Goal: Task Accomplishment & Management: Use online tool/utility

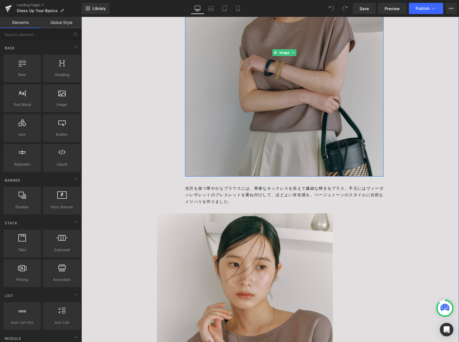
scroll to position [593, 0]
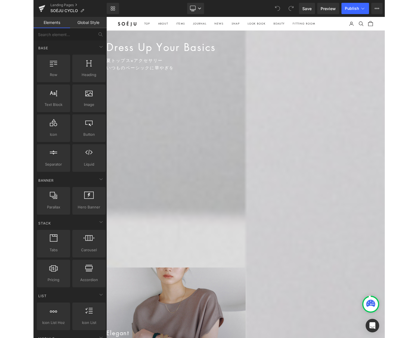
scroll to position [101, 0]
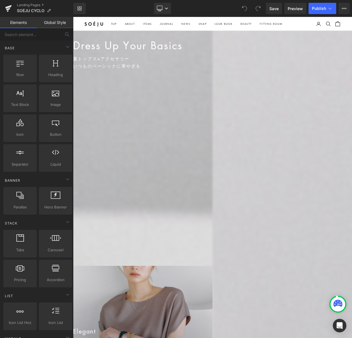
click at [210, 211] on p "シンプルな装いに映える、 艶やかな存在感" at bounding box center [175, 209] width 205 height 9
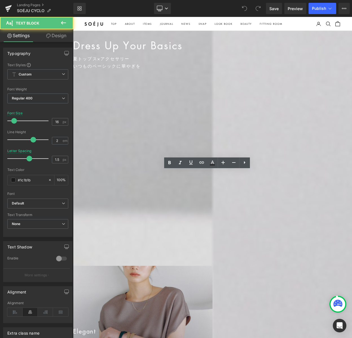
drag, startPoint x: 197, startPoint y: 208, endPoint x: 303, endPoint y: 229, distance: 108.2
click at [278, 229] on div "シンプルな装いに映える、 艶やかな存在感 アクセサリーでさりげなく華を添えて この夏のスタイルをより自分らしく、印象的に" at bounding box center [175, 218] width 205 height 27
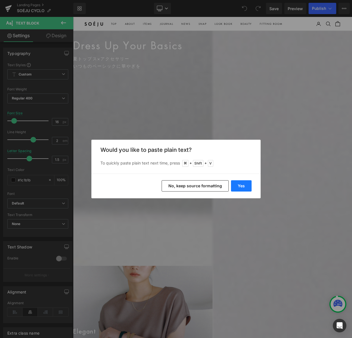
click at [244, 187] on button "Yes" at bounding box center [241, 185] width 21 height 11
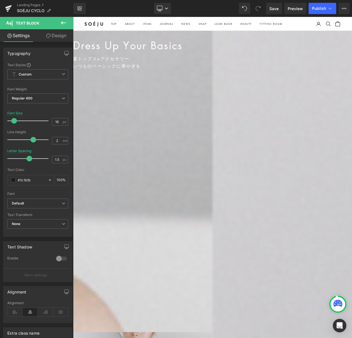
drag, startPoint x: 222, startPoint y: 263, endPoint x: 291, endPoint y: 273, distance: 69.9
click at [278, 273] on div "SOÉJU CYCLOとは 無駄の少ない未来に向け SOÉJUを通じ モノや知恵、人の思いを 「循環」させていく取り組み 完璧ではなくても 誠実であることが私…" at bounding box center [175, 259] width 205 height 108
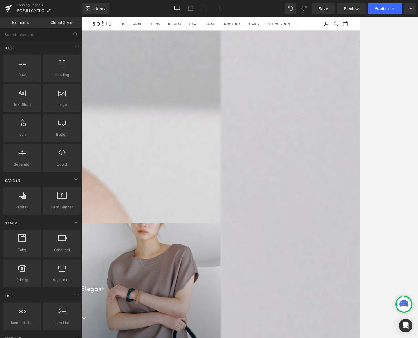
scroll to position [244, 0]
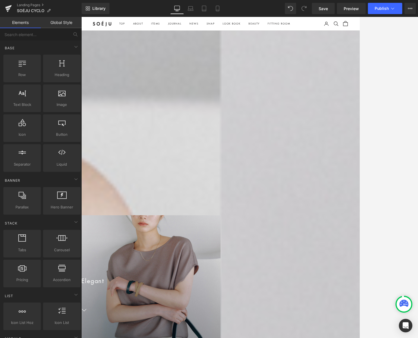
click at [266, 192] on div "ソージュのオリジナルアクセサリーを使って エレガント・カジュアル・モード 3つのアプローチで魅せる 夏スタイルをご紹介 Text Block" at bounding box center [183, 195] width 205 height 27
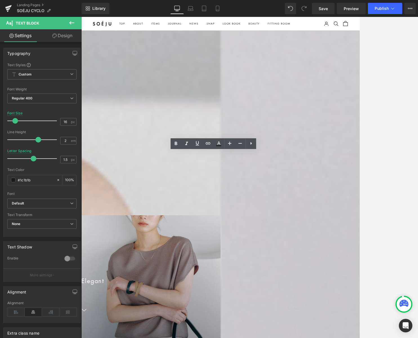
click at [230, 120] on p "完璧ではなくても" at bounding box center [183, 121] width 205 height 9
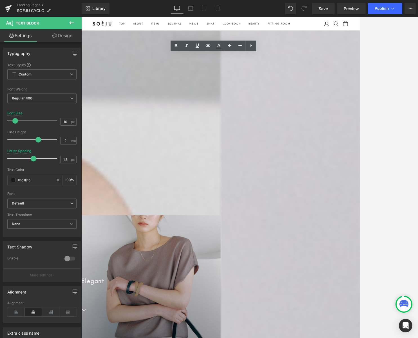
drag, startPoint x: 239, startPoint y: 121, endPoint x: 310, endPoint y: 132, distance: 72.1
click at [286, 132] on div "SOÉJU CYCLOとは 無駄の少ない未来に向け SOÉJUを通じ モノや知恵、人の思いを 「循環」させていく取り組み 完璧ではなくても 誠実であることが私…" at bounding box center [183, 117] width 205 height 108
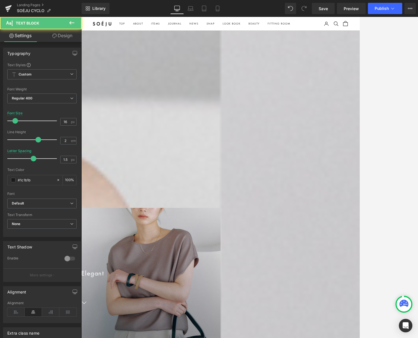
drag, startPoint x: 210, startPoint y: 177, endPoint x: 331, endPoint y: 192, distance: 121.9
click at [286, 192] on div "ソージュのオリジナルアクセサリーを使って エレガント・カジュアル・モード 3つのアプローチで魅せる 夏スタイルをご紹介" at bounding box center [183, 186] width 205 height 27
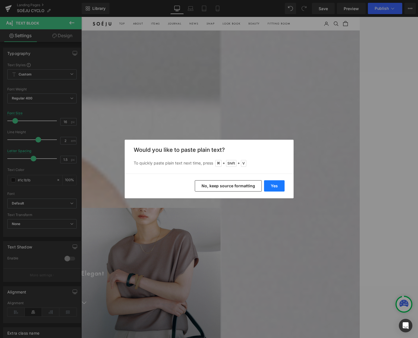
click at [278, 188] on button "Yes" at bounding box center [274, 185] width 21 height 11
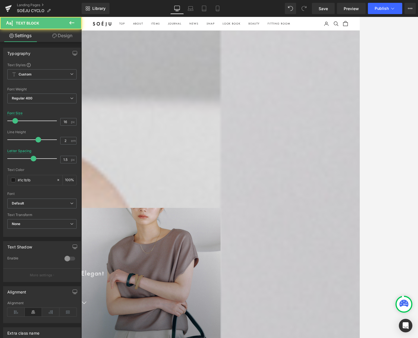
click at [276, 187] on p at bounding box center [183, 186] width 205 height 9
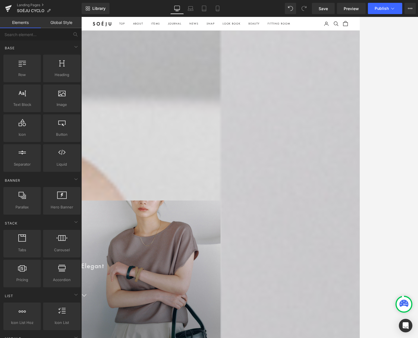
click at [81, 17] on icon at bounding box center [81, 17] width 0 height 0
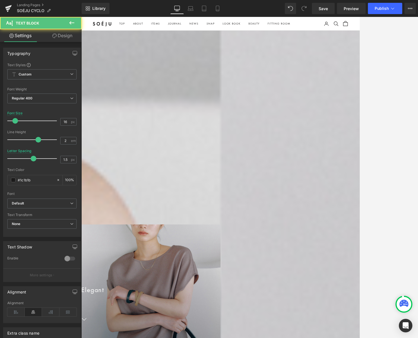
drag, startPoint x: 218, startPoint y: 137, endPoint x: 325, endPoint y: 159, distance: 108.8
click at [286, 159] on div "SOÉJU CYCLOとは 無駄の少ない未来に向け SOÉJUを通じ モノや知恵、人の思いを 「循環」させていく取り組み 作り手である私たちやパートナー 買っ…" at bounding box center [183, 112] width 205 height 99
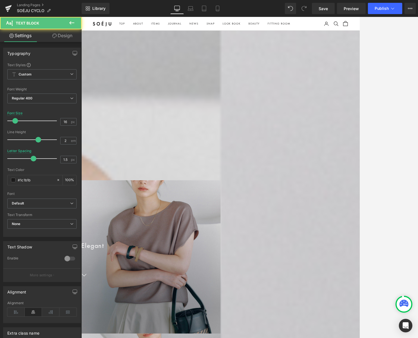
click at [234, 152] on p "完璧ではなくても" at bounding box center [183, 152] width 205 height 9
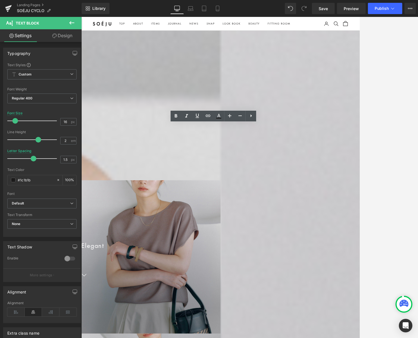
drag, startPoint x: 243, startPoint y: 154, endPoint x: 317, endPoint y: 166, distance: 75.0
click at [286, 166] on div "完璧ではなくても 誠実であることが私たちの目標です" at bounding box center [183, 157] width 205 height 18
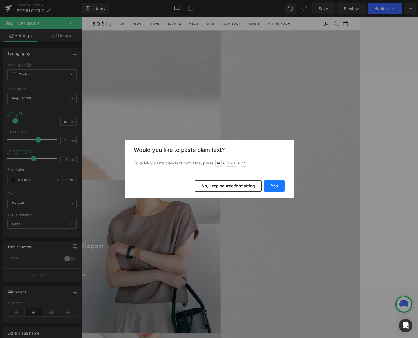
click at [276, 183] on button "Yes" at bounding box center [274, 185] width 21 height 11
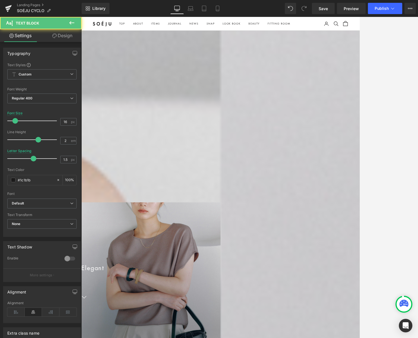
click at [252, 161] on p at bounding box center [183, 161] width 205 height 9
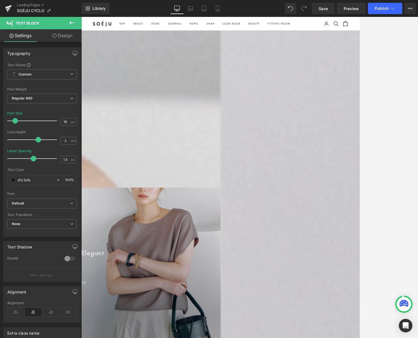
drag, startPoint x: 228, startPoint y: 65, endPoint x: 231, endPoint y: 66, distance: 3.1
click at [228, 66] on p "SOÉJU CYCLOとは" at bounding box center [183, 67] width 205 height 9
click at [351, 92] on div at bounding box center [249, 177] width 337 height 321
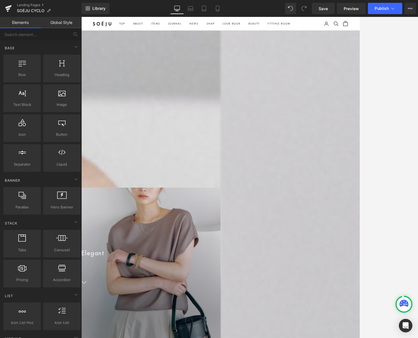
click at [286, 74] on p "無駄の少ない未来に向け" at bounding box center [183, 76] width 205 height 9
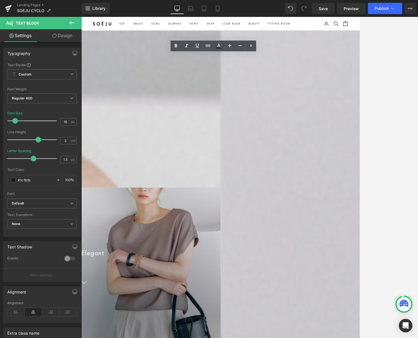
click at [224, 94] on p "モノや知恵、人の思いを" at bounding box center [183, 94] width 205 height 9
click at [81, 17] on icon at bounding box center [81, 17] width 0 height 0
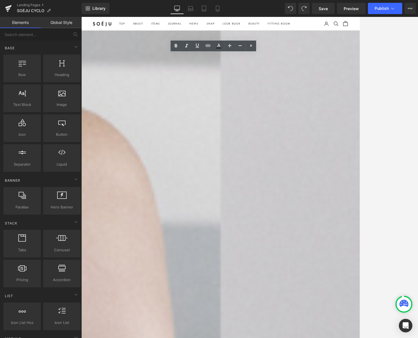
click at [81, 17] on icon at bounding box center [81, 17] width 0 height 0
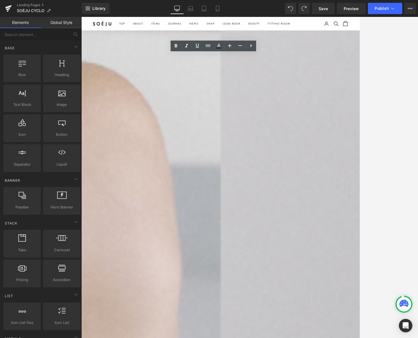
click at [81, 17] on icon at bounding box center [81, 17] width 0 height 0
click at [81, 17] on link at bounding box center [81, 17] width 0 height 0
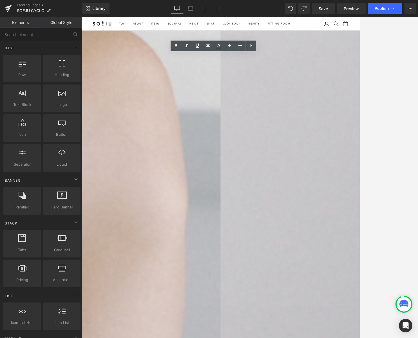
click at [81, 17] on icon at bounding box center [81, 17] width 0 height 0
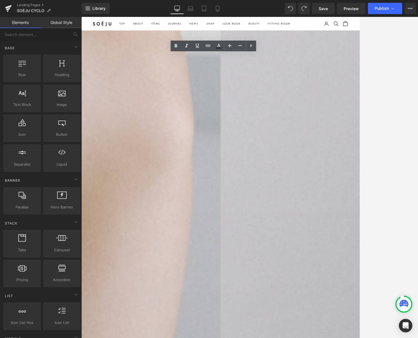
click at [252, 245] on h2 "Movie" at bounding box center [166, 251] width 170 height 13
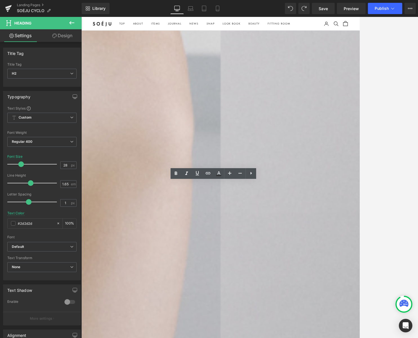
drag, startPoint x: 260, startPoint y: 226, endPoint x: 218, endPoint y: 226, distance: 42.8
click at [218, 245] on h2 "Movie" at bounding box center [166, 251] width 170 height 13
paste div
click at [351, 236] on div "Reflect Heading 人気スタイリスト・渡辺智佳さんに、 アクセサリーの取り入れ方のコツを 教えていただきました Text Block Row Yo…" at bounding box center [251, 327] width 341 height 183
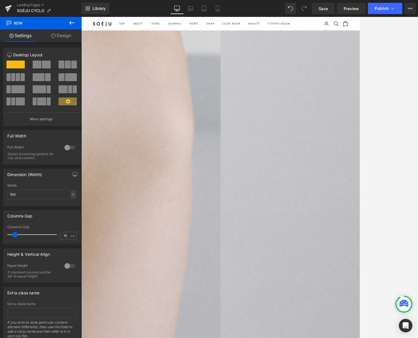
click at [252, 245] on h2 "Reflect" at bounding box center [166, 251] width 170 height 13
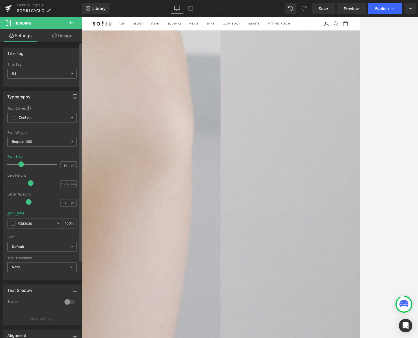
scroll to position [104, 0]
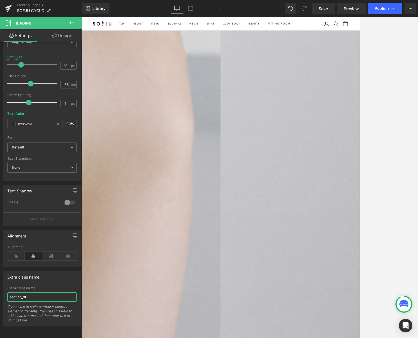
drag, startPoint x: 34, startPoint y: 293, endPoint x: -13, endPoint y: 292, distance: 47.6
click at [0, 292] on html "You are previewing how the will restyle your page. You can not edit Elements in…" at bounding box center [209, 169] width 418 height 338
click at [15, 252] on icon at bounding box center [15, 256] width 17 height 8
click at [351, 186] on div at bounding box center [249, 177] width 337 height 321
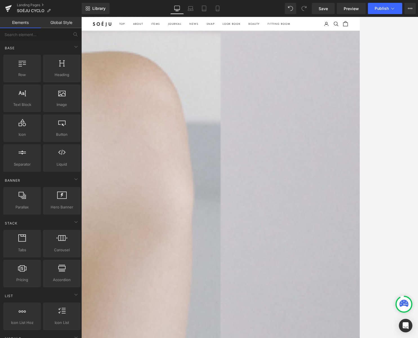
scroll to position [147, 0]
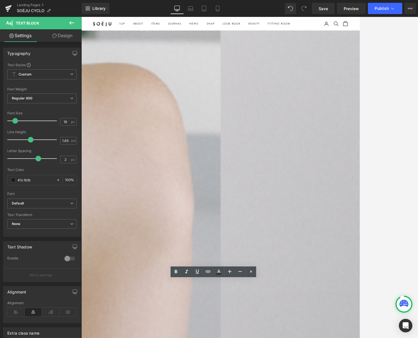
drag, startPoint x: 210, startPoint y: 343, endPoint x: 325, endPoint y: 358, distance: 116.6
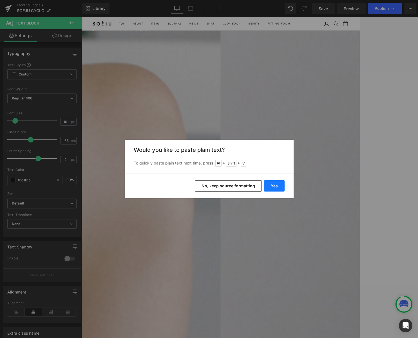
click at [280, 185] on button "Yes" at bounding box center [274, 185] width 21 height 11
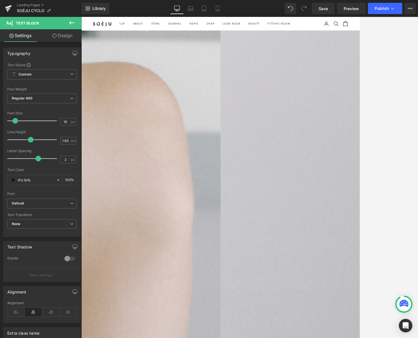
click at [13, 311] on icon at bounding box center [15, 312] width 17 height 8
click at [81, 17] on span "Heading" at bounding box center [81, 17] width 0 height 0
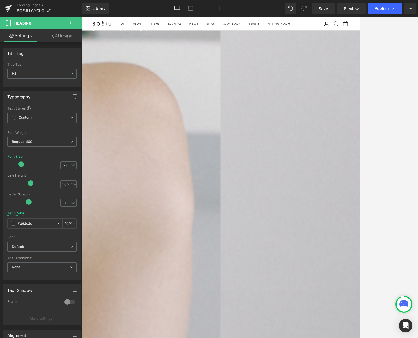
click at [72, 37] on link "Design" at bounding box center [62, 35] width 41 height 13
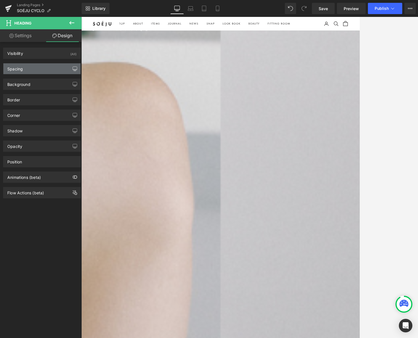
click at [73, 69] on icon "button" at bounding box center [75, 69] width 5 height 5
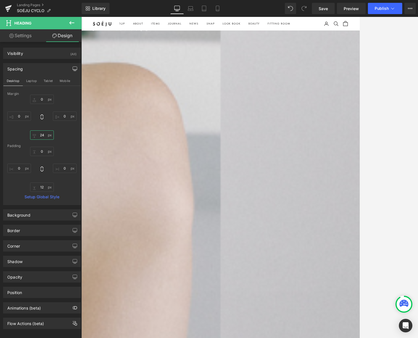
drag, startPoint x: 42, startPoint y: 135, endPoint x: 64, endPoint y: 141, distance: 22.6
click at [42, 135] on input "24" at bounding box center [42, 134] width 24 height 9
type input "０"
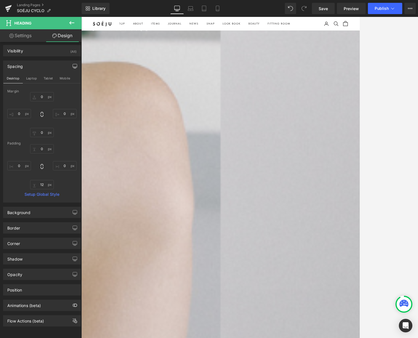
click at [81, 17] on span "Heading" at bounding box center [81, 17] width 0 height 0
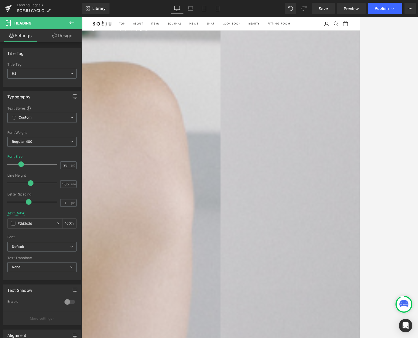
click at [64, 32] on link "Design" at bounding box center [62, 35] width 41 height 13
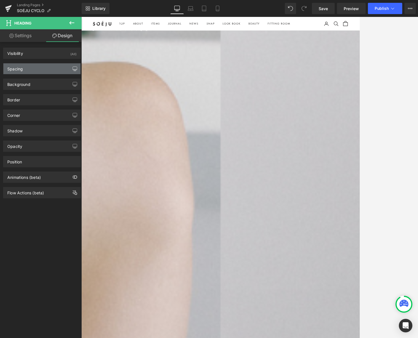
click at [73, 67] on icon "button" at bounding box center [75, 69] width 5 height 5
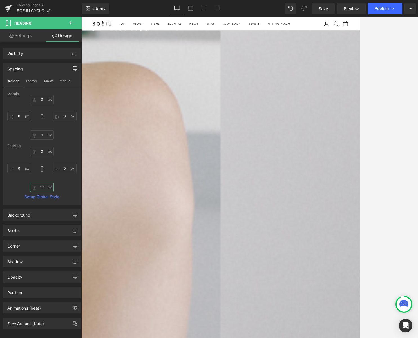
click at [43, 188] on input "12" at bounding box center [42, 187] width 24 height 9
type input "0"
click at [33, 80] on button "Laptop" at bounding box center [31, 81] width 17 height 10
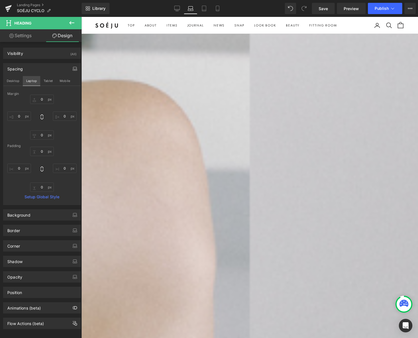
type input "0"
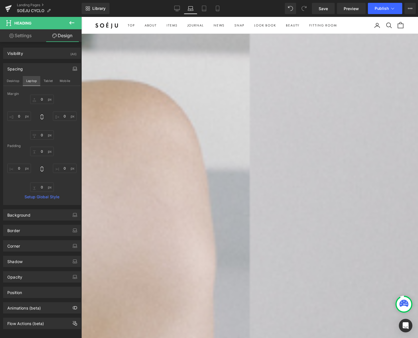
type input "0"
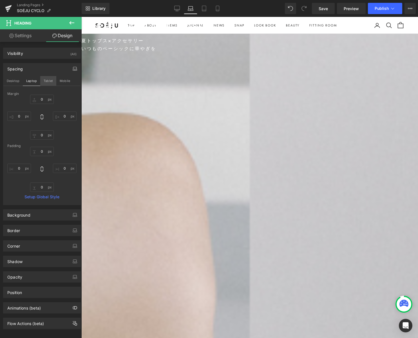
click at [45, 80] on button "Tablet" at bounding box center [48, 81] width 16 height 10
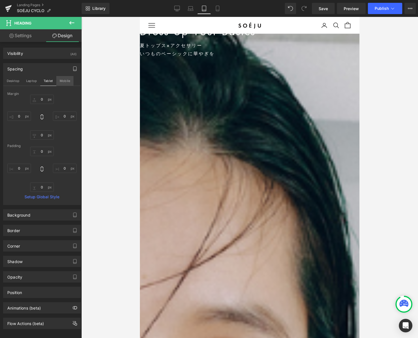
type input "0"
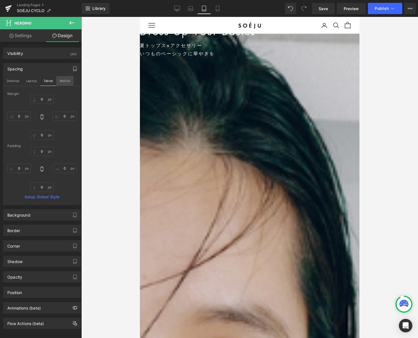
type input "0"
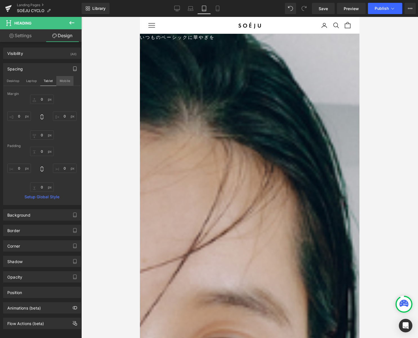
drag, startPoint x: 63, startPoint y: 82, endPoint x: 58, endPoint y: 82, distance: 4.5
click at [63, 82] on button "Mobile" at bounding box center [64, 81] width 17 height 10
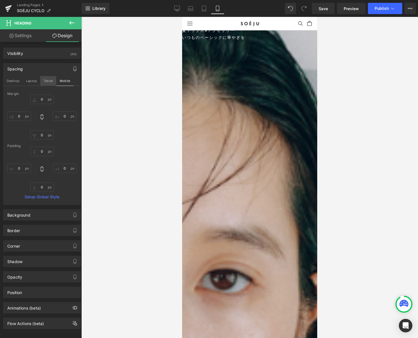
type input "0"
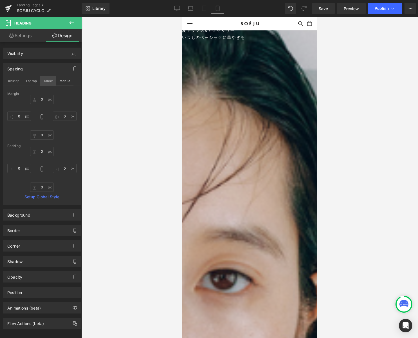
type input "0"
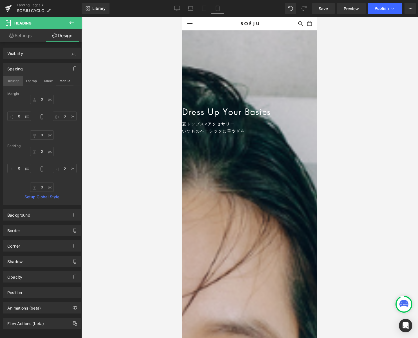
drag, startPoint x: 10, startPoint y: 83, endPoint x: 14, endPoint y: 84, distance: 3.8
click at [10, 83] on button "Desktop" at bounding box center [12, 81] width 19 height 10
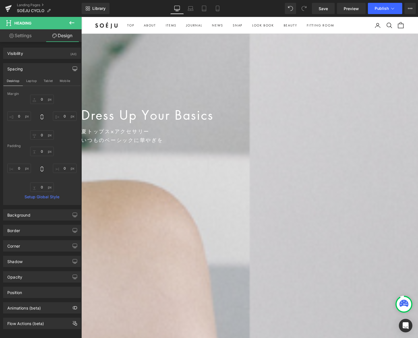
type input "0"
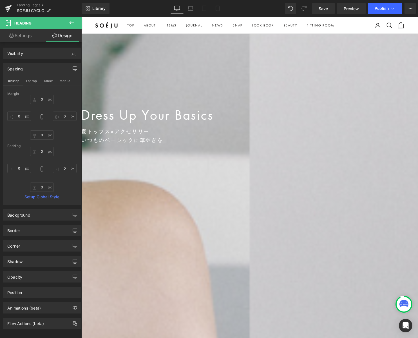
type input "0"
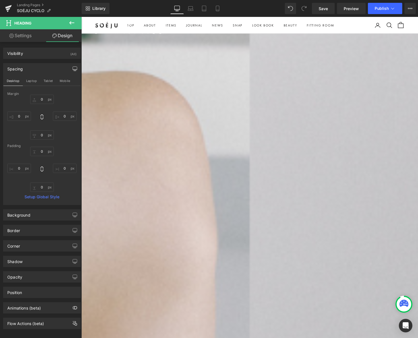
click at [286, 243] on div "「SOÉJU CYCLO」とは 無駄の少ない未来に向け SOÉJUを通じ モノや知恵、人の思いを 「循環」させていく取り組み Text Block 完璧ではな…" at bounding box center [183, 218] width 205 height 116
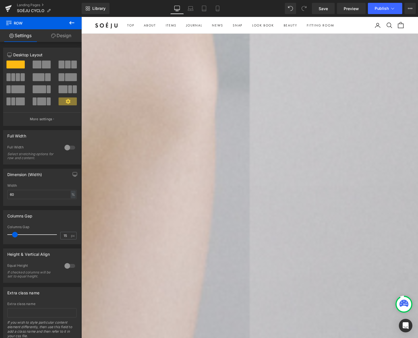
scroll to position [316, 0]
click at [152, 193] on div "Reflect Heading 学び、考えを深める活動の記録 Text Block Row Youtube ソージュ公式YouTubeはこちら >> Text…" at bounding box center [251, 249] width 341 height 164
click at [81, 17] on icon at bounding box center [81, 17] width 0 height 0
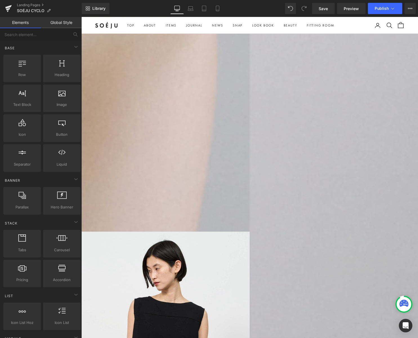
scroll to position [381, 0]
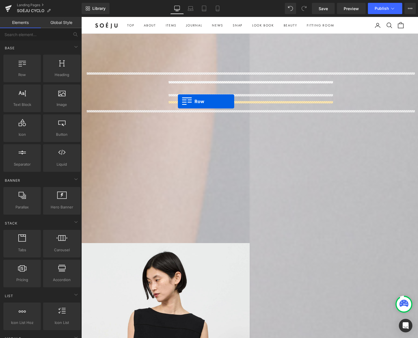
drag, startPoint x: 106, startPoint y: 85, endPoint x: 179, endPoint y: 103, distance: 75.4
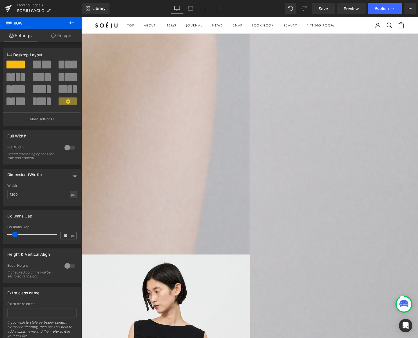
click at [57, 39] on link "Design" at bounding box center [61, 35] width 41 height 13
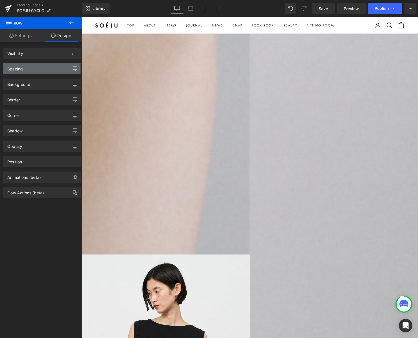
click at [74, 69] on icon "button" at bounding box center [75, 69] width 5 height 5
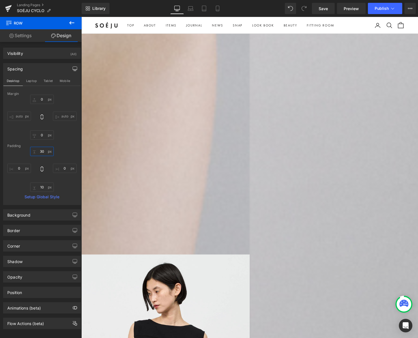
drag, startPoint x: 41, startPoint y: 152, endPoint x: 79, endPoint y: 156, distance: 37.9
click at [41, 152] on input "30" at bounding box center [42, 151] width 24 height 9
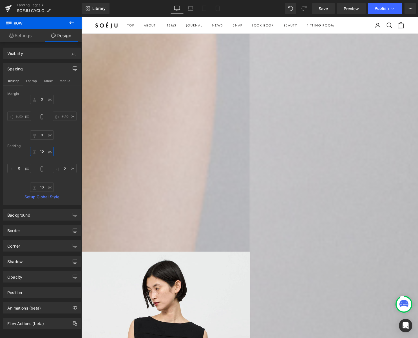
type input "0"
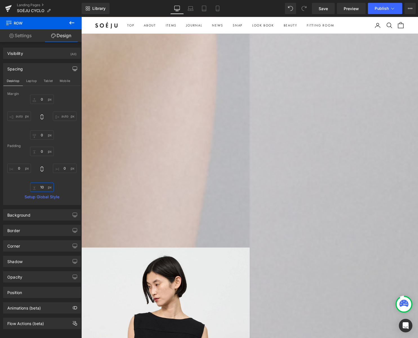
click at [41, 187] on input "10" at bounding box center [42, 187] width 24 height 9
type input "0"
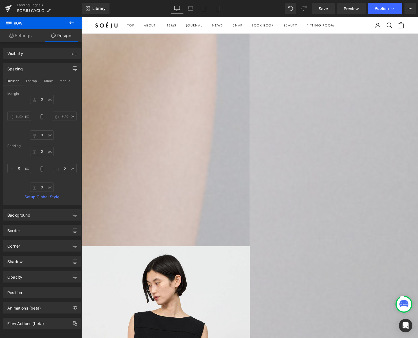
click at [27, 36] on link "Settings" at bounding box center [20, 35] width 41 height 13
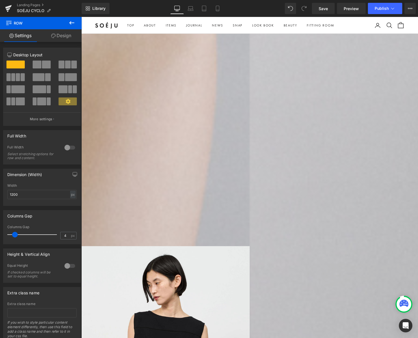
type input "0"
drag, startPoint x: 14, startPoint y: 235, endPoint x: -13, endPoint y: 234, distance: 26.8
click at [0, 234] on html "Row You are previewing how the will restyle your page. You can not edit Element…" at bounding box center [209, 169] width 418 height 338
click at [73, 23] on icon at bounding box center [71, 22] width 5 height 3
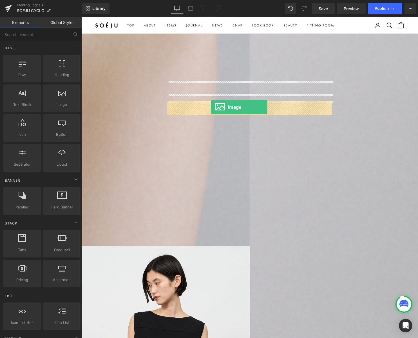
drag, startPoint x: 159, startPoint y: 114, endPoint x: 213, endPoint y: 108, distance: 53.8
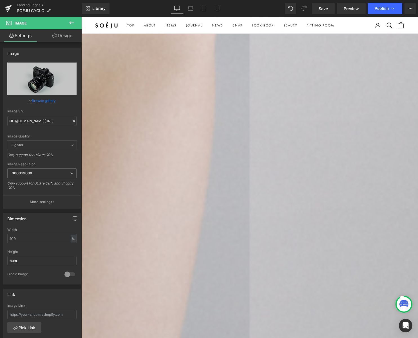
click at [71, 23] on icon at bounding box center [71, 22] width 5 height 3
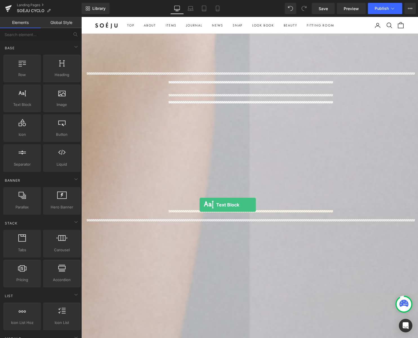
drag, startPoint x: 103, startPoint y: 110, endPoint x: 201, endPoint y: 207, distance: 137.5
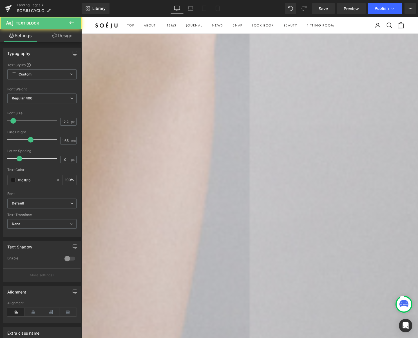
drag, startPoint x: 211, startPoint y: 238, endPoint x: 168, endPoint y: 217, distance: 47.9
click at [168, 217] on div "Reflect Heading 学び、考えを深める活動の記録 Text Block Row Image Lorem ipsum dolor sit amet,…" at bounding box center [251, 197] width 341 height 192
paste div
click at [72, 21] on icon at bounding box center [71, 22] width 7 height 7
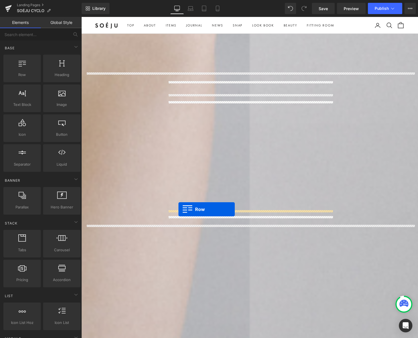
drag, startPoint x: 107, startPoint y: 81, endPoint x: 180, endPoint y: 212, distance: 149.6
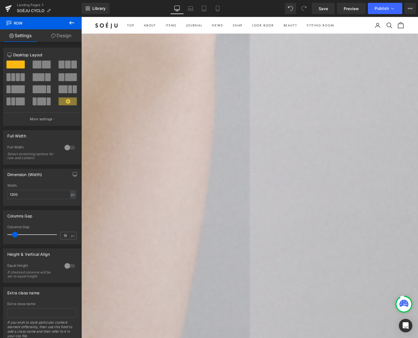
click at [81, 17] on span "Row" at bounding box center [81, 17] width 0 height 0
click at [64, 35] on link "Design" at bounding box center [61, 35] width 41 height 13
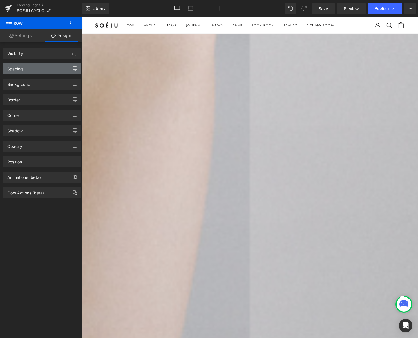
click at [74, 71] on icon "button" at bounding box center [75, 71] width 2 height 0
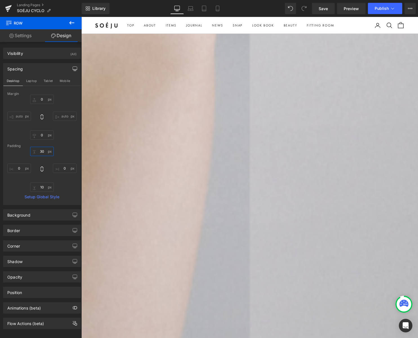
click at [41, 152] on input "30" at bounding box center [42, 151] width 24 height 9
type input "0"
click at [41, 184] on input "10" at bounding box center [42, 187] width 24 height 9
type input "0"
click at [22, 37] on link "Settings" at bounding box center [20, 35] width 41 height 13
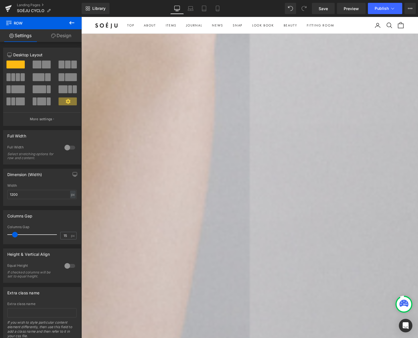
click at [73, 22] on icon at bounding box center [71, 22] width 7 height 7
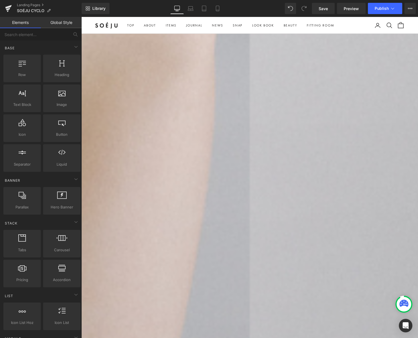
drag, startPoint x: 180, startPoint y: 216, endPoint x: 138, endPoint y: 119, distance: 105.2
click at [81, 17] on span "Row" at bounding box center [81, 17] width 0 height 0
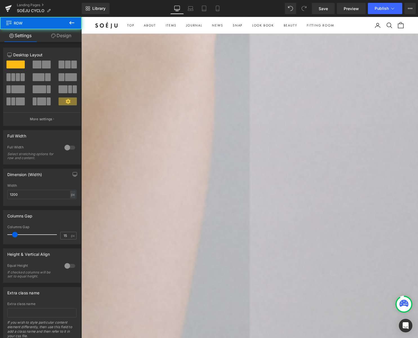
click at [66, 37] on link "Design" at bounding box center [61, 35] width 41 height 13
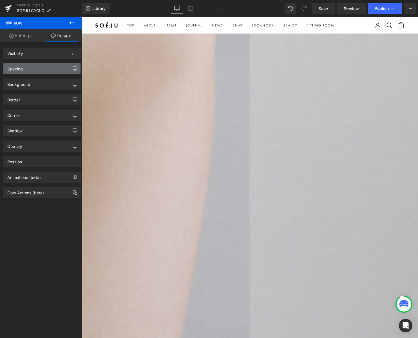
click at [73, 67] on icon "button" at bounding box center [75, 69] width 5 height 5
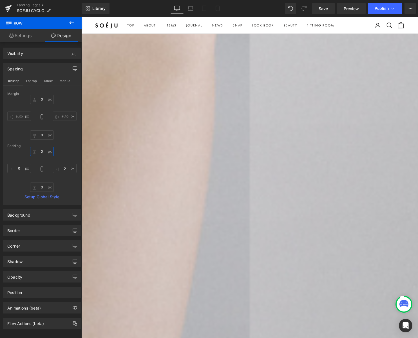
click at [43, 150] on input "0" at bounding box center [42, 151] width 24 height 9
type input "15"
click at [42, 186] on input "0" at bounding box center [42, 187] width 24 height 9
type input "15"
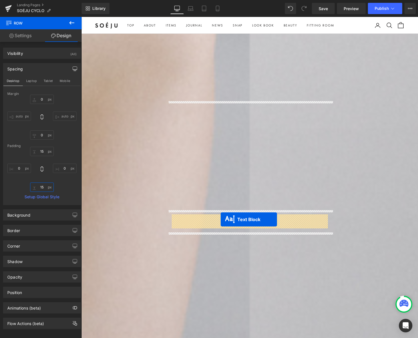
drag, startPoint x: 230, startPoint y: 228, endPoint x: 223, endPoint y: 222, distance: 9.6
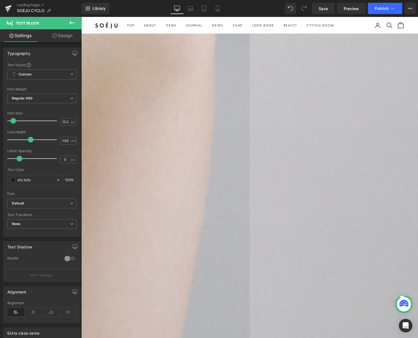
click at [81, 17] on link at bounding box center [81, 17] width 0 height 0
click at [81, 17] on icon at bounding box center [81, 17] width 0 height 0
click at [95, 262] on span "#Product" at bounding box center [87, 264] width 13 height 5
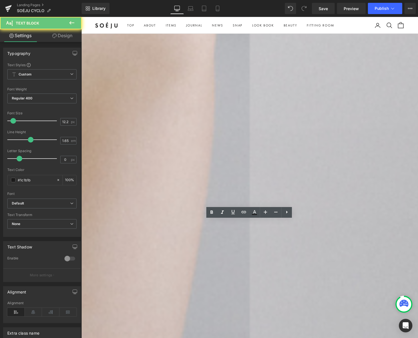
click at [169, 254] on div "#Product Text Block #Product Text Block" at bounding box center [166, 261] width 170 height 15
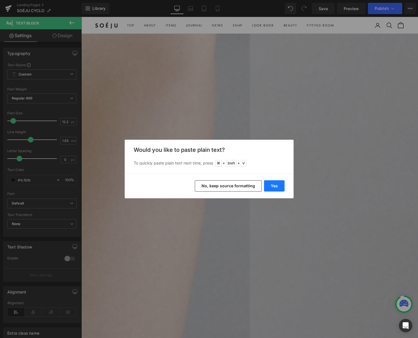
click at [276, 186] on button "Yes" at bounding box center [274, 185] width 21 height 11
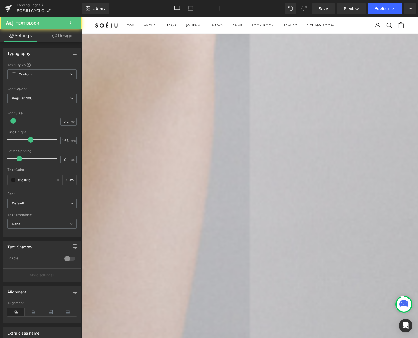
click at [146, 264] on span "Continewと協業し追求したい残布の可能性" at bounding box center [113, 266] width 65 height 5
click at [203, 255] on p "#Product" at bounding box center [166, 258] width 170 height 6
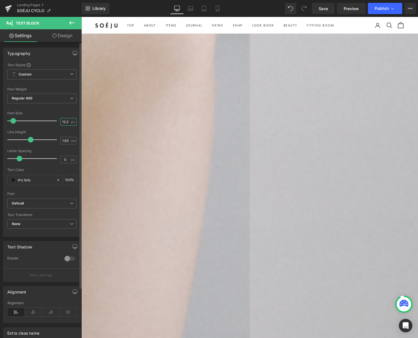
drag, startPoint x: 64, startPoint y: 121, endPoint x: 76, endPoint y: 125, distance: 12.2
click at [64, 121] on input "12.25" at bounding box center [66, 121] width 10 height 7
type input "16"
click at [146, 265] on span "Continewと協業し追求したい残布の可能性" at bounding box center [113, 267] width 65 height 5
click at [67, 121] on input "12.25" at bounding box center [66, 121] width 10 height 7
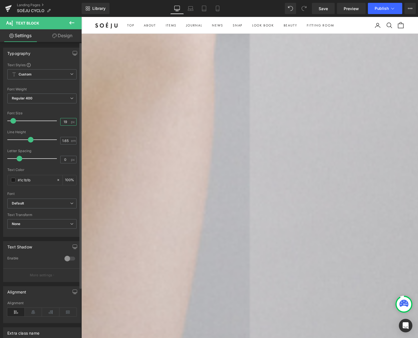
type input "20"
click at [81, 17] on span "Row" at bounding box center [81, 17] width 0 height 0
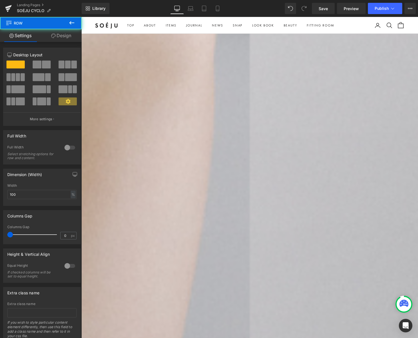
click at [66, 36] on link "Design" at bounding box center [61, 35] width 41 height 13
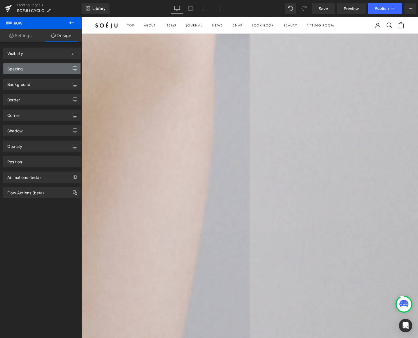
click at [73, 67] on icon "button" at bounding box center [75, 69] width 5 height 5
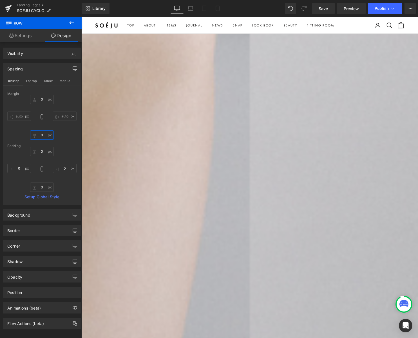
click at [42, 136] on input "0" at bounding box center [42, 134] width 24 height 9
click at [41, 187] on input "0" at bounding box center [42, 187] width 24 height 9
type input "30"
click at [81, 17] on span "Row" at bounding box center [81, 17] width 0 height 0
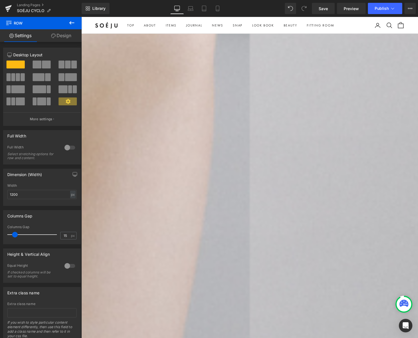
click at [81, 17] on span "Row" at bounding box center [81, 17] width 0 height 0
click at [67, 39] on link "Design" at bounding box center [61, 35] width 41 height 13
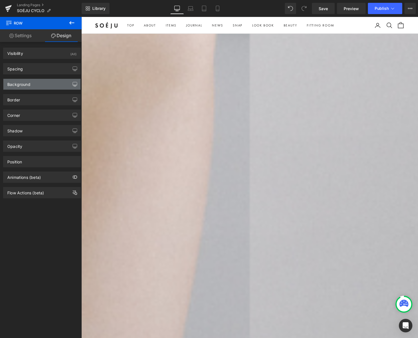
click at [73, 85] on icon "button" at bounding box center [75, 84] width 5 height 5
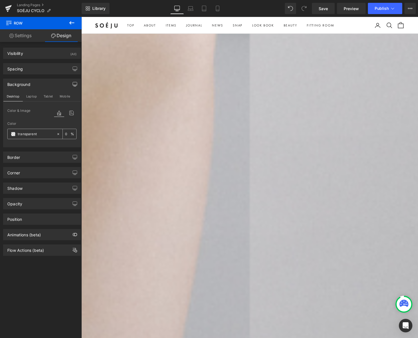
click at [56, 132] on icon at bounding box center [58, 134] width 4 height 4
type input "none"
click at [44, 132] on input "none" at bounding box center [36, 134] width 36 height 6
paste input "text"
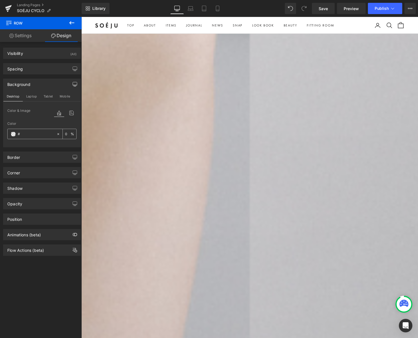
paste input "d9d9d9"
type input "#d9d9d9"
type input "100"
click at [13, 135] on span at bounding box center [13, 134] width 5 height 5
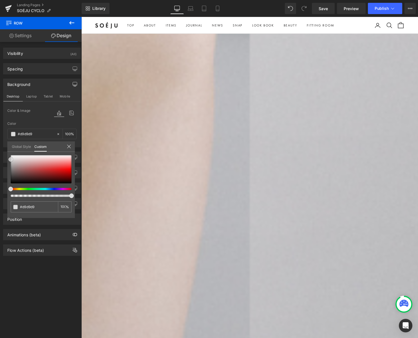
type input "#dbdbdb"
type input "#dddddd"
type input "#e0e0e0"
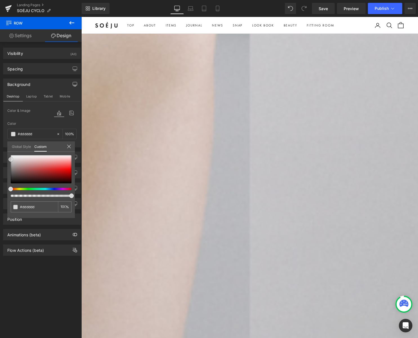
type input "#e0e0e0"
type input "#e2e2e2"
type input "#e5e5e5"
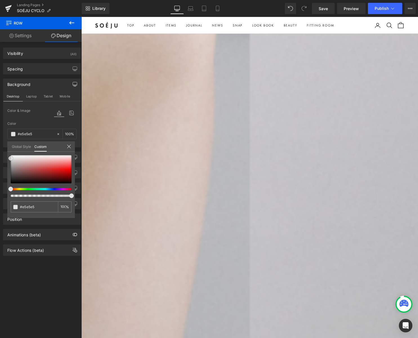
type input "#e8e8e8"
type input "#eaeaea"
type input "#ededed"
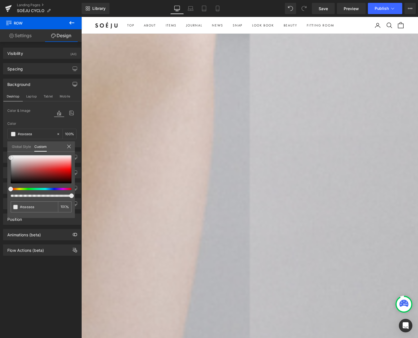
type input "#ededed"
type input "#efefef"
type input "#f2f2f2"
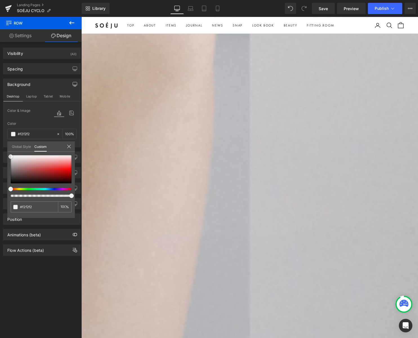
type input "#f4f4f4"
type input "#f7f7f7"
drag, startPoint x: 10, startPoint y: 160, endPoint x: 7, endPoint y: 157, distance: 4.8
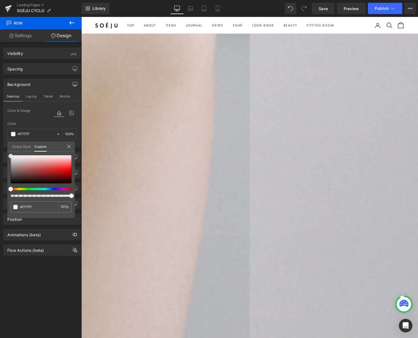
click at [7, 157] on div "#f7f7f7 100 %" at bounding box center [41, 186] width 68 height 63
type input "#f4f4f4"
click at [41, 206] on input "#f4f4f4" at bounding box center [35, 207] width 30 height 6
drag, startPoint x: 32, startPoint y: 207, endPoint x: 24, endPoint y: 207, distance: 8.2
click at [17, 206] on div "#f4f4f4" at bounding box center [34, 206] width 47 height 11
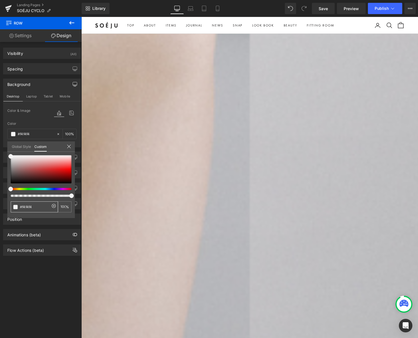
paste input "E1E1E1"
type input "#E1E1E1"
type input "#e1e1e1"
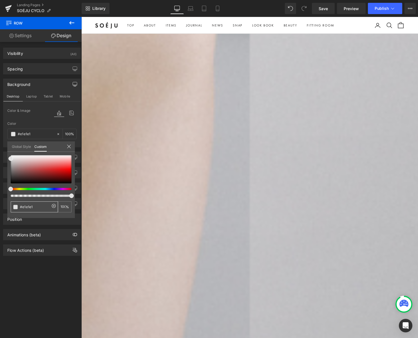
drag, startPoint x: 37, startPoint y: 207, endPoint x: 15, endPoint y: 207, distance: 22.6
click at [15, 207] on div "#e1e1e1" at bounding box center [34, 206] width 47 height 11
paste input "EDEDED"
type input "#EDEDED"
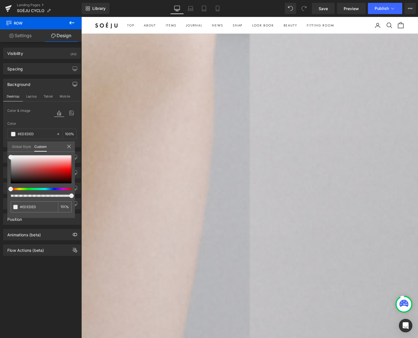
type input "#EDEDED"
type input "#ededed"
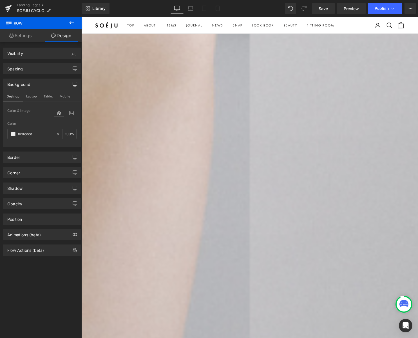
click at [184, 281] on span "Continewと協業し追求したい残布の可能性" at bounding box center [135, 285] width 108 height 8
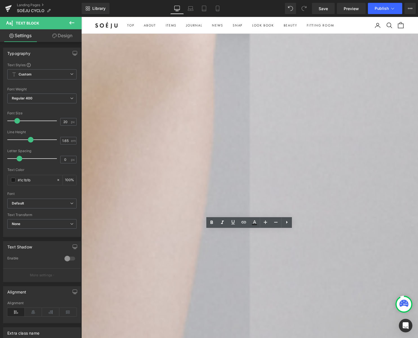
click at [99, 271] on span "#Product" at bounding box center [89, 274] width 17 height 6
click at [69, 36] on link "Design" at bounding box center [62, 35] width 41 height 13
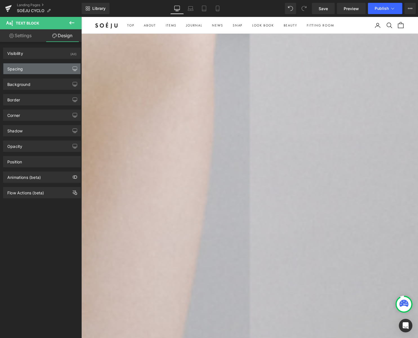
click at [73, 67] on icon "button" at bounding box center [75, 69] width 5 height 5
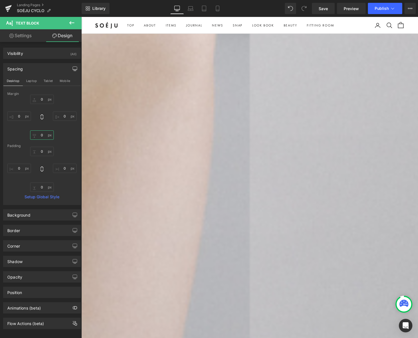
click at [41, 135] on input "0" at bounding box center [42, 134] width 24 height 9
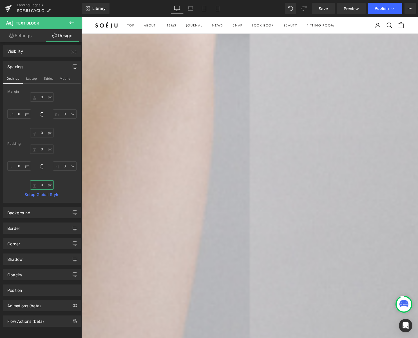
click at [43, 187] on input "0" at bounding box center [42, 184] width 24 height 9
type input "5"
click at [351, 158] on div "Reflect Heading 学び、考えを深める活動の記録 Text Block Row Image #Product Text Block Contine…" at bounding box center [251, 218] width 341 height 236
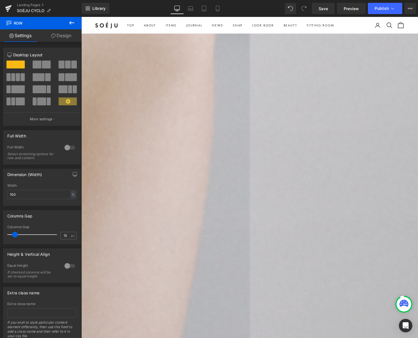
scroll to position [388, 0]
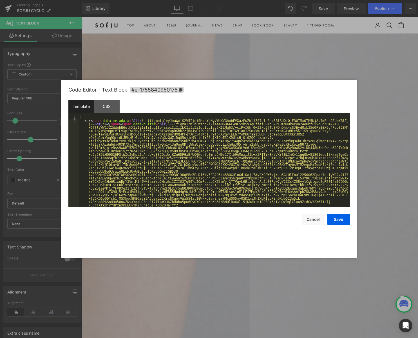
click at [216, 0] on div "Row You are previewing how the will restyle your page. You can not edit Element…" at bounding box center [209, 0] width 418 height 0
click at [312, 219] on button "Cancel" at bounding box center [313, 219] width 23 height 11
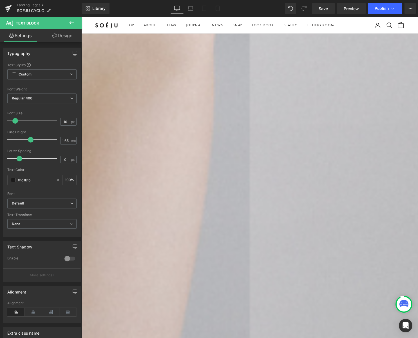
scroll to position [393, 0]
click at [199, 258] on p "#Product" at bounding box center [166, 261] width 170 height 7
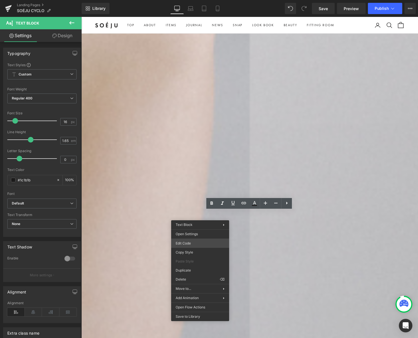
click at [199, 0] on div "Row You are previewing how the will restyle your page. You can not edit Element…" at bounding box center [209, 0] width 418 height 0
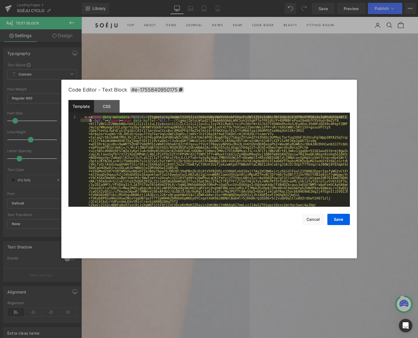
scroll to position [4, 0]
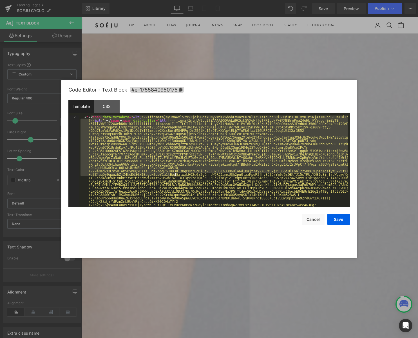
drag, startPoint x: 90, startPoint y: 120, endPoint x: 174, endPoint y: 174, distance: 99.5
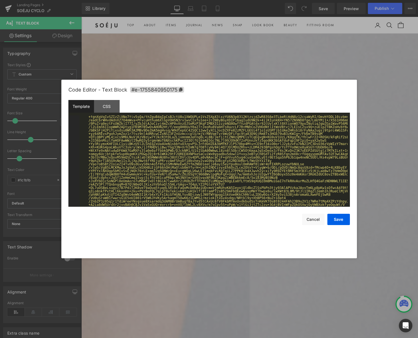
scroll to position [913, 0]
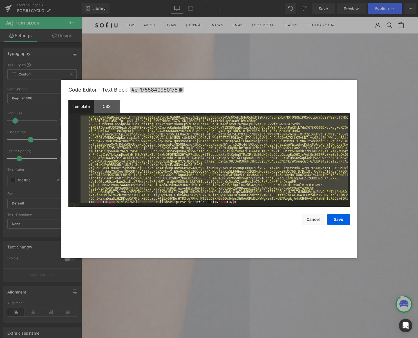
drag, startPoint x: 177, startPoint y: 201, endPoint x: 196, endPoint y: 206, distance: 19.0
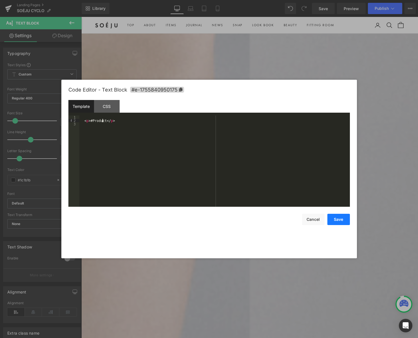
click at [333, 219] on button "Save" at bounding box center [339, 219] width 23 height 11
click at [204, 0] on div "Row You are previewing how the will restyle your page. You can not edit Element…" at bounding box center [209, 0] width 418 height 0
click at [331, 220] on button "Save" at bounding box center [339, 219] width 23 height 11
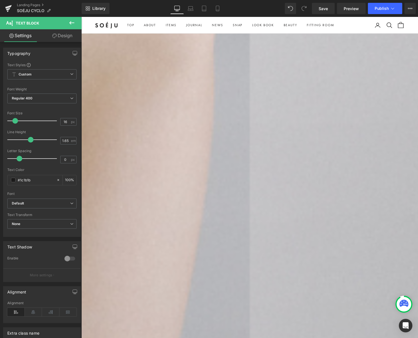
click at [177, 270] on span "Continewと協業し追求したい残布の可能性" at bounding box center [135, 274] width 108 height 8
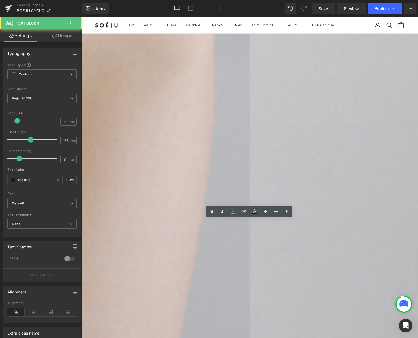
drag, startPoint x: 287, startPoint y: 226, endPoint x: 173, endPoint y: 222, distance: 113.6
click at [173, 269] on p "Continewと協業し追求したい残布の可能性" at bounding box center [166, 273] width 170 height 9
copy span "Continewと協業し追求したい残布の可能性"
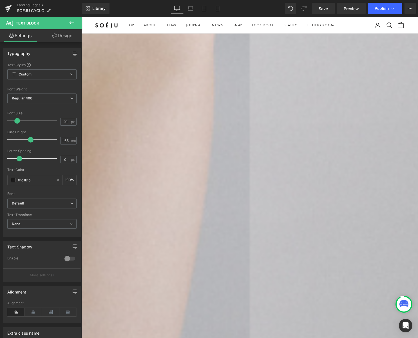
click at [201, 258] on p "#Product" at bounding box center [166, 261] width 170 height 7
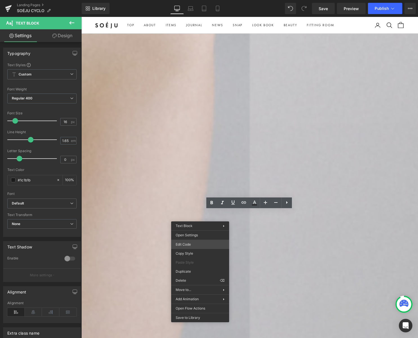
click at [196, 0] on div "Row You are previewing how the will restyle your page. You can not edit Element…" at bounding box center [209, 0] width 418 height 0
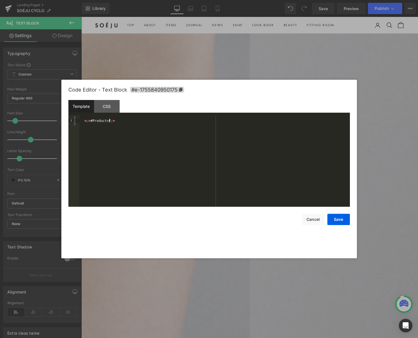
click at [115, 120] on div "< p > #Product </ p >" at bounding box center [214, 165] width 271 height 98
click at [343, 225] on div "Code Editor - Text Block #e-1755840950175 Template CSS 1 2 3 4 < p > #Product <…" at bounding box center [209, 169] width 282 height 179
click at [340, 220] on button "Save" at bounding box center [339, 219] width 23 height 11
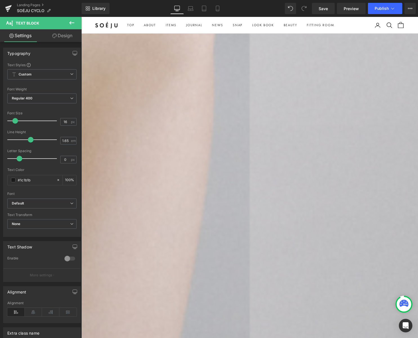
click at [189, 278] on span "Continewと協業し追求したい残布の可能性" at bounding box center [135, 282] width 108 height 8
click at [188, 258] on p "#Product Continewと協業し追求したい残布の可能性" at bounding box center [166, 265] width 170 height 15
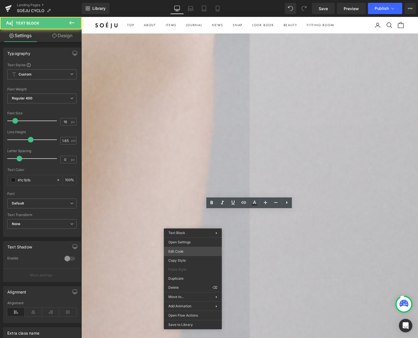
click at [190, 0] on div "Row You are previewing how the will restyle your page. You can not edit Element…" at bounding box center [209, 0] width 418 height 0
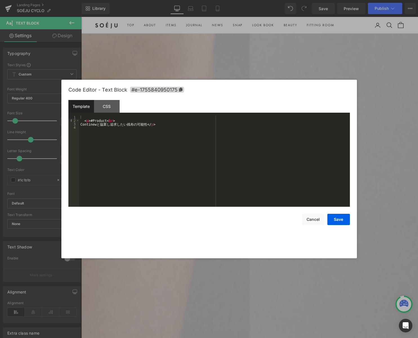
click at [84, 125] on div "< p > #Product < br > Continew と 協 業 し 追 求 し た い 残 布 の 可 能 性 </ p >" at bounding box center [214, 165] width 271 height 98
paste textarea
click at [338, 218] on button "Save" at bounding box center [339, 219] width 23 height 11
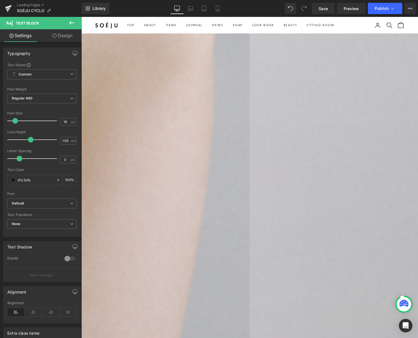
click at [81, 17] on icon at bounding box center [81, 17] width 0 height 0
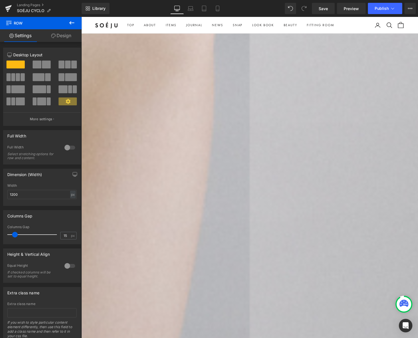
click at [70, 33] on link "Design" at bounding box center [61, 35] width 41 height 13
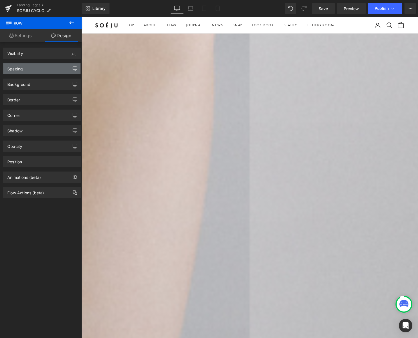
click at [74, 68] on icon "button" at bounding box center [75, 69] width 5 height 5
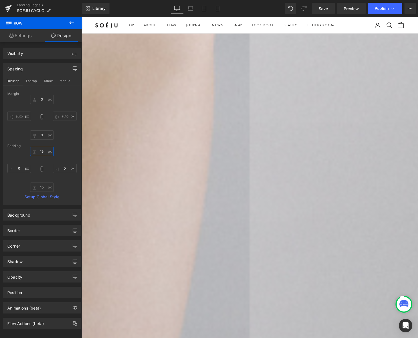
click at [43, 152] on input "15" at bounding box center [42, 151] width 24 height 9
type input "0"
click at [24, 36] on link "Settings" at bounding box center [20, 35] width 41 height 13
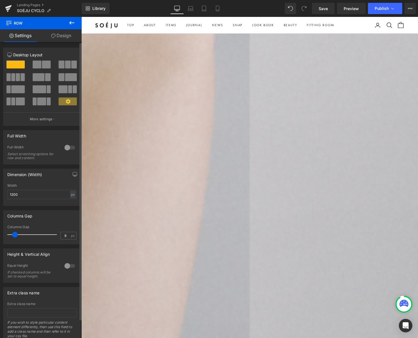
type input "0"
drag, startPoint x: 15, startPoint y: 234, endPoint x: -5, endPoint y: 234, distance: 19.7
click at [0, 234] on html "Row You are previewing how the will restyle your page. You can not edit Element…" at bounding box center [209, 169] width 418 height 338
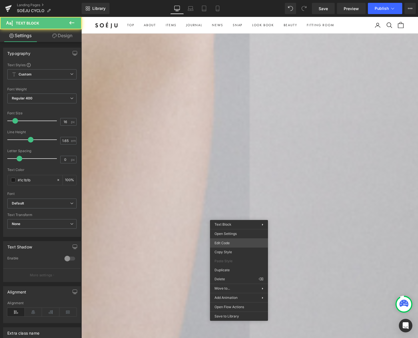
click at [239, 0] on div "Text Block You are previewing how the will restyle your page. You can not edit …" at bounding box center [209, 0] width 418 height 0
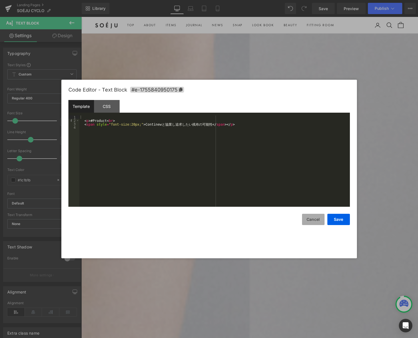
click at [316, 220] on button "Cancel" at bounding box center [313, 219] width 23 height 11
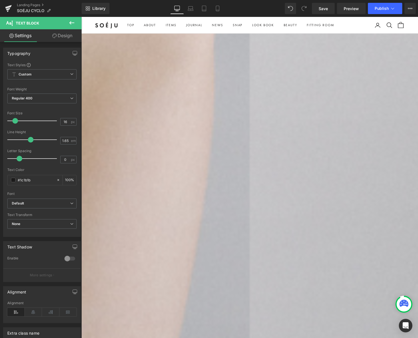
drag, startPoint x: 70, startPoint y: 37, endPoint x: 71, endPoint y: 44, distance: 7.1
click at [70, 37] on link "Design" at bounding box center [62, 35] width 41 height 13
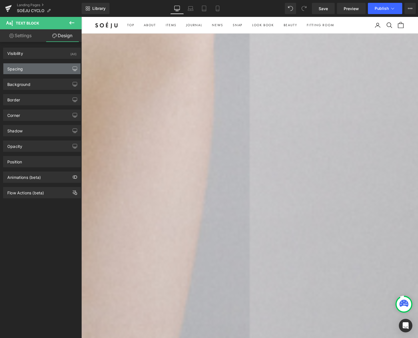
click at [75, 70] on button "button" at bounding box center [74, 68] width 9 height 11
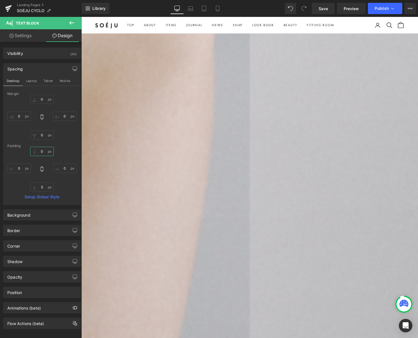
click at [41, 151] on input "0" at bounding box center [42, 151] width 24 height 9
type input "15"
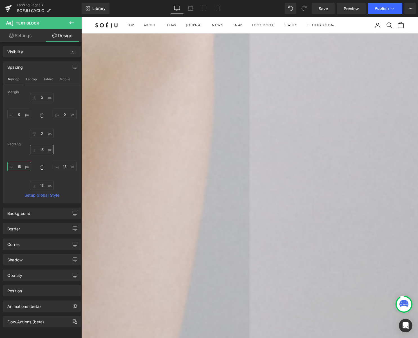
type input "15"
click at [44, 151] on input "15" at bounding box center [42, 149] width 24 height 9
type input "20"
click at [20, 166] on input "15" at bounding box center [19, 165] width 24 height 9
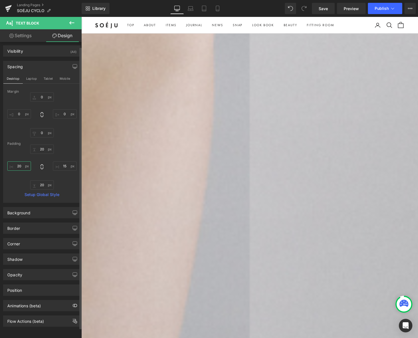
type input "20"
click at [66, 167] on input "15" at bounding box center [65, 165] width 24 height 9
type input "20"
click at [351, 183] on div "Reflect Heading 学び、考えを深める活動の記録 Text Block Row Image #Product Continewと協業し追求したい残…" at bounding box center [251, 203] width 341 height 236
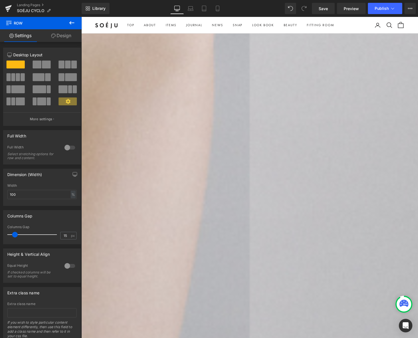
click at [198, 255] on p "#Product Continewと協業し追求したい残布の可能性" at bounding box center [166, 262] width 159 height 15
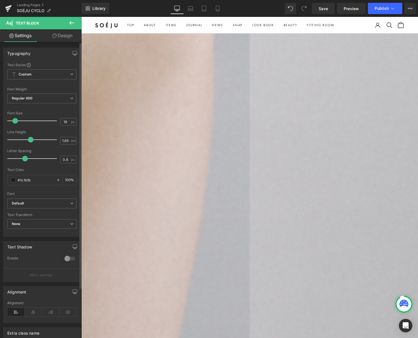
type input "0.5"
drag, startPoint x: 19, startPoint y: 158, endPoint x: 25, endPoint y: 155, distance: 6.9
click at [24, 159] on span at bounding box center [24, 159] width 6 height 6
type input "2"
drag, startPoint x: 31, startPoint y: 140, endPoint x: 38, endPoint y: 138, distance: 7.2
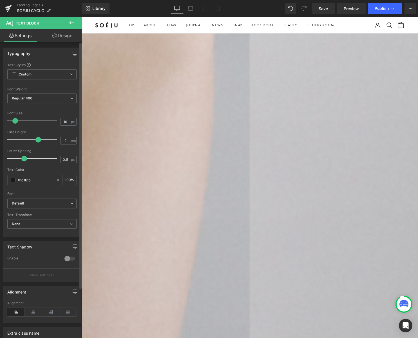
click at [38, 138] on span at bounding box center [39, 140] width 6 height 6
click at [351, 186] on div "Reflect Heading 学び、考えを深める活動の記録 Text Block Row Image #Product Continewと協業し追求したい残…" at bounding box center [251, 204] width 341 height 239
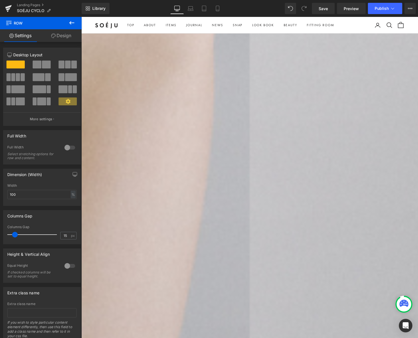
click at [200, 94] on h2 "Reflect" at bounding box center [166, 100] width 170 height 13
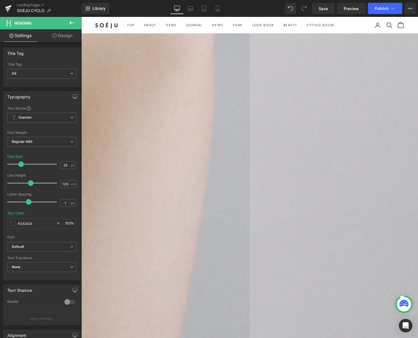
click at [65, 36] on link "Design" at bounding box center [62, 35] width 41 height 13
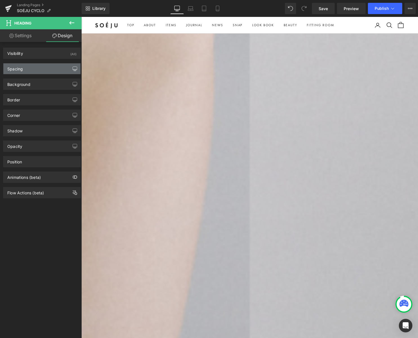
click at [74, 70] on icon "button" at bounding box center [75, 69] width 5 height 5
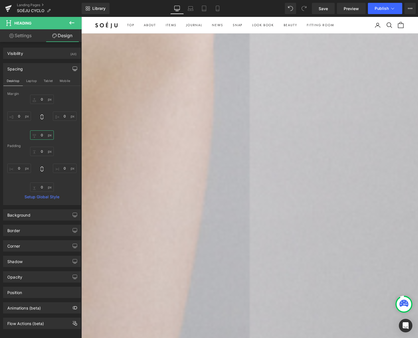
click at [40, 135] on input "0" at bounding box center [42, 134] width 24 height 9
type input "10"
click at [321, 8] on span "Save" at bounding box center [323, 9] width 9 height 6
click at [351, 107] on div "Reflect Heading 学び、考えを深める活動の記録 Text Block Row Image #Product Continewと協業し追求したい残…" at bounding box center [251, 207] width 341 height 244
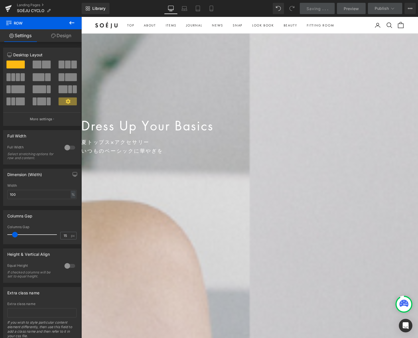
scroll to position [16, 0]
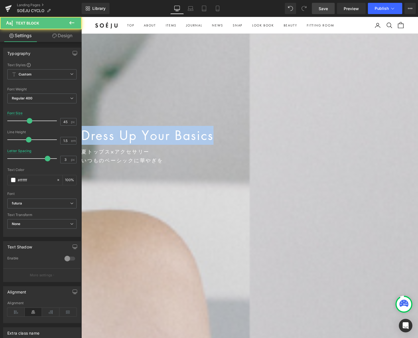
drag, startPoint x: 243, startPoint y: 132, endPoint x: 324, endPoint y: 137, distance: 80.4
click at [324, 137] on p "Dress Up Your Basics" at bounding box center [226, 136] width 290 height 19
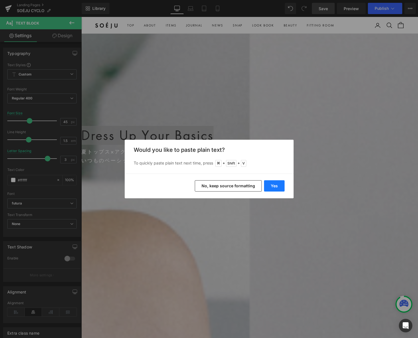
click at [270, 186] on button "Yes" at bounding box center [274, 185] width 21 height 11
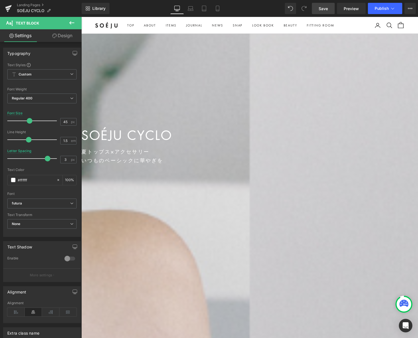
click at [81, 17] on icon at bounding box center [81, 17] width 0 height 0
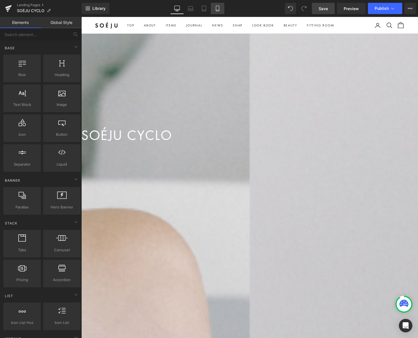
click at [219, 8] on icon at bounding box center [218, 9] width 6 height 6
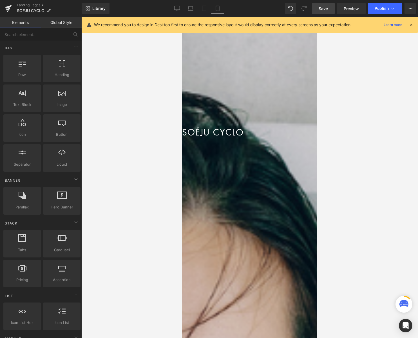
scroll to position [24, 0]
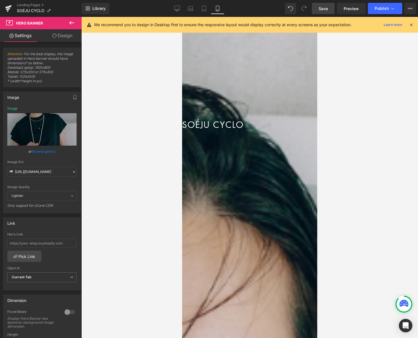
drag, startPoint x: 72, startPoint y: 171, endPoint x: 66, endPoint y: 170, distance: 5.6
click at [72, 171] on icon at bounding box center [74, 172] width 4 height 4
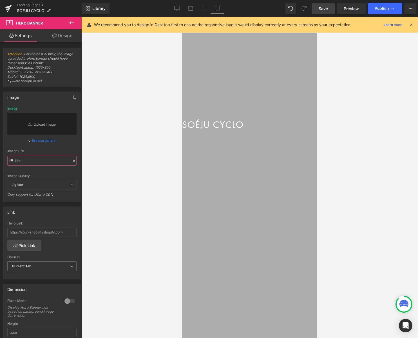
click at [48, 162] on input "text" at bounding box center [41, 161] width 69 height 10
paste input "https://cdn.shopify.com/s/files/1/0217/8236/4224/files/250828_cyclo_mv_sp.jpg?v…"
type input "https://cdn.shopify.com/s/files/1/0217/8236/4224/files/250828_cyclo_mv_sp.jpg?v…"
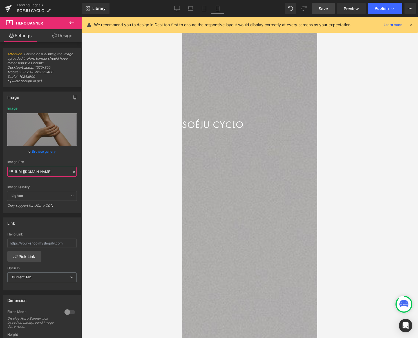
scroll to position [0, 0]
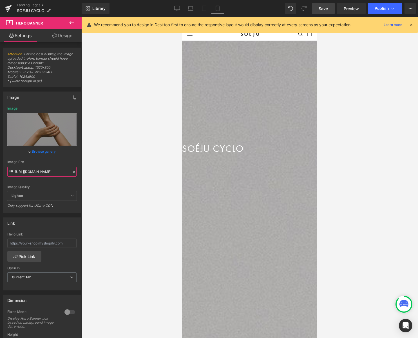
drag, startPoint x: 249, startPoint y: 170, endPoint x: 243, endPoint y: 232, distance: 62.0
click at [244, 256] on div "300px" at bounding box center [249, 298] width 135 height 85
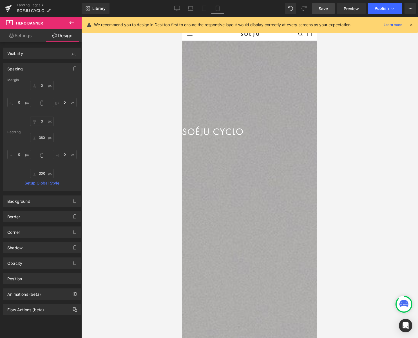
drag, startPoint x: 280, startPoint y: 90, endPoint x: 278, endPoint y: 73, distance: 17.0
click at [278, 138] on div "300px" at bounding box center [249, 180] width 135 height 85
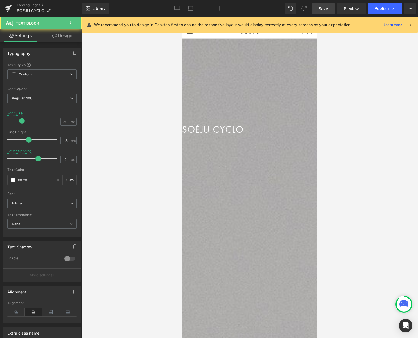
click at [273, 130] on p "SOÉJU CYCLO" at bounding box center [241, 129] width 118 height 13
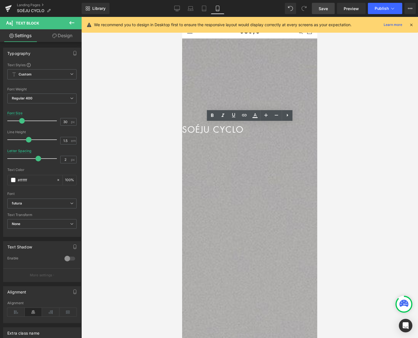
scroll to position [6, 0]
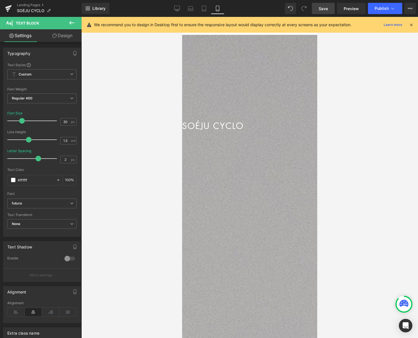
click at [72, 22] on icon at bounding box center [71, 22] width 7 height 7
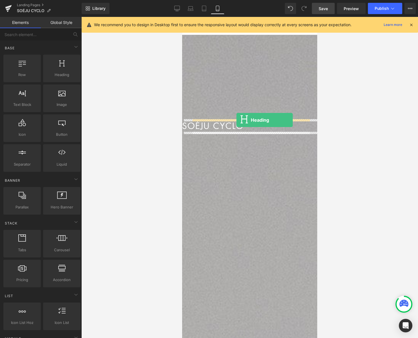
drag, startPoint x: 249, startPoint y: 83, endPoint x: 237, endPoint y: 120, distance: 38.2
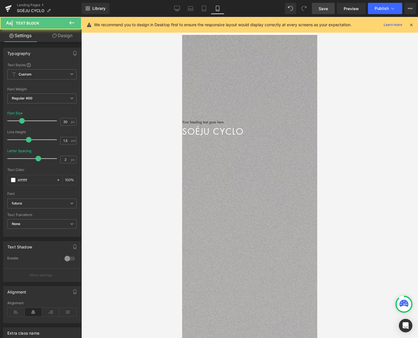
click at [224, 132] on p "SOÉJU CYCLO" at bounding box center [241, 131] width 118 height 13
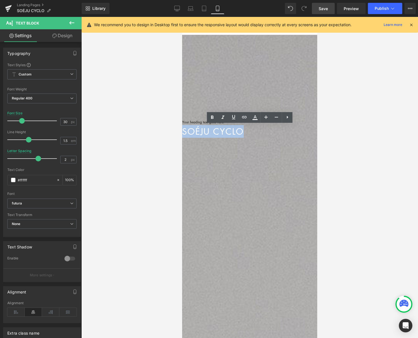
drag, startPoint x: 216, startPoint y: 131, endPoint x: 289, endPoint y: 134, distance: 72.7
click at [289, 134] on p "SOÉJU CYCLO" at bounding box center [241, 131] width 118 height 13
copy p "SOÉJU CYCLO"
click at [182, 17] on span at bounding box center [182, 17] width 0 height 0
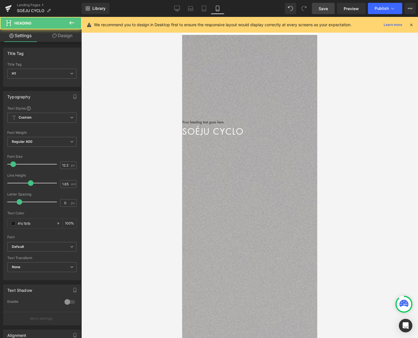
click at [228, 121] on h1 "Your heading text goes here" at bounding box center [241, 122] width 118 height 6
drag, startPoint x: 227, startPoint y: 122, endPoint x: 297, endPoint y: 126, distance: 70.3
click at [297, 126] on div "Your heading text goes here Heading SOÉJU CYCLO Text Block" at bounding box center [241, 129] width 118 height 20
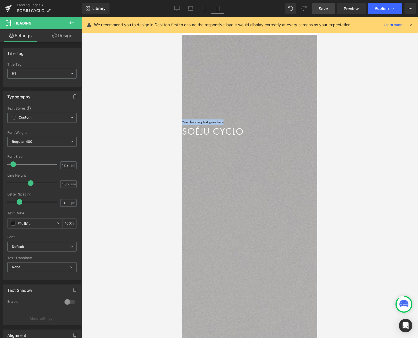
paste div
click at [222, 133] on p "SOÉJU CYCLO" at bounding box center [241, 131] width 118 height 13
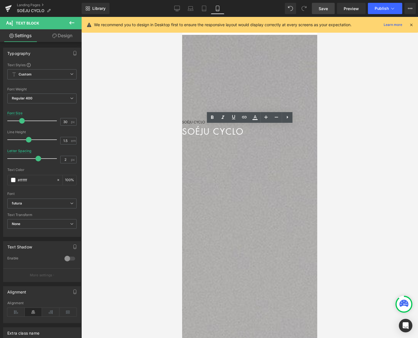
click at [300, 119] on div "SOÉJU CYCLO Heading" at bounding box center [241, 122] width 118 height 6
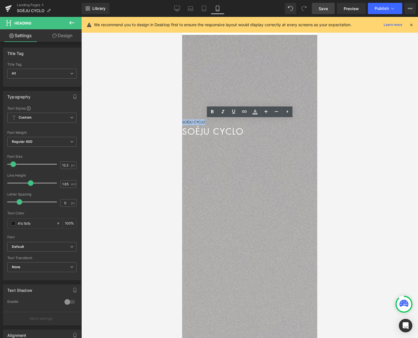
drag, startPoint x: 272, startPoint y: 122, endPoint x: 219, endPoint y: 121, distance: 52.7
click at [221, 121] on h1 "SOÉJU CYCLO" at bounding box center [241, 122] width 118 height 6
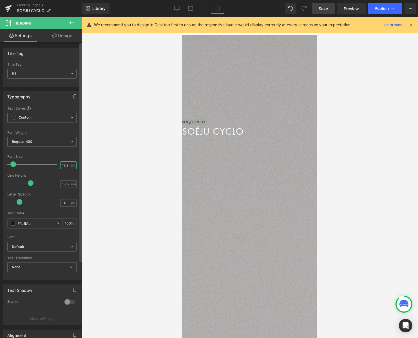
click at [66, 164] on input "12.25" at bounding box center [66, 165] width 10 height 7
drag, startPoint x: 66, startPoint y: 165, endPoint x: 52, endPoint y: 166, distance: 13.8
click at [52, 166] on div "Font Size 12.25 px" at bounding box center [41, 164] width 69 height 19
type input "35"
drag, startPoint x: 20, startPoint y: 202, endPoint x: 29, endPoint y: 203, distance: 8.7
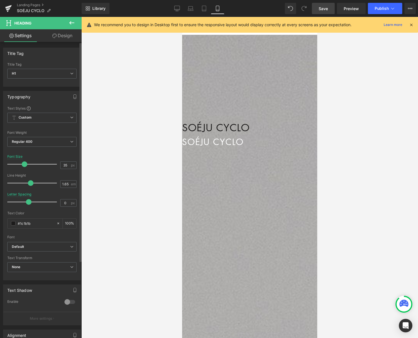
click at [29, 203] on span at bounding box center [29, 202] width 6 height 6
drag, startPoint x: 29, startPoint y: 203, endPoint x: 36, endPoint y: 203, distance: 7.3
click at [36, 203] on span at bounding box center [37, 202] width 6 height 6
drag, startPoint x: 36, startPoint y: 203, endPoint x: 46, endPoint y: 204, distance: 9.6
click at [46, 204] on span at bounding box center [47, 202] width 6 height 6
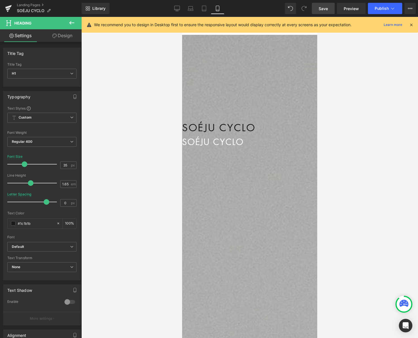
click at [65, 35] on link "Design" at bounding box center [62, 35] width 41 height 13
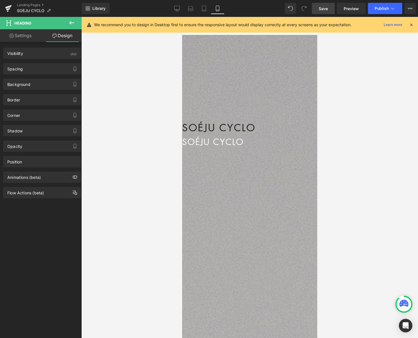
click at [24, 36] on link "Settings" at bounding box center [20, 35] width 41 height 13
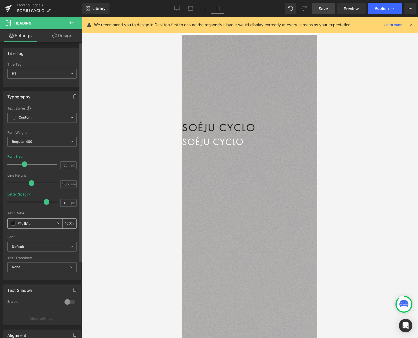
click at [13, 223] on span at bounding box center [13, 223] width 5 height 5
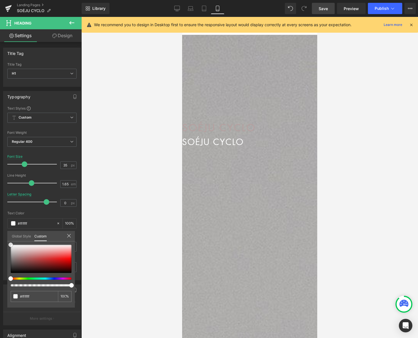
drag, startPoint x: 17, startPoint y: 252, endPoint x: -14, endPoint y: 218, distance: 46.3
click at [0, 218] on html "Heading You are previewing how the will restyle your page. You can not edit Ele…" at bounding box center [209, 169] width 418 height 338
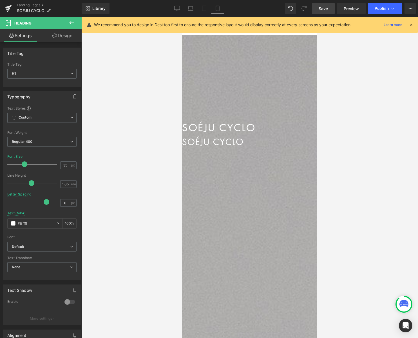
click at [182, 17] on icon at bounding box center [182, 17] width 0 height 0
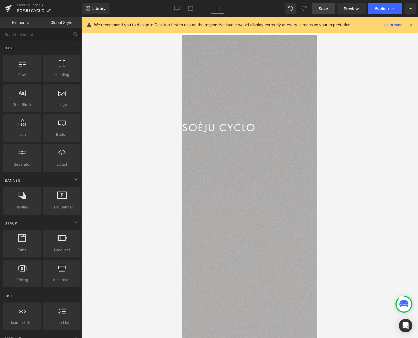
click at [351, 139] on div at bounding box center [249, 177] width 337 height 321
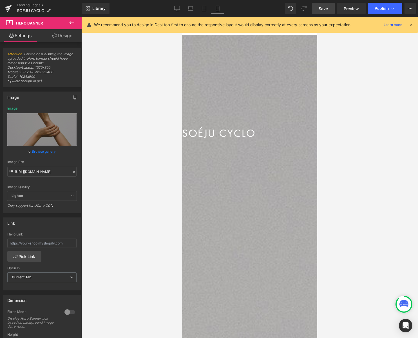
drag, startPoint x: 263, startPoint y: 74, endPoint x: 264, endPoint y: 127, distance: 52.7
click at [263, 143] on div "320px" at bounding box center [249, 188] width 135 height 90
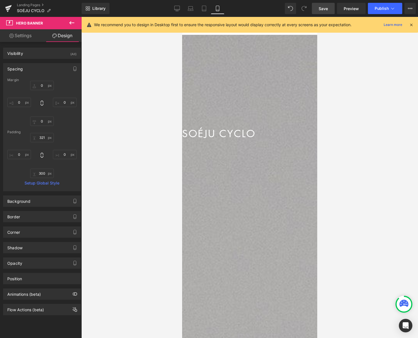
drag, startPoint x: 265, startPoint y: 196, endPoint x: 265, endPoint y: 201, distance: 5.4
click at [265, 233] on div "320px" at bounding box center [249, 278] width 135 height 90
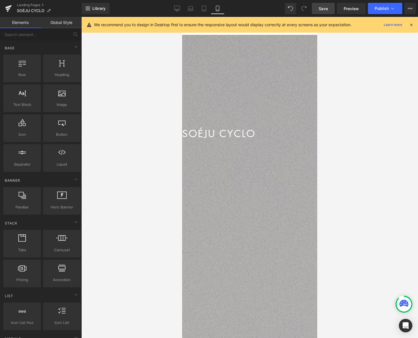
click at [351, 199] on div at bounding box center [249, 177] width 337 height 321
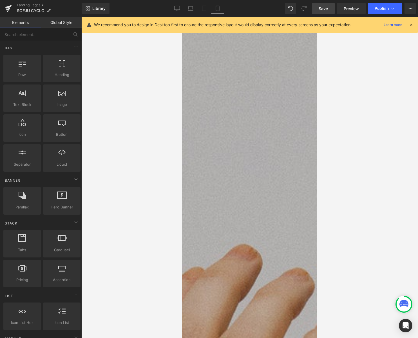
scroll to position [250, 0]
click at [179, 10] on icon at bounding box center [177, 9] width 6 height 6
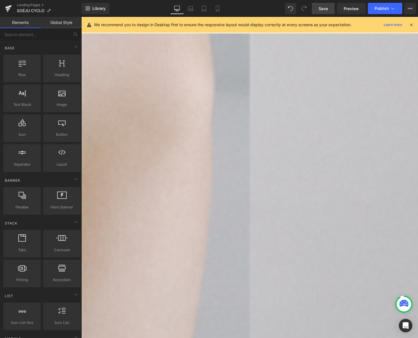
scroll to position [347, 0]
click at [183, 292] on div "Reflect Heading 学び、考えを深める活動の記録 Text Block Row" at bounding box center [166, 315] width 170 height 47
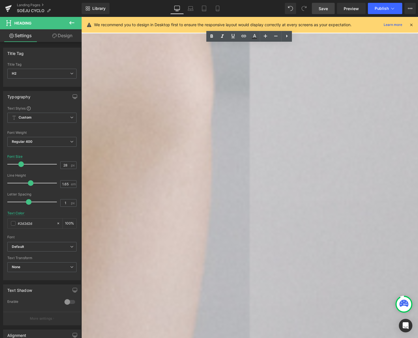
click at [204, 292] on h2 "Reflect" at bounding box center [166, 298] width 170 height 13
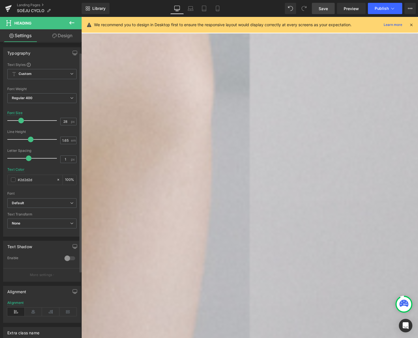
scroll to position [104, 0]
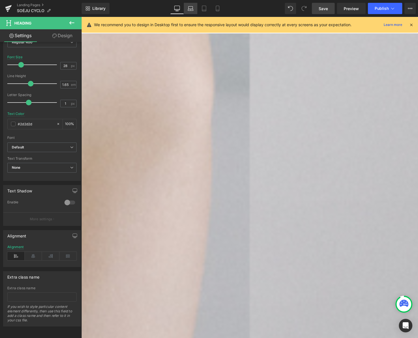
click at [190, 8] on icon at bounding box center [191, 9] width 6 height 6
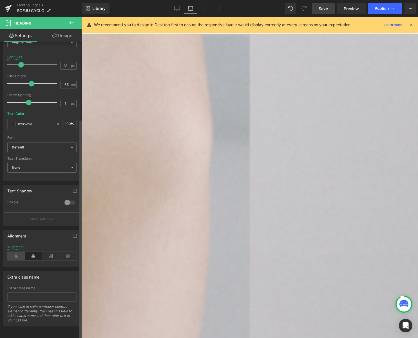
click at [15, 253] on icon at bounding box center [15, 256] width 17 height 8
click at [204, 12] on link "Tablet" at bounding box center [205, 8] width 14 height 11
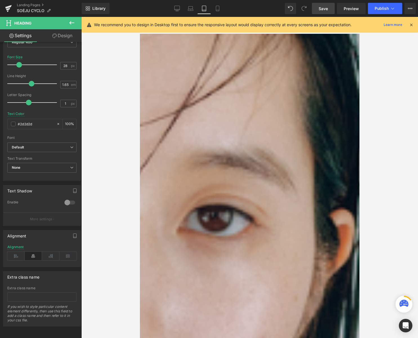
scroll to position [336, 0]
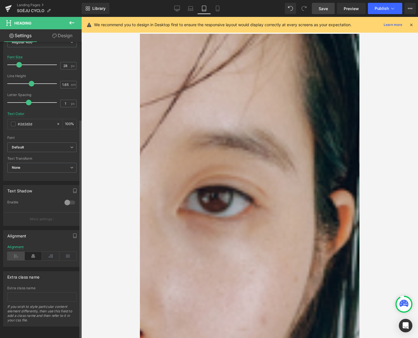
click at [19, 252] on icon at bounding box center [15, 256] width 17 height 8
click at [73, 234] on icon "button" at bounding box center [75, 236] width 5 height 5
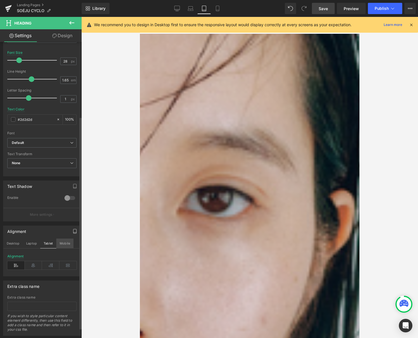
click at [65, 243] on button "Mobile" at bounding box center [64, 244] width 17 height 10
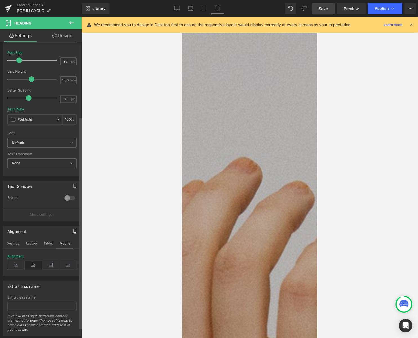
scroll to position [306, 0]
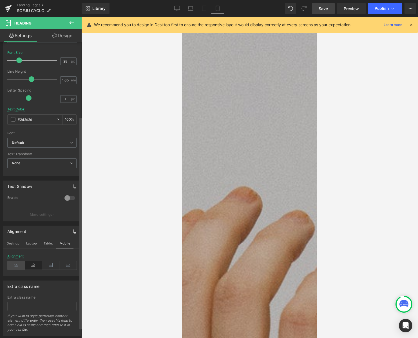
click at [17, 266] on icon at bounding box center [15, 265] width 17 height 8
drag, startPoint x: 224, startPoint y: 107, endPoint x: 201, endPoint y: 128, distance: 30.7
click at [224, 319] on p "学び、考えを深める活動の記録" at bounding box center [249, 322] width 135 height 7
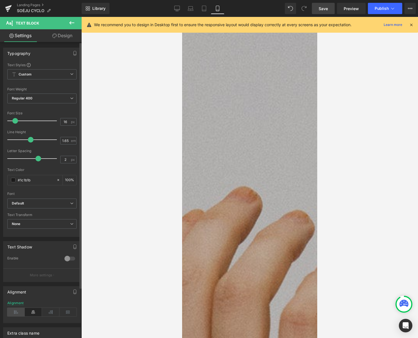
click at [15, 312] on icon at bounding box center [15, 312] width 17 height 8
click at [75, 291] on icon "button" at bounding box center [75, 292] width 5 height 5
click at [47, 304] on button "Tablet" at bounding box center [48, 304] width 16 height 10
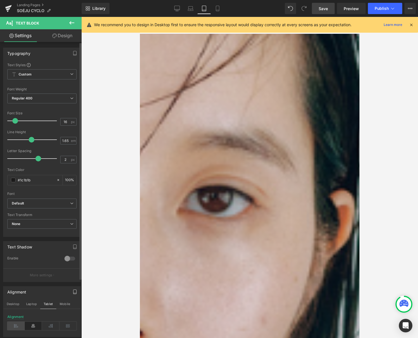
click at [14, 324] on icon at bounding box center [15, 326] width 17 height 8
click at [31, 303] on button "Laptop" at bounding box center [31, 304] width 17 height 10
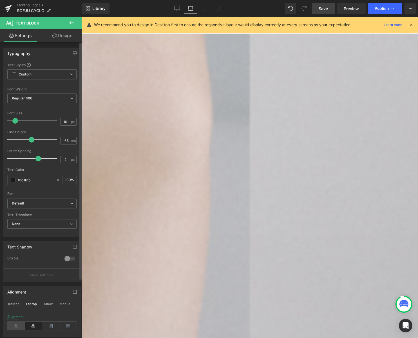
scroll to position [318, 0]
click at [11, 327] on icon at bounding box center [15, 326] width 17 height 8
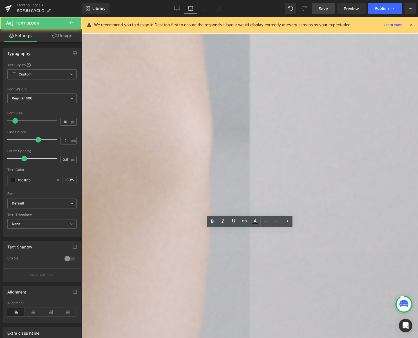
drag, startPoint x: 172, startPoint y: 238, endPoint x: 322, endPoint y: 256, distance: 151.2
click at [244, 221] on icon at bounding box center [244, 221] width 7 height 7
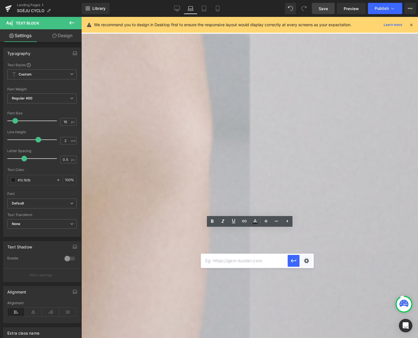
click at [240, 264] on input "text" at bounding box center [244, 261] width 87 height 14
type input "E"
type input "#"
drag, startPoint x: 294, startPoint y: 260, endPoint x: 213, endPoint y: 243, distance: 83.2
click at [294, 260] on icon "button" at bounding box center [294, 261] width 7 height 7
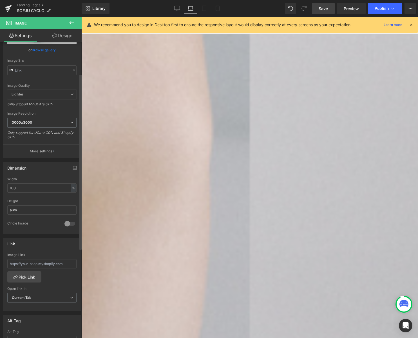
scroll to position [54, 0]
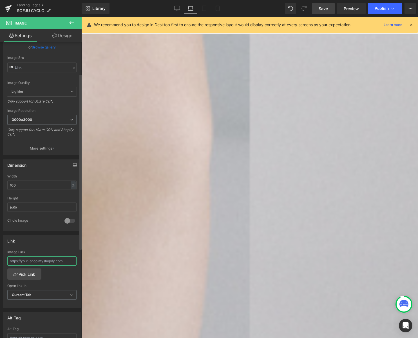
click at [41, 260] on input "text" at bounding box center [41, 260] width 69 height 9
type input "#"
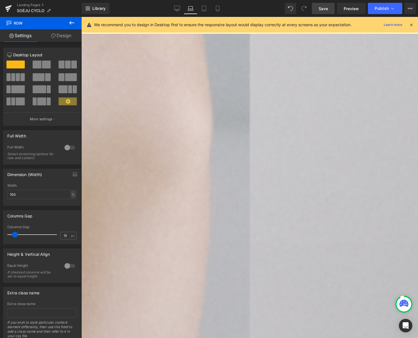
scroll to position [327, 0]
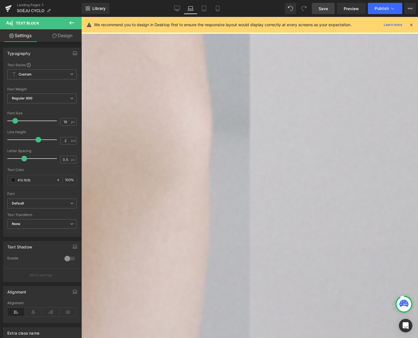
click at [71, 36] on link "Design" at bounding box center [62, 35] width 41 height 13
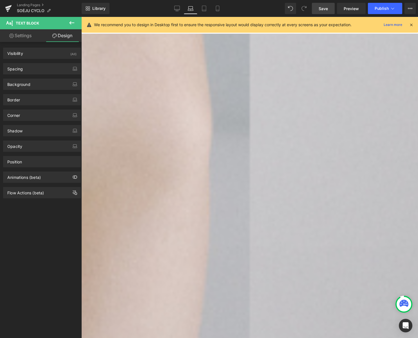
click at [28, 36] on link "Settings" at bounding box center [20, 35] width 41 height 13
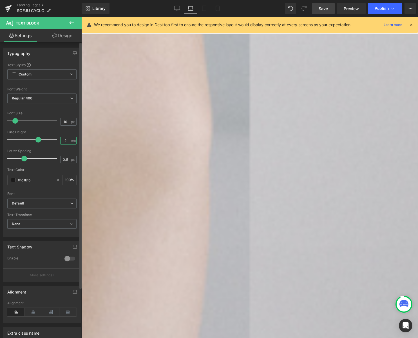
click at [65, 141] on input "2" at bounding box center [66, 140] width 10 height 7
type input "2"
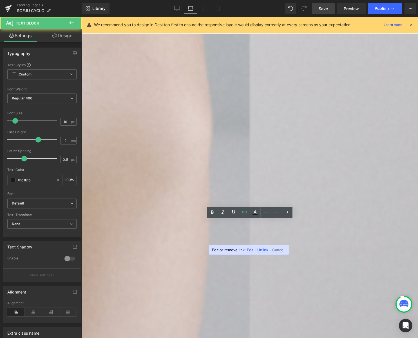
drag, startPoint x: 271, startPoint y: 239, endPoint x: 307, endPoint y: 248, distance: 37.0
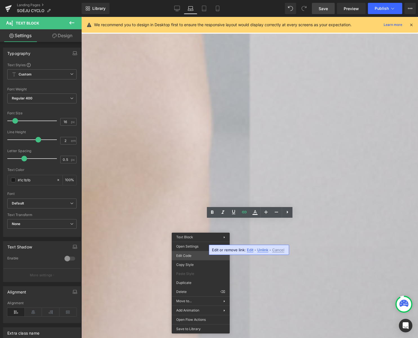
click at [187, 0] on div "Heading You are previewing how the will restyle your page. You can not edit Ele…" at bounding box center [209, 0] width 418 height 0
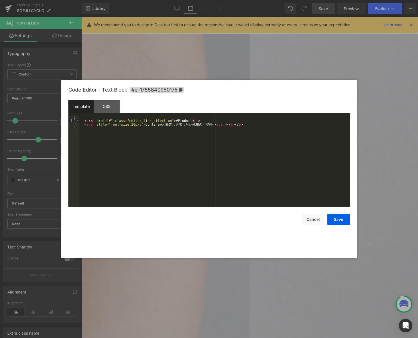
drag, startPoint x: 156, startPoint y: 120, endPoint x: 216, endPoint y: 138, distance: 62.6
click at [156, 120] on div "< p > < a href = "#" class = "editor_link_selection" > #Product < br > < span s…" at bounding box center [214, 165] width 271 height 98
click at [130, 123] on div "< p > < a href = "#" class = "editor_link_selection" > #Product < br > < span s…" at bounding box center [214, 165] width 271 height 98
click at [327, 218] on div "Save Cancel" at bounding box center [209, 216] width 282 height 18
click at [335, 218] on button "Save" at bounding box center [339, 219] width 23 height 11
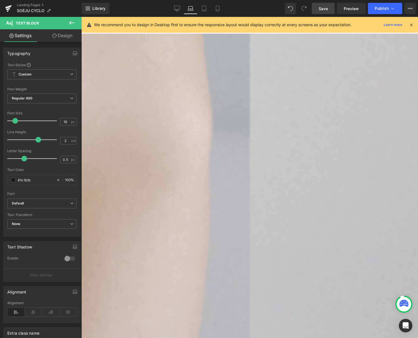
copy span "布の可能性"
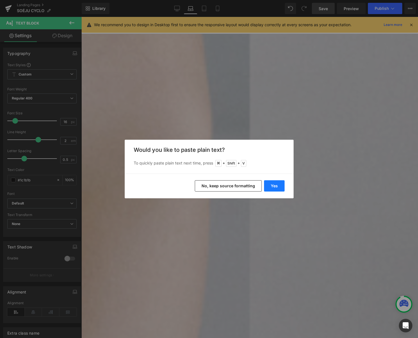
click at [274, 184] on button "Yes" at bounding box center [274, 185] width 21 height 11
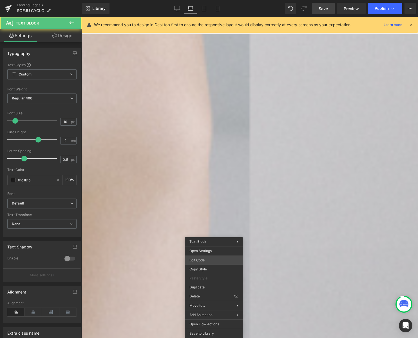
click at [213, 0] on div "Heading You are previewing how the will restyle your page. You can not edit Ele…" at bounding box center [209, 0] width 418 height 0
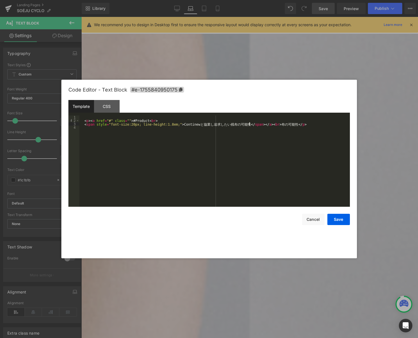
click at [249, 124] on div "< p > < a href = "#" class = "" > #Product < br > < span style = "font-size:20p…" at bounding box center [214, 165] width 271 height 98
click at [243, 125] on div "< p > < a href = "#" class = "" > #Product < br > < span style = "font-size:20p…" at bounding box center [214, 165] width 271 height 98
drag, startPoint x: 257, startPoint y: 124, endPoint x: 260, endPoint y: 125, distance: 3.6
click at [257, 124] on div "< p > < a href = "#" class = "" > #Product < br > < span style = "font-size:20p…" at bounding box center [214, 165] width 271 height 98
type textarea "＜"
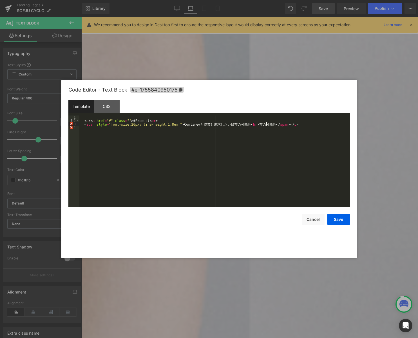
click at [266, 125] on div "< p > < a href = "#" class = "" > #Product < br > < span style = "font-size:20p…" at bounding box center [214, 165] width 271 height 98
click at [338, 218] on button "Save" at bounding box center [339, 219] width 23 height 11
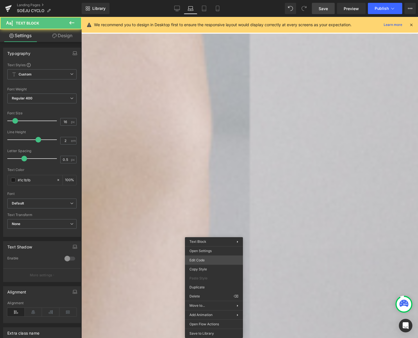
click at [205, 259] on body "Heading You are previewing how the will restyle your page. You can not edit Ele…" at bounding box center [209, 169] width 418 height 338
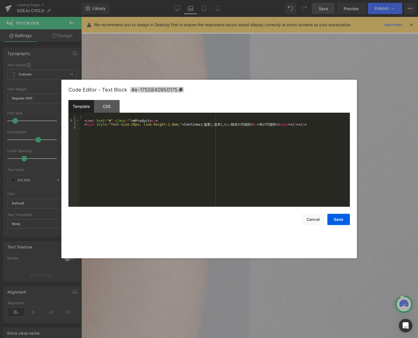
click at [157, 124] on div "< p > < a href = "#" class = "" > #Product < br > < span style = "font-size:20p…" at bounding box center [214, 165] width 271 height 98
click at [335, 220] on button "Save" at bounding box center [339, 219] width 23 height 11
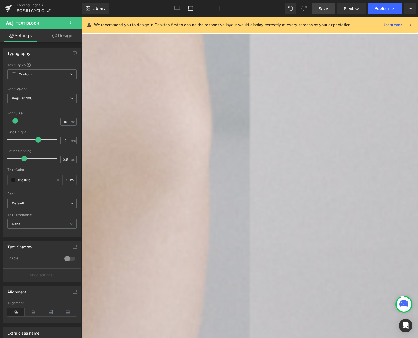
click at [65, 141] on input "2" at bounding box center [66, 140] width 10 height 7
type input "2.5"
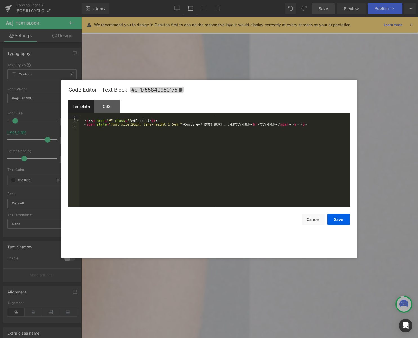
click at [197, 261] on body "Heading You are previewing how the will restyle your page. You can not edit Ele…" at bounding box center [209, 169] width 418 height 338
click at [348, 221] on button "Save" at bounding box center [339, 219] width 23 height 11
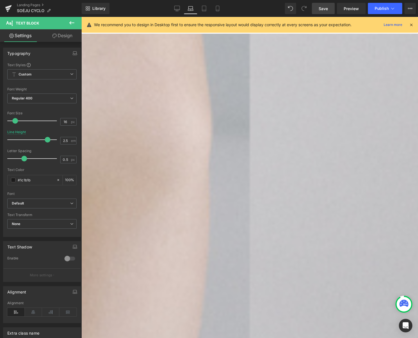
click at [327, 7] on span "Save" at bounding box center [323, 9] width 9 height 6
click at [351, 10] on span "Preview" at bounding box center [351, 9] width 15 height 6
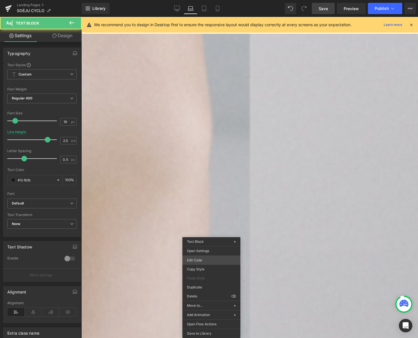
click at [211, 261] on body "Heading You are previewing how the will restyle your page. You can not edit Ele…" at bounding box center [209, 169] width 418 height 338
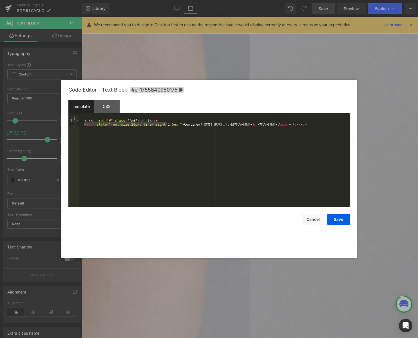
drag, startPoint x: 84, startPoint y: 124, endPoint x: 167, endPoint y: 125, distance: 82.6
click at [167, 124] on div "< p > < a href = "#" class = "" > #Product < br > < span style = "font-size:20p…" at bounding box center [214, 165] width 271 height 98
click at [89, 120] on div "< p > < a href = "#" class = "" > #Product < br > < span style = "font-size:20p…" at bounding box center [214, 165] width 271 height 98
drag, startPoint x: 125, startPoint y: 121, endPoint x: 127, endPoint y: 122, distance: 3.0
click at [125, 121] on div "< p > < a href = "#" class = "" > #Product < br > < span style = "font-size:20p…" at bounding box center [214, 165] width 271 height 98
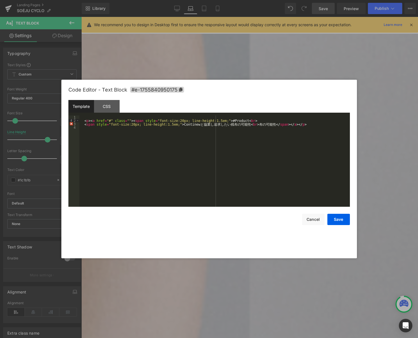
drag, startPoint x: 221, startPoint y: 121, endPoint x: 255, endPoint y: 132, distance: 35.6
click at [221, 121] on div "< p > < a href = "#" class = "" > < span style = "font-size:20px; line-height:1…" at bounding box center [214, 165] width 271 height 98
click at [163, 124] on div "< p > < a href = "#" class = "" > < span style = "font-size:20px; line-height:1…" at bounding box center [214, 165] width 271 height 98
click at [131, 124] on div "< p > < a href = "#" class = "" > < span style = "font-size:20px; line-height:1…" at bounding box center [214, 165] width 271 height 98
drag, startPoint x: 134, startPoint y: 124, endPoint x: 81, endPoint y: 124, distance: 52.7
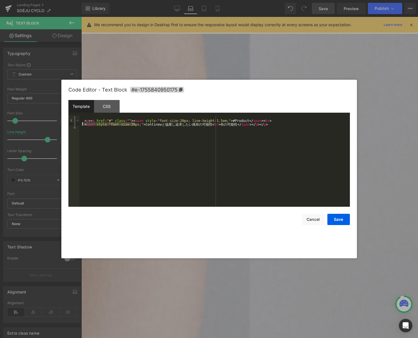
click at [81, 124] on div "< p > < a href = "#" class = "" > < span style = "font-size:20px; line-height:1…" at bounding box center [214, 165] width 271 height 98
click at [170, 125] on div "< p > < a href = "#" class = "" > < span style = "font-size:20px; line-height:1…" at bounding box center [214, 165] width 271 height 98
click at [182, 125] on div "< p > < a href = "#" class = "" > < span style = "font-size:20px; line-height:1…" at bounding box center [214, 165] width 271 height 98
click at [338, 218] on button "Save" at bounding box center [339, 219] width 23 height 11
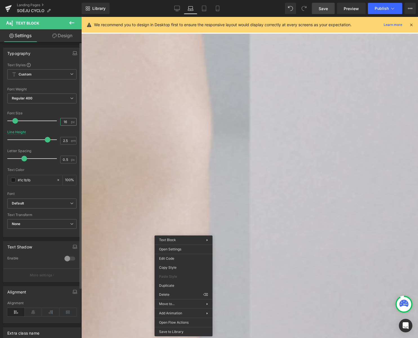
click at [64, 122] on input "16" at bounding box center [66, 121] width 10 height 7
type input "20"
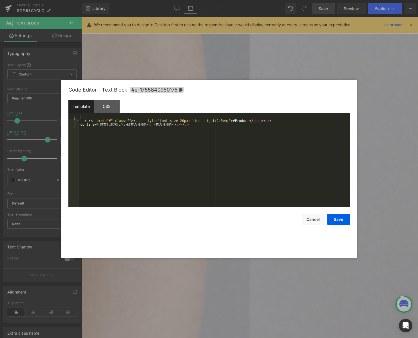
click at [195, 260] on body "Heading You are previewing how the will restyle your page. You can not edit Ele…" at bounding box center [209, 169] width 418 height 338
click at [165, 121] on div "< p > < a href = "#" class = "" > < span style = "font-size:20px; line-height:1…" at bounding box center [214, 165] width 271 height 98
click at [196, 119] on div "< p > < a href = "#" class = "" > < span style = "font-size:80%; line-height:1.…" at bounding box center [214, 165] width 271 height 98
click at [336, 218] on button "Save" at bounding box center [339, 219] width 23 height 11
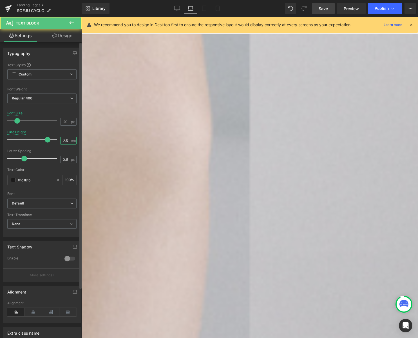
click at [67, 141] on input "2.5" at bounding box center [66, 140] width 10 height 7
type input "1"
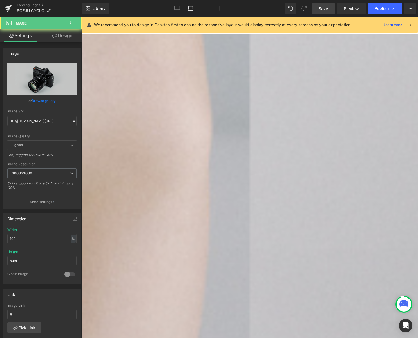
click at [322, 8] on span "Save" at bounding box center [323, 9] width 9 height 6
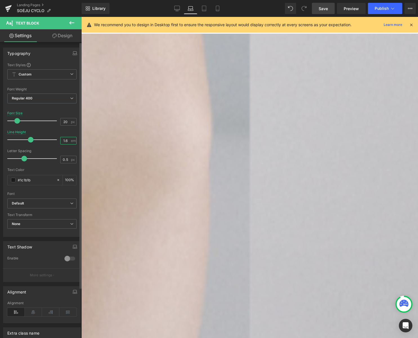
drag, startPoint x: 65, startPoint y: 141, endPoint x: 76, endPoint y: 144, distance: 11.0
click at [65, 141] on input "1.6" at bounding box center [66, 140] width 10 height 7
type input "1.4"
click at [326, 8] on span "Save" at bounding box center [323, 9] width 9 height 6
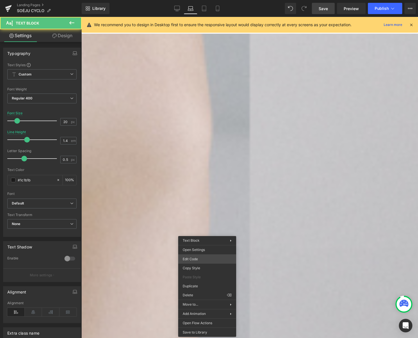
click at [207, 258] on body "Heading You are previewing how the will restyle your page. You can not edit Ele…" at bounding box center [209, 169] width 418 height 338
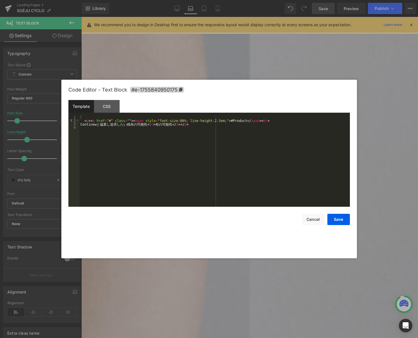
drag, startPoint x: 165, startPoint y: 120, endPoint x: 167, endPoint y: 120, distance: 2.9
click at [165, 120] on div "< p > < a href = "#" class = "" > < span style = "font-size:80%; line-height:2.…" at bounding box center [214, 165] width 271 height 98
click at [334, 216] on button "Save" at bounding box center [339, 219] width 23 height 11
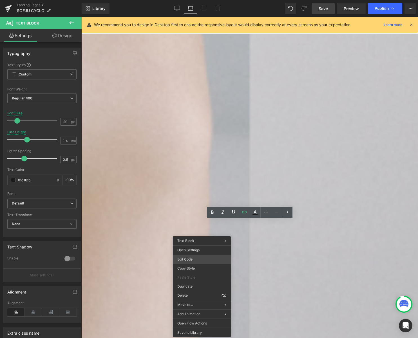
click at [198, 259] on body "Heading You are previewing how the will restyle your page. You can not edit Ele…" at bounding box center [209, 169] width 418 height 338
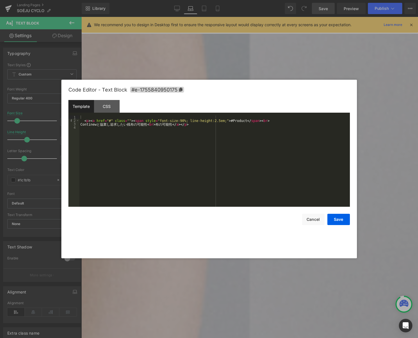
click at [166, 121] on div "< p > < a href = "#" class = "" > < span style = "font-size:90%; line-height:2.…" at bounding box center [214, 165] width 271 height 98
click at [336, 217] on button "Save" at bounding box center [339, 219] width 23 height 11
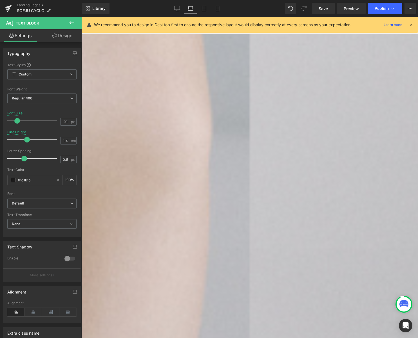
drag, startPoint x: 329, startPoint y: 10, endPoint x: 282, endPoint y: 1, distance: 47.9
click at [328, 10] on span "Save" at bounding box center [323, 9] width 9 height 6
click at [176, 8] on icon at bounding box center [177, 9] width 6 height 6
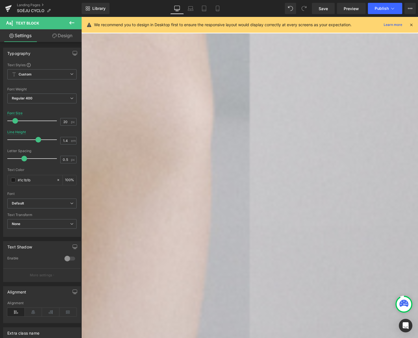
scroll to position [360, 0]
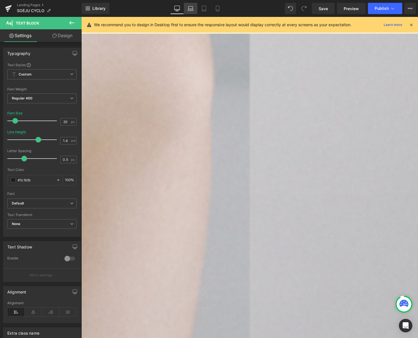
click at [189, 8] on icon at bounding box center [191, 9] width 6 height 6
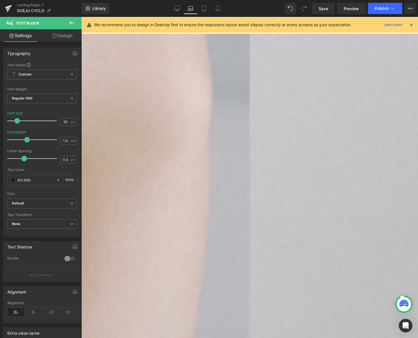
scroll to position [327, 0]
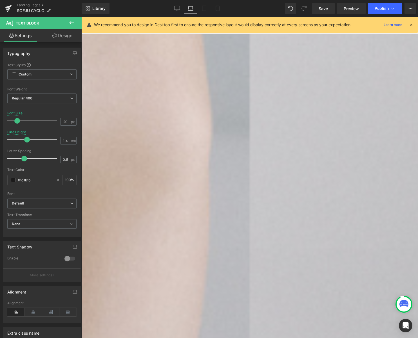
drag, startPoint x: 175, startPoint y: 8, endPoint x: 171, endPoint y: 16, distance: 8.8
click at [175, 8] on icon at bounding box center [177, 9] width 6 height 6
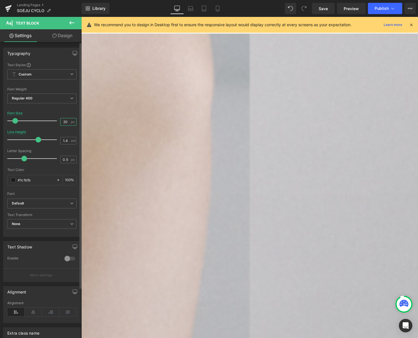
drag, startPoint x: 60, startPoint y: 122, endPoint x: 55, endPoint y: 122, distance: 5.1
click at [55, 122] on div "Font Size 20 px" at bounding box center [41, 120] width 69 height 19
type input "20"
click at [65, 141] on input "1.4" at bounding box center [66, 140] width 10 height 7
type input "2"
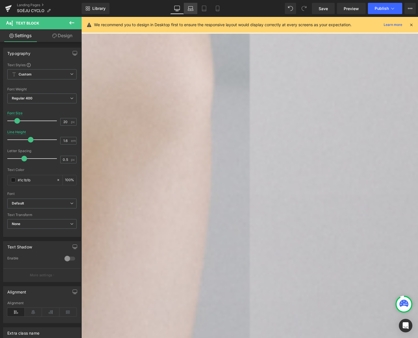
click at [189, 7] on icon at bounding box center [191, 9] width 6 height 6
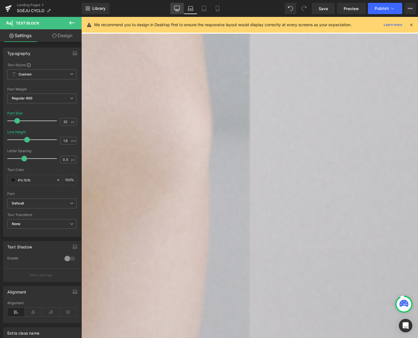
click at [178, 8] on icon at bounding box center [177, 9] width 6 height 6
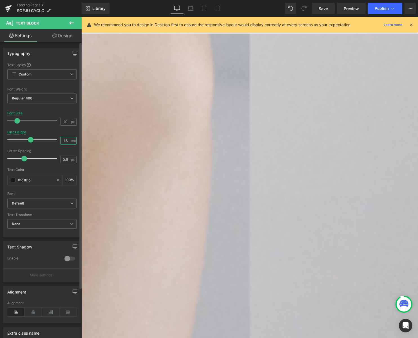
click at [64, 140] on input "1.6" at bounding box center [66, 140] width 10 height 7
type input "1.4"
drag, startPoint x: 204, startPoint y: 8, endPoint x: 203, endPoint y: 11, distance: 3.2
click at [204, 8] on icon at bounding box center [204, 9] width 6 height 6
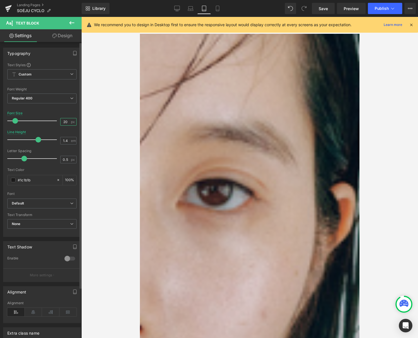
drag, startPoint x: 65, startPoint y: 121, endPoint x: 52, endPoint y: 123, distance: 12.8
click at [52, 123] on div "Font Size 20 px" at bounding box center [41, 120] width 69 height 19
type input "20"
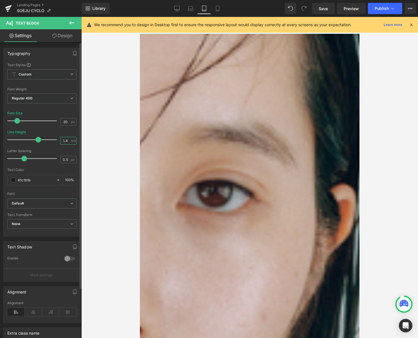
click at [66, 141] on input "1.4" at bounding box center [66, 140] width 10 height 7
type input "2"
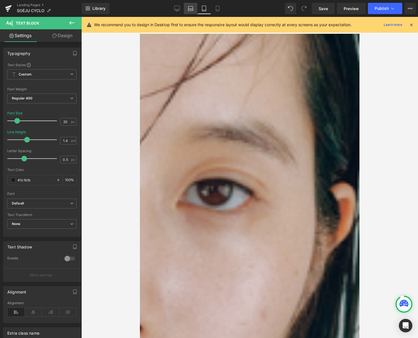
click at [191, 9] on icon at bounding box center [191, 9] width 6 height 6
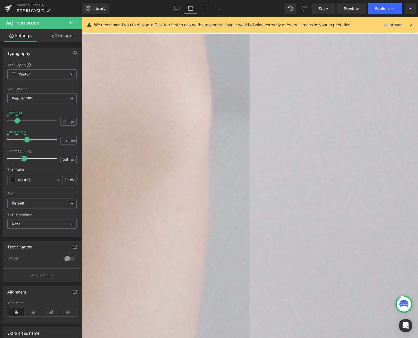
scroll to position [327, 0]
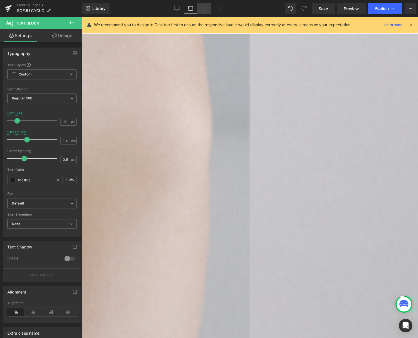
click at [203, 9] on icon at bounding box center [204, 9] width 6 height 6
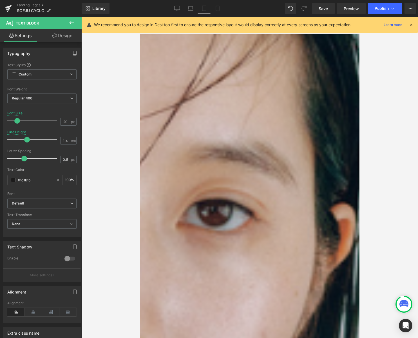
scroll to position [348, 0]
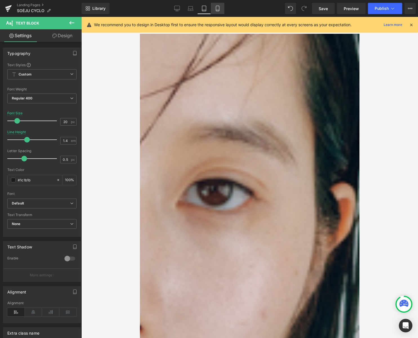
click at [214, 9] on link "Mobile" at bounding box center [218, 8] width 14 height 11
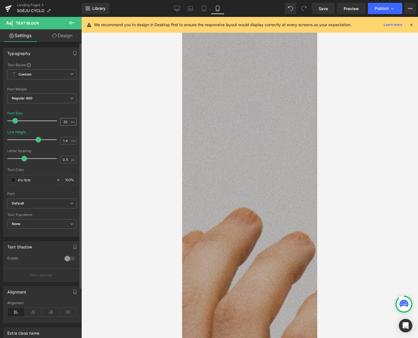
scroll to position [0, 0]
drag, startPoint x: 65, startPoint y: 139, endPoint x: 72, endPoint y: 141, distance: 7.6
click at [68, 140] on input "1.4" at bounding box center [66, 140] width 10 height 7
type input "2"
type input "1"
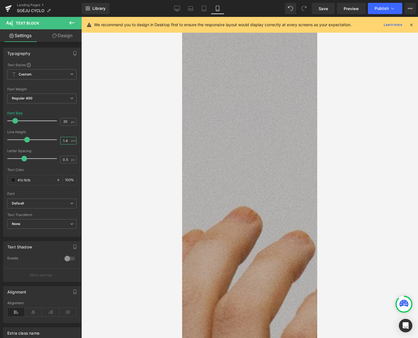
type input "1.4"
drag, startPoint x: 64, startPoint y: 159, endPoint x: 57, endPoint y: 159, distance: 6.8
click at [57, 159] on div "Letter Spacing 0.5 px" at bounding box center [41, 158] width 69 height 19
click at [204, 8] on icon at bounding box center [204, 9] width 6 height 6
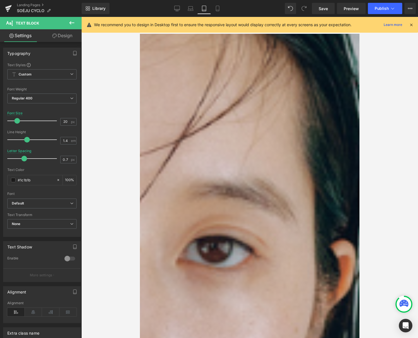
scroll to position [348, 0]
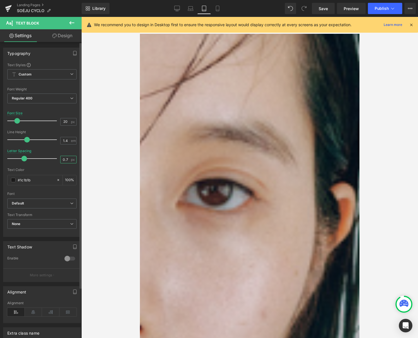
click at [62, 160] on input "0.7" at bounding box center [66, 159] width 10 height 7
click at [192, 8] on icon at bounding box center [191, 9] width 6 height 6
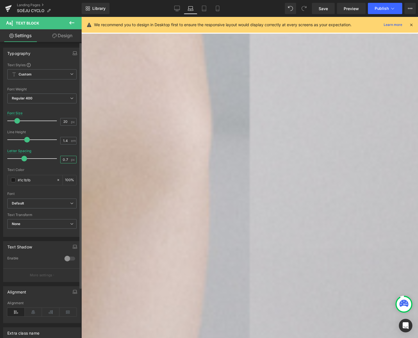
click at [65, 157] on input "0.7" at bounding box center [66, 159] width 10 height 7
drag, startPoint x: 178, startPoint y: 10, endPoint x: 176, endPoint y: 25, distance: 15.4
click at [178, 10] on icon at bounding box center [177, 9] width 6 height 6
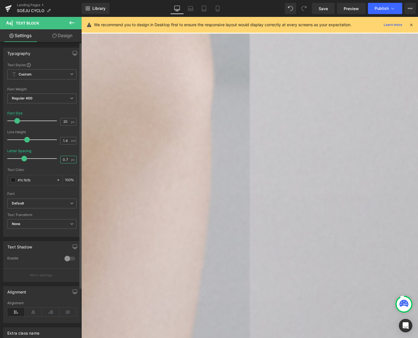
click at [67, 159] on input "0.7" at bounding box center [66, 159] width 10 height 7
type input "0.7"
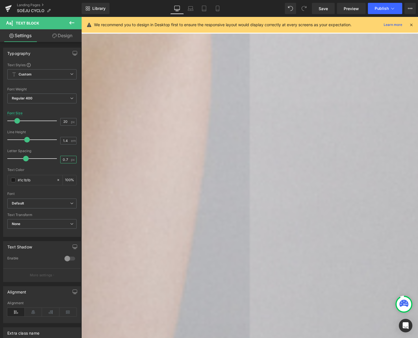
scroll to position [464, 0]
click at [72, 22] on icon at bounding box center [71, 22] width 7 height 7
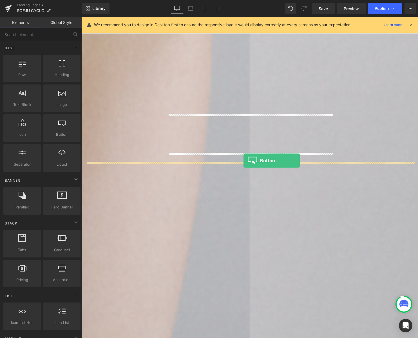
drag, startPoint x: 150, startPoint y: 145, endPoint x: 245, endPoint y: 162, distance: 97.4
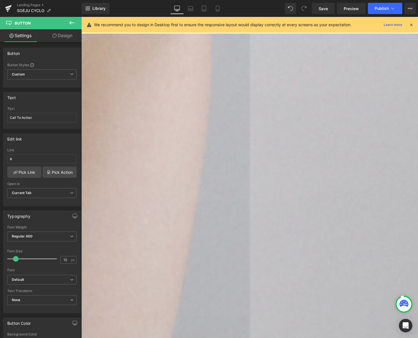
drag, startPoint x: 37, startPoint y: 119, endPoint x: -14, endPoint y: 115, distance: 50.9
click at [0, 115] on html "Button You are previewing how the will restyle your page. You can not edit Elem…" at bounding box center [209, 169] width 418 height 338
type input "一覧を見る"
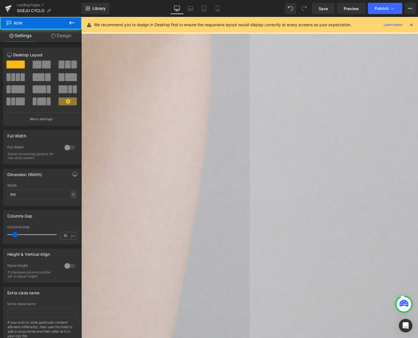
click at [351, 192] on div "Reflect Heading 学び、考えを深める活動の記録 Text Block Row Image #Product Continewと協業し追求したい残…" at bounding box center [251, 322] width 341 height 260
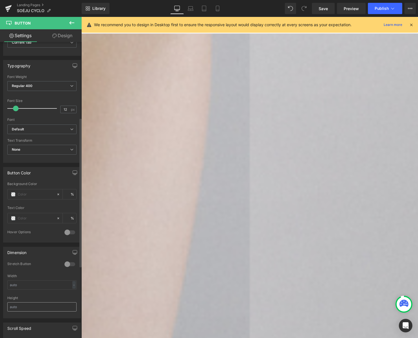
scroll to position [0, 0]
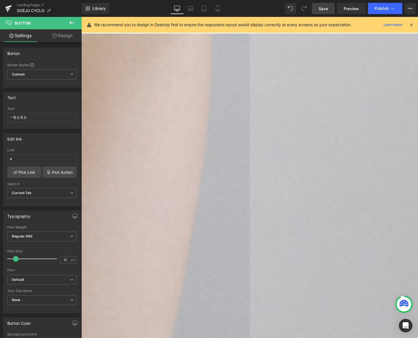
click at [327, 8] on span "Save" at bounding box center [323, 9] width 9 height 6
click at [32, 280] on b "Default" at bounding box center [41, 279] width 58 height 5
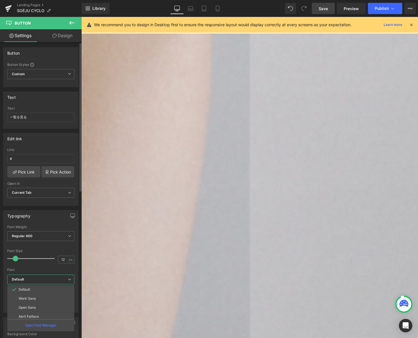
click at [32, 280] on b "Default" at bounding box center [40, 279] width 56 height 5
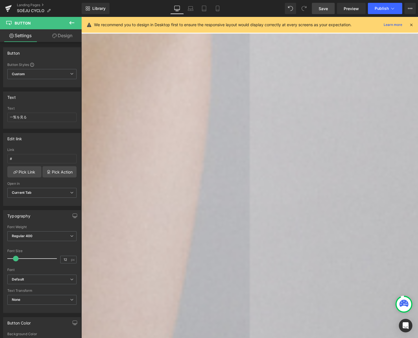
scroll to position [461, 0]
click at [81, 17] on span "Button" at bounding box center [81, 17] width 0 height 0
drag, startPoint x: 64, startPoint y: 259, endPoint x: 78, endPoint y: 264, distance: 15.2
click at [64, 259] on input "12" at bounding box center [66, 259] width 10 height 7
type input "14"
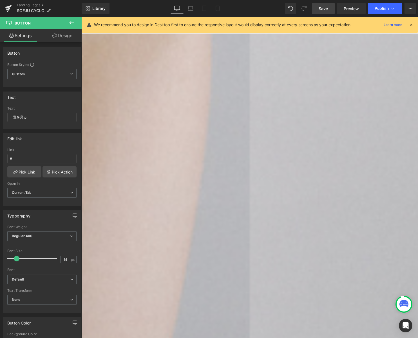
click at [319, 7] on link "Save" at bounding box center [323, 8] width 23 height 11
click at [81, 17] on span "Button" at bounding box center [81, 17] width 0 height 0
click at [64, 39] on link "Design" at bounding box center [62, 35] width 41 height 13
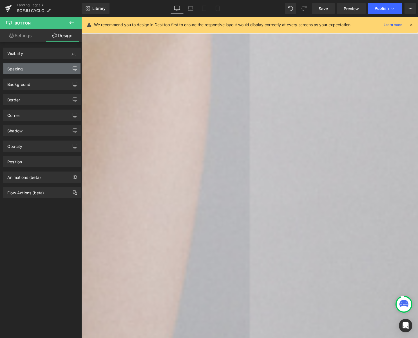
click at [73, 70] on icon "button" at bounding box center [75, 69] width 5 height 5
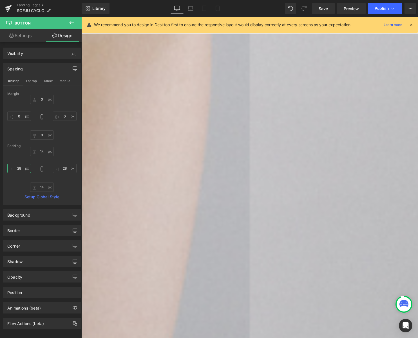
drag, startPoint x: 19, startPoint y: 167, endPoint x: 24, endPoint y: 168, distance: 4.6
click at [19, 167] on input "28" at bounding box center [19, 168] width 24 height 9
type input "40"
click at [65, 167] on input "28" at bounding box center [65, 167] width 24 height 9
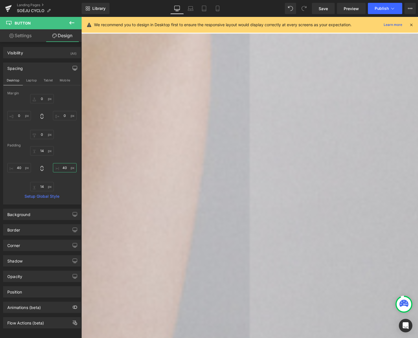
type input "40"
click at [23, 35] on link "Settings" at bounding box center [20, 35] width 41 height 13
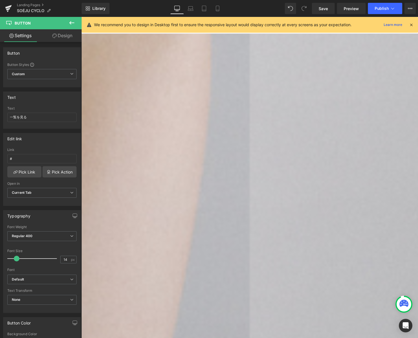
scroll to position [0, 0]
click at [316, 10] on link "Save" at bounding box center [323, 8] width 23 height 11
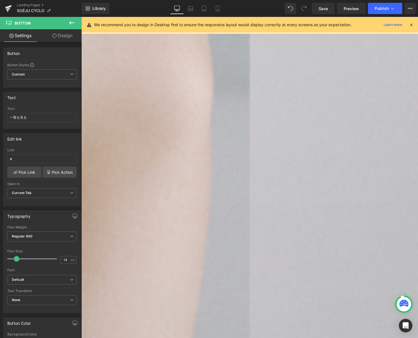
scroll to position [343, 0]
click at [81, 17] on span "Row" at bounding box center [81, 17] width 0 height 0
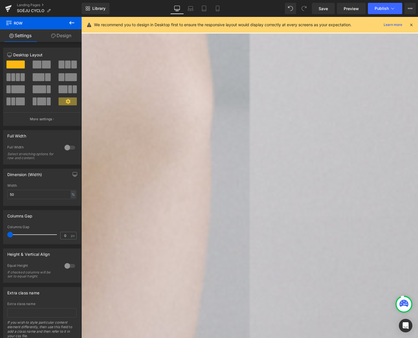
click at [61, 36] on link "Design" at bounding box center [61, 35] width 41 height 13
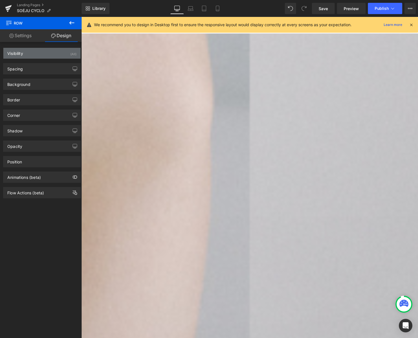
click at [71, 55] on div "(All)" at bounding box center [73, 52] width 6 height 9
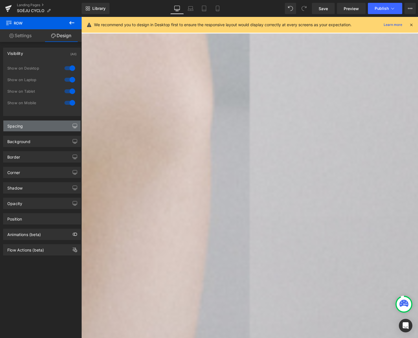
click at [73, 125] on icon "button" at bounding box center [75, 126] width 5 height 5
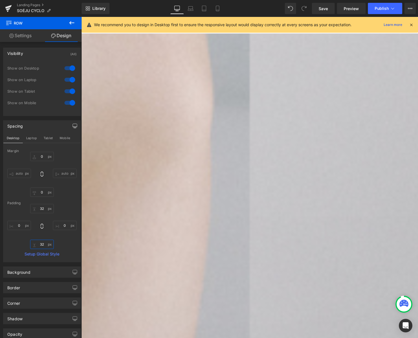
click at [40, 244] on input "32" at bounding box center [42, 244] width 24 height 9
type input "60"
click at [43, 209] on input "32" at bounding box center [42, 208] width 24 height 9
type input "30"
click at [81, 17] on span "Row" at bounding box center [81, 17] width 0 height 0
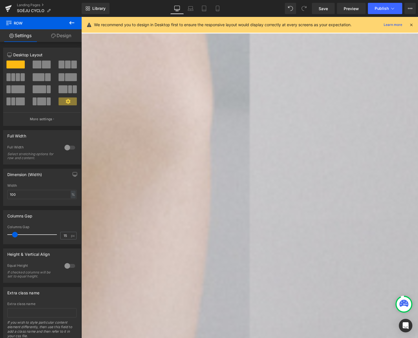
click at [65, 35] on link "Design" at bounding box center [61, 35] width 41 height 13
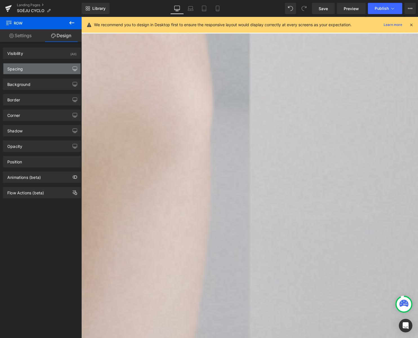
click at [74, 70] on icon "button" at bounding box center [75, 69] width 5 height 5
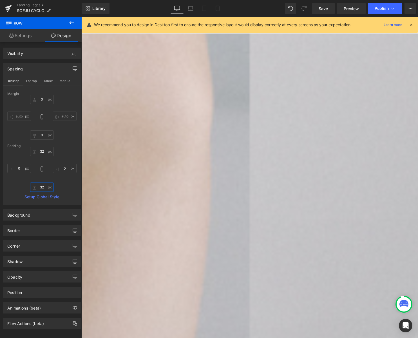
drag, startPoint x: 39, startPoint y: 189, endPoint x: 58, endPoint y: 190, distance: 19.0
click at [39, 189] on input "32" at bounding box center [42, 187] width 24 height 9
type input "60"
click at [81, 17] on span "Row" at bounding box center [81, 17] width 0 height 0
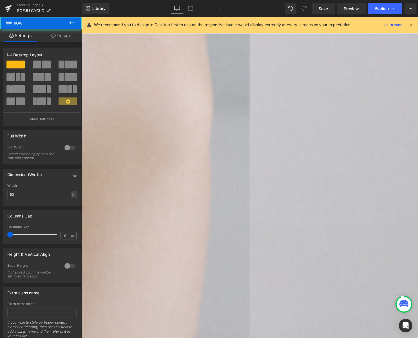
click at [69, 39] on link "Design" at bounding box center [61, 35] width 41 height 13
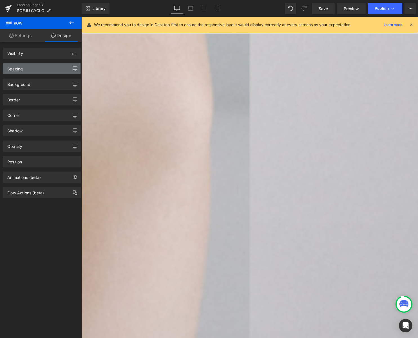
click at [73, 70] on icon "button" at bounding box center [75, 69] width 5 height 5
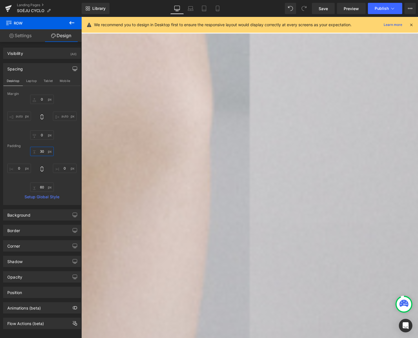
click at [42, 150] on input "text" at bounding box center [42, 151] width 24 height 9
type input "0"
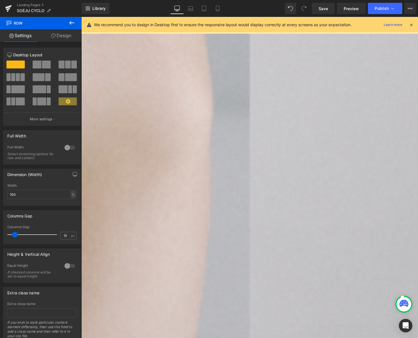
drag, startPoint x: 219, startPoint y: 81, endPoint x: 218, endPoint y: 94, distance: 13.6
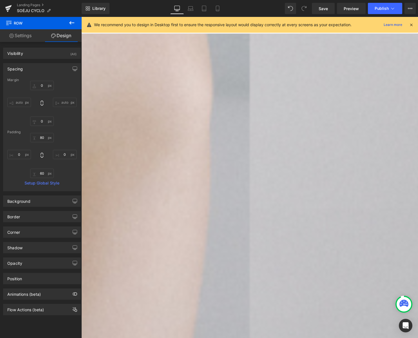
scroll to position [363, 0]
drag, startPoint x: 251, startPoint y: 69, endPoint x: 251, endPoint y: 63, distance: 5.6
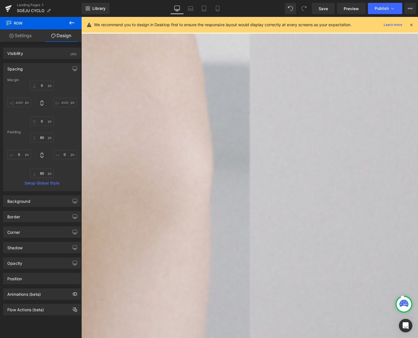
scroll to position [284, 0]
drag, startPoint x: 228, startPoint y: 148, endPoint x: 229, endPoint y: 130, distance: 18.1
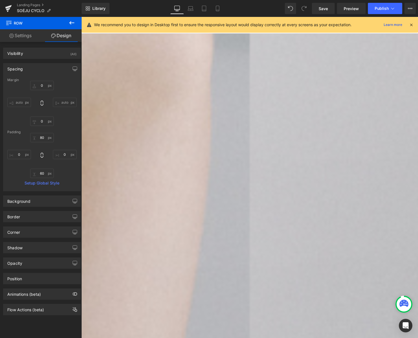
scroll to position [403, 0]
drag, startPoint x: 243, startPoint y: 238, endPoint x: 241, endPoint y: 248, distance: 10.4
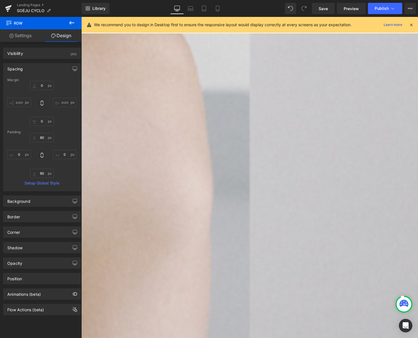
scroll to position [237, 0]
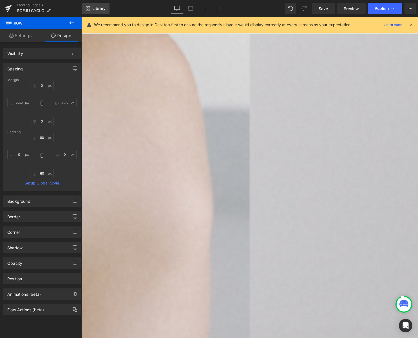
click at [94, 8] on span "Library" at bounding box center [98, 8] width 13 height 5
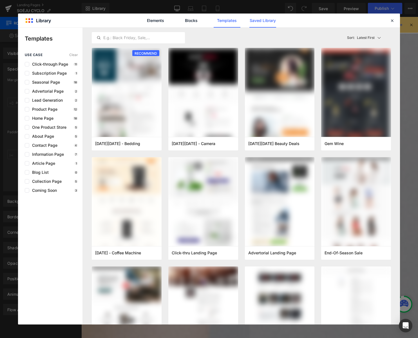
click at [260, 21] on link "Saved Library" at bounding box center [263, 21] width 27 height 14
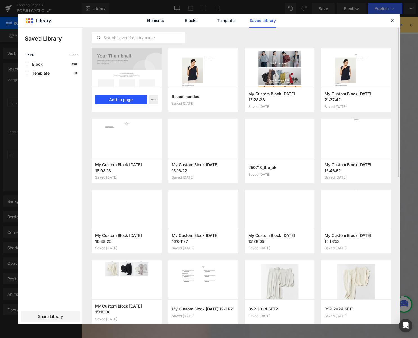
click at [133, 99] on button "Add to page" at bounding box center [121, 99] width 52 height 9
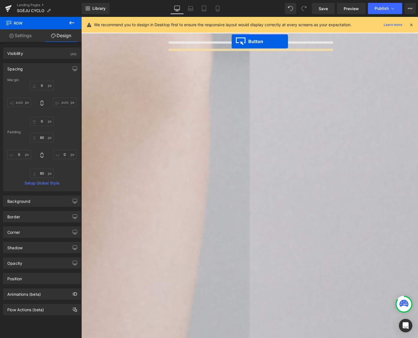
scroll to position [371, 0]
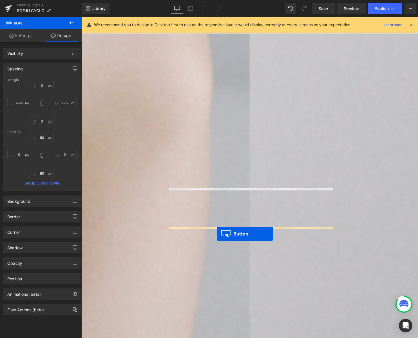
drag, startPoint x: 241, startPoint y: 122, endPoint x: 219, endPoint y: 236, distance: 116.9
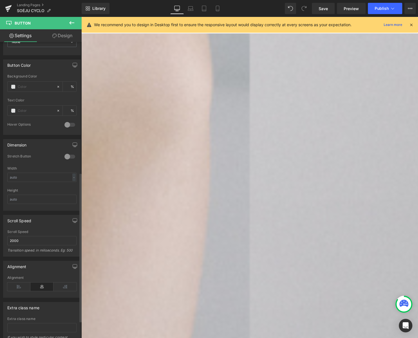
scroll to position [265, 0]
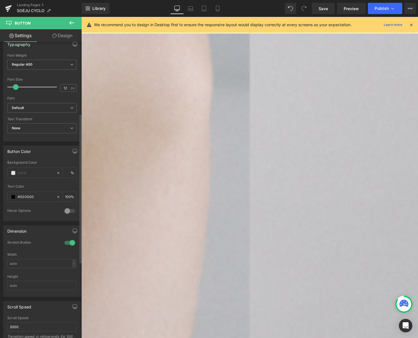
scroll to position [293, 0]
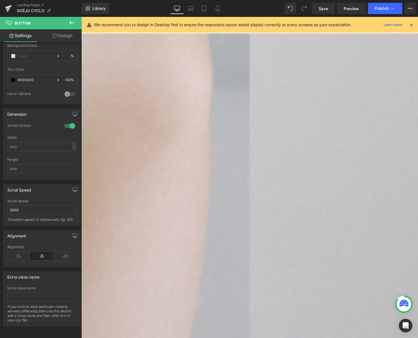
click at [81, 17] on icon at bounding box center [81, 17] width 0 height 0
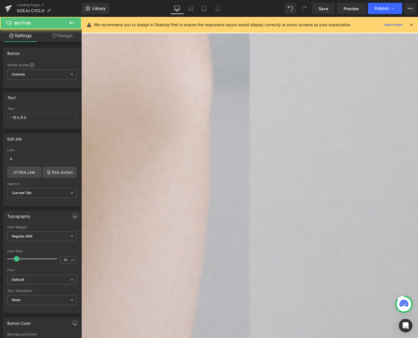
drag, startPoint x: 33, startPoint y: 118, endPoint x: -10, endPoint y: 117, distance: 42.9
click at [0, 117] on html "Button You are previewing how the will restyle your page. You can not edit Elem…" at bounding box center [209, 169] width 418 height 338
click at [81, 17] on icon at bounding box center [81, 17] width 0 height 0
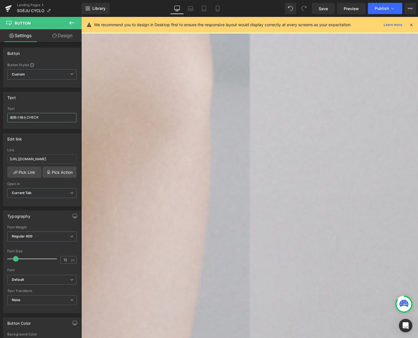
drag, startPoint x: 49, startPoint y: 118, endPoint x: -14, endPoint y: 117, distance: 63.1
click at [0, 117] on html "Button You are previewing how the will restyle your page. You can not edit Elem…" at bounding box center [209, 169] width 418 height 338
type input "一覧を見る"
click at [41, 159] on input "https://store.soeju.com/collections/fashion-goods" at bounding box center [41, 158] width 69 height 9
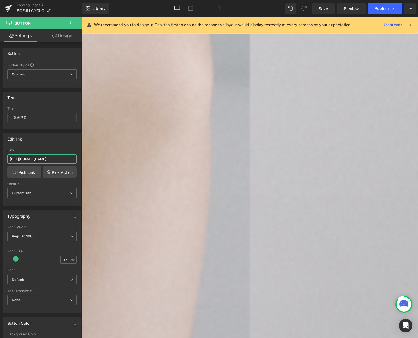
drag, startPoint x: 92, startPoint y: 176, endPoint x: 112, endPoint y: 163, distance: 23.4
type input "#"
click at [103, 7] on span "Library" at bounding box center [98, 8] width 13 height 5
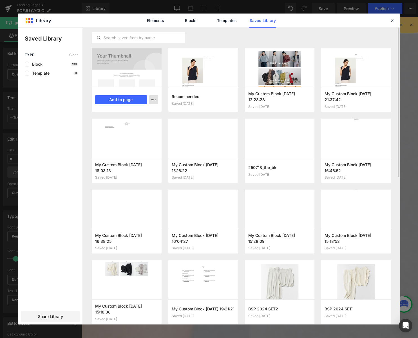
click at [154, 100] on icon "button" at bounding box center [154, 100] width 5 height 5
click at [114, 125] on p "Delete" at bounding box center [111, 124] width 12 height 5
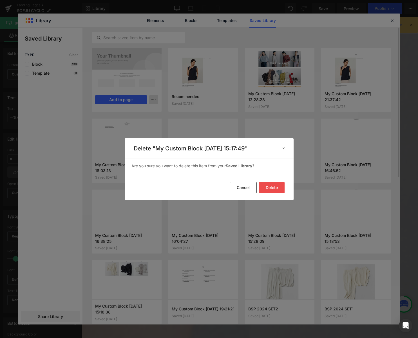
click at [273, 190] on button "Delete" at bounding box center [272, 187] width 26 height 11
click at [267, 187] on button "Delete" at bounding box center [272, 187] width 26 height 11
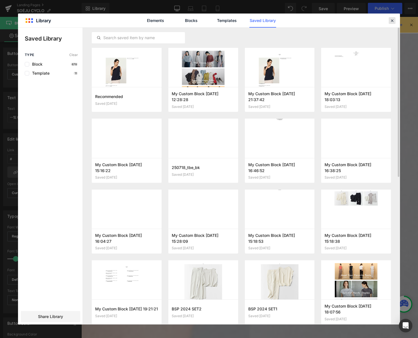
click at [351, 19] on div at bounding box center [392, 20] width 7 height 7
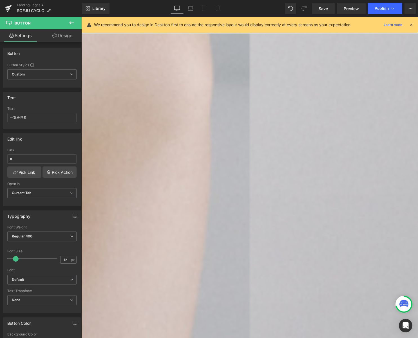
click at [81, 17] on link at bounding box center [81, 17] width 0 height 0
click at [81, 17] on icon at bounding box center [81, 17] width 0 height 0
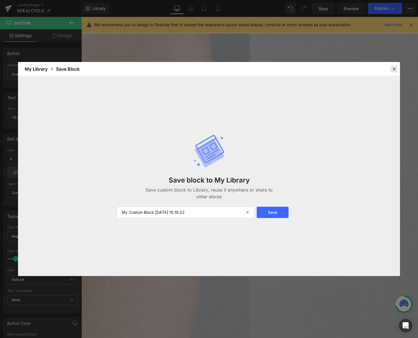
click at [351, 70] on icon at bounding box center [394, 69] width 5 height 5
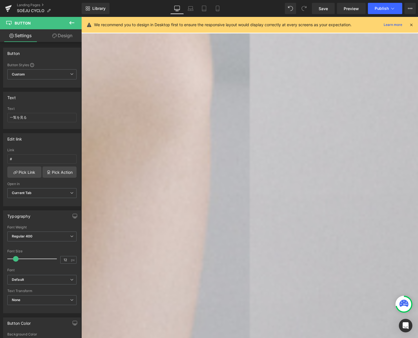
click at [81, 17] on icon at bounding box center [81, 17] width 0 height 0
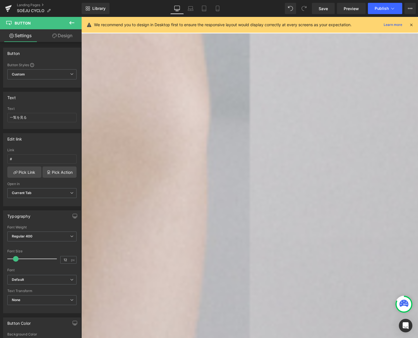
click at [81, 17] on icon at bounding box center [81, 17] width 0 height 0
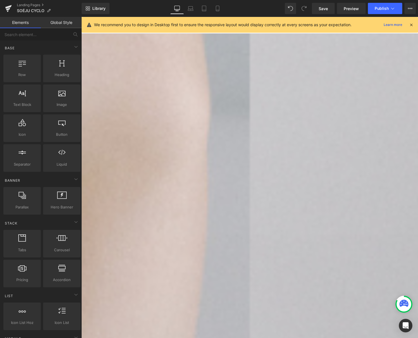
click at [81, 17] on icon at bounding box center [81, 17] width 0 height 0
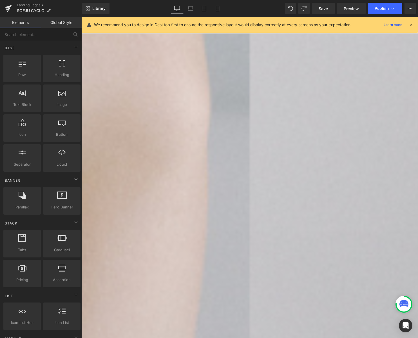
click at [81, 17] on icon at bounding box center [81, 17] width 0 height 0
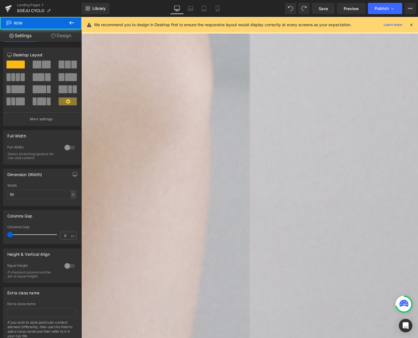
click at [81, 17] on span "Row" at bounding box center [81, 17] width 0 height 0
drag, startPoint x: 67, startPoint y: 37, endPoint x: 68, endPoint y: 40, distance: 4.0
click at [67, 37] on link "Design" at bounding box center [61, 35] width 41 height 13
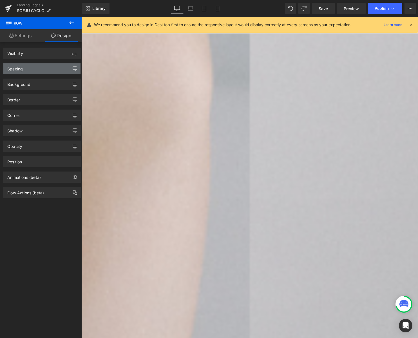
click at [73, 67] on icon "button" at bounding box center [75, 69] width 5 height 5
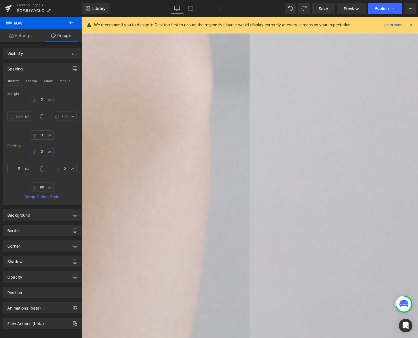
click at [43, 150] on input "0" at bounding box center [42, 151] width 24 height 9
type input "20"
click at [81, 17] on icon at bounding box center [81, 17] width 0 height 0
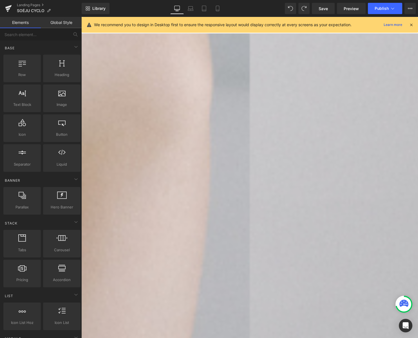
click at [81, 17] on span "Row" at bounding box center [81, 17] width 0 height 0
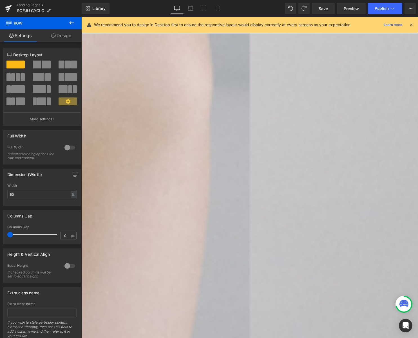
click at [64, 35] on link "Design" at bounding box center [61, 35] width 41 height 13
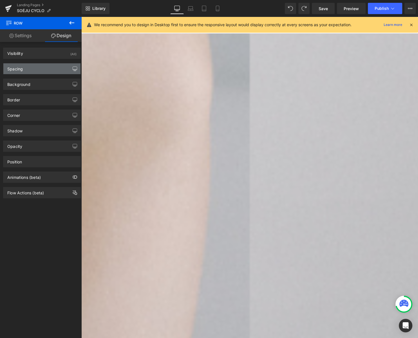
click at [74, 71] on icon "button" at bounding box center [75, 69] width 5 height 5
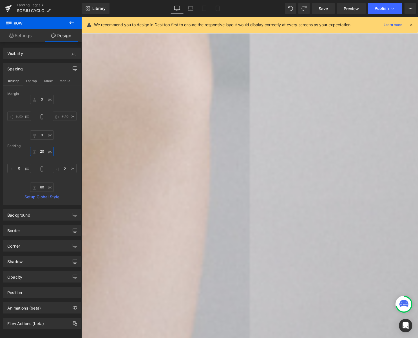
click at [40, 151] on input "20" at bounding box center [42, 151] width 24 height 9
type input "0"
click at [43, 189] on input "60" at bounding box center [42, 187] width 24 height 9
type input "0"
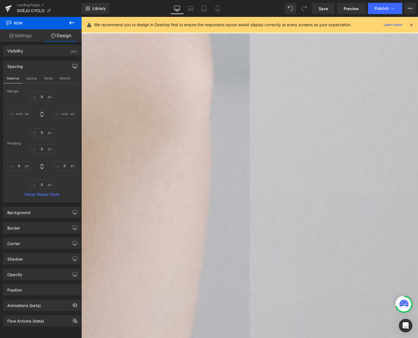
click at [81, 17] on span "Button" at bounding box center [81, 17] width 0 height 0
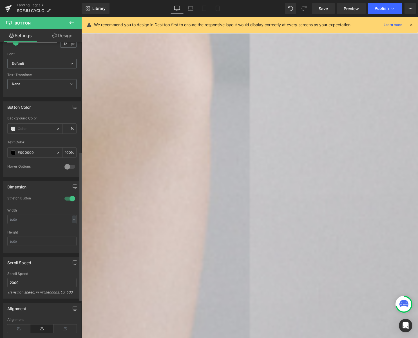
scroll to position [220, 0]
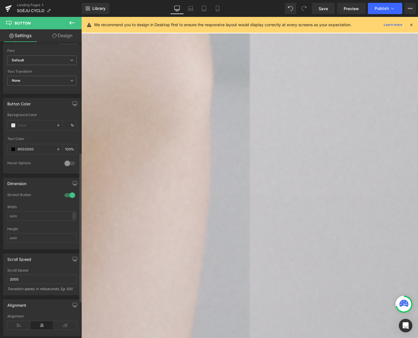
click at [70, 195] on div at bounding box center [70, 195] width 14 height 9
click at [62, 34] on link "Design" at bounding box center [62, 35] width 41 height 13
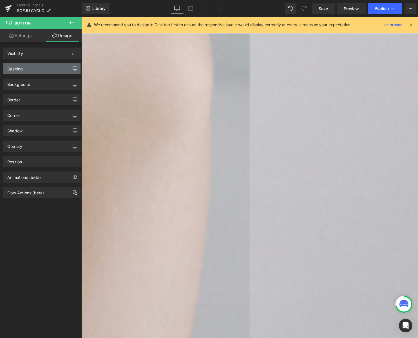
click at [74, 68] on icon "button" at bounding box center [75, 69] width 5 height 5
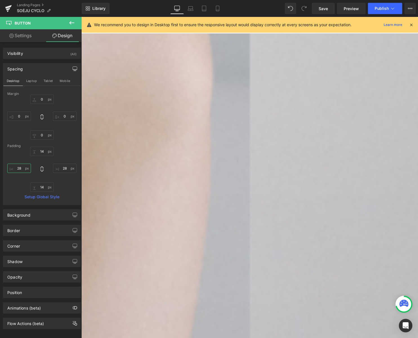
click at [21, 168] on input "text" at bounding box center [19, 168] width 24 height 9
type input "40"
click at [67, 168] on input "text" at bounding box center [65, 168] width 24 height 9
type input "40"
drag, startPoint x: 23, startPoint y: 168, endPoint x: 34, endPoint y: 170, distance: 10.8
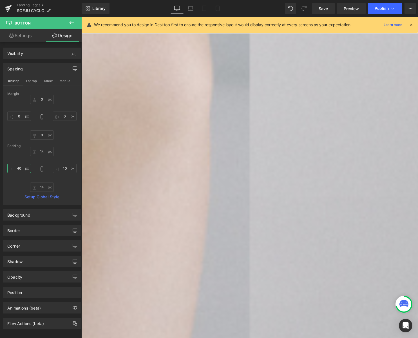
click at [23, 168] on input "40" at bounding box center [19, 168] width 24 height 9
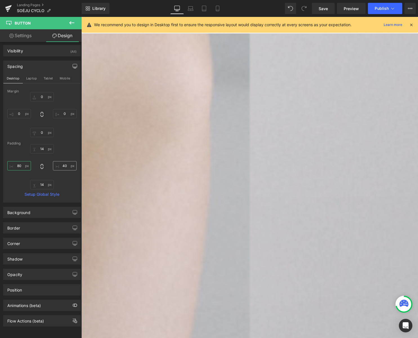
type input "80"
click at [63, 166] on input "40" at bounding box center [65, 165] width 24 height 9
type input "100"
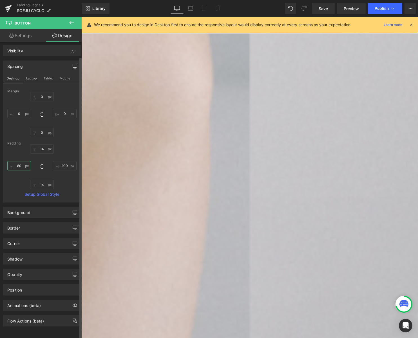
click at [21, 161] on input "80" at bounding box center [19, 165] width 24 height 9
click at [216, 8] on icon at bounding box center [218, 9] width 6 height 6
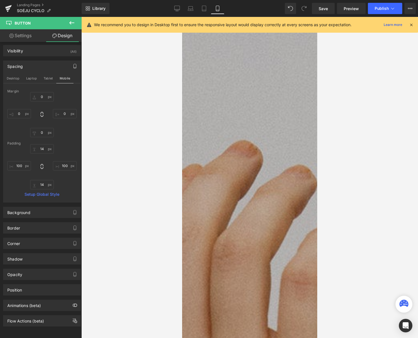
scroll to position [302, 0]
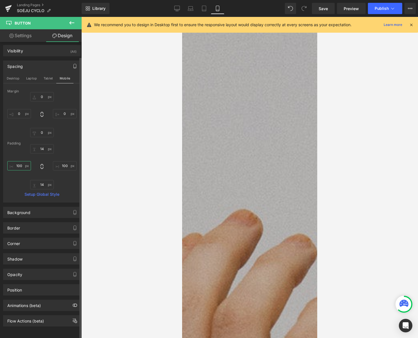
click at [19, 161] on input "100" at bounding box center [19, 165] width 24 height 9
click at [22, 37] on link "Settings" at bounding box center [20, 35] width 41 height 13
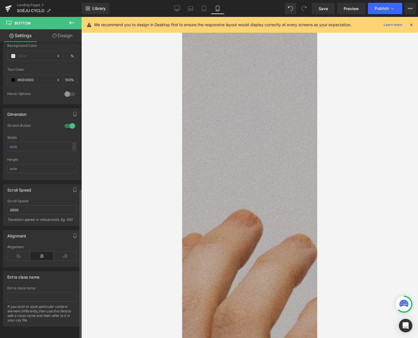
scroll to position [291, 0]
click at [68, 123] on div at bounding box center [70, 125] width 14 height 9
click at [202, 8] on icon at bounding box center [204, 8] width 4 height 5
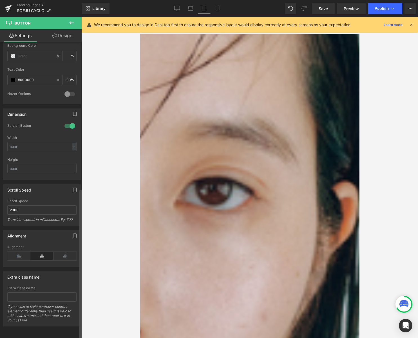
click at [66, 121] on div at bounding box center [70, 125] width 14 height 9
drag, startPoint x: 190, startPoint y: 6, endPoint x: 167, endPoint y: 27, distance: 30.9
click at [190, 6] on icon at bounding box center [191, 9] width 6 height 6
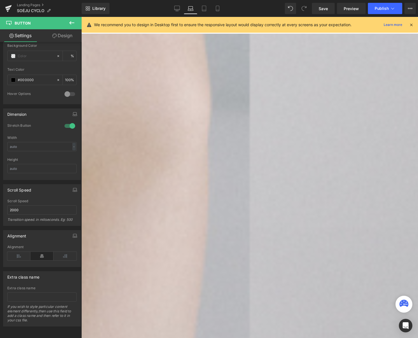
scroll to position [342, 0]
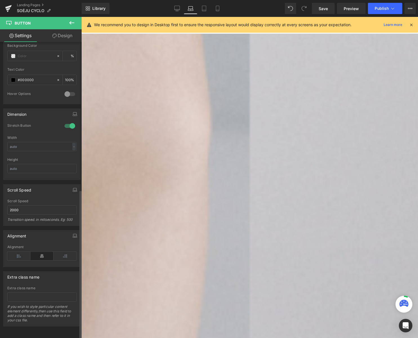
click at [67, 121] on div at bounding box center [70, 125] width 14 height 9
click at [62, 38] on link "Design" at bounding box center [62, 35] width 41 height 13
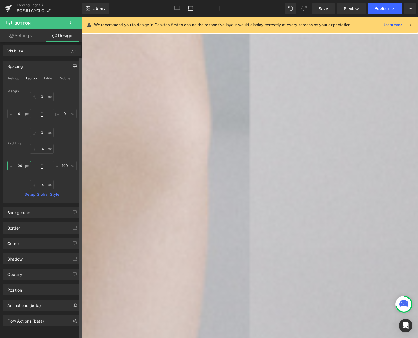
click at [19, 162] on input "100" at bounding box center [19, 165] width 24 height 9
click at [206, 9] on icon at bounding box center [204, 8] width 4 height 5
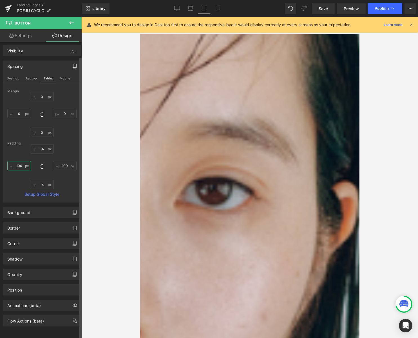
click at [18, 162] on input "100" at bounding box center [19, 165] width 24 height 9
type input "120"
click at [62, 161] on input "100" at bounding box center [65, 165] width 24 height 9
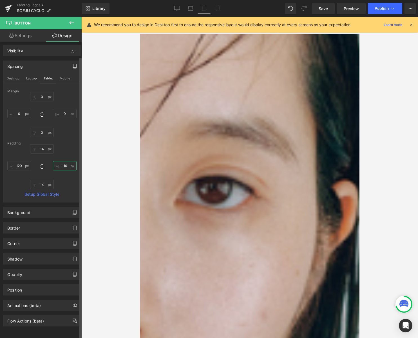
type input "120"
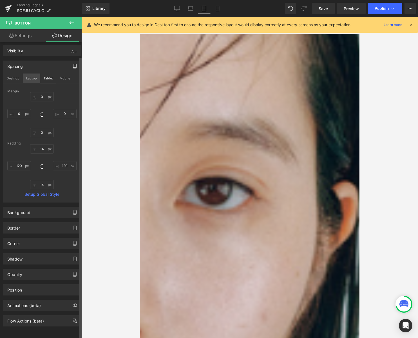
click at [31, 76] on button "Laptop" at bounding box center [31, 79] width 17 height 10
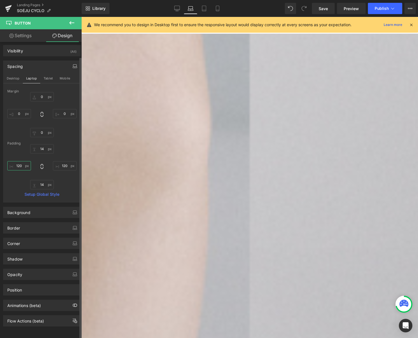
click at [21, 161] on input "120" at bounding box center [19, 165] width 24 height 9
type input "120"
click at [61, 162] on input "120" at bounding box center [65, 165] width 24 height 9
type input "120"
click at [9, 74] on button "Desktop" at bounding box center [12, 79] width 19 height 10
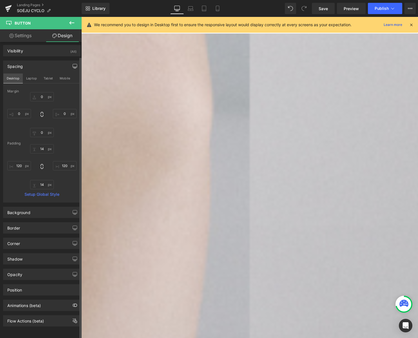
scroll to position [375, 0]
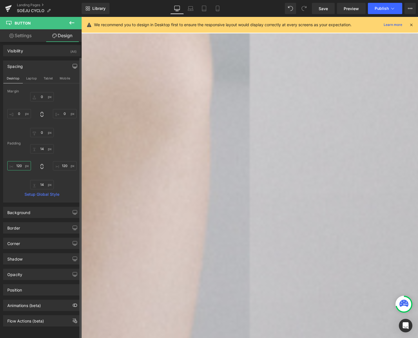
click at [21, 161] on input "120" at bounding box center [19, 165] width 24 height 9
type input "120"
click at [66, 161] on input "120" at bounding box center [65, 165] width 24 height 9
type input "120"
click at [324, 8] on span "Save" at bounding box center [323, 9] width 9 height 6
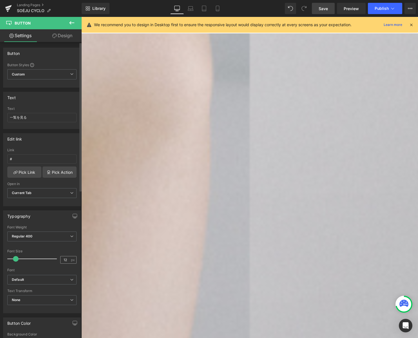
click at [65, 259] on input "12" at bounding box center [66, 259] width 10 height 7
type input "14"
click at [190, 7] on icon at bounding box center [191, 9] width 6 height 6
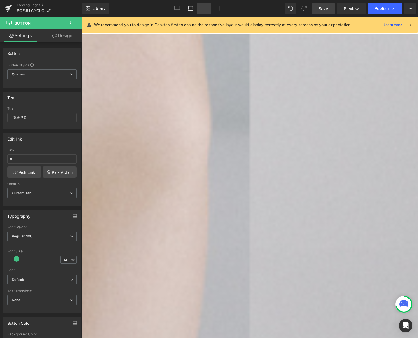
drag, startPoint x: 202, startPoint y: 10, endPoint x: 206, endPoint y: 10, distance: 3.9
click at [202, 10] on icon at bounding box center [204, 9] width 6 height 6
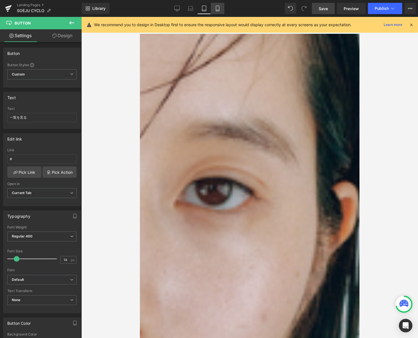
click at [220, 9] on icon at bounding box center [218, 9] width 6 height 6
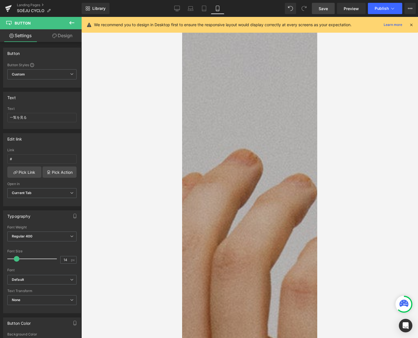
scroll to position [305, 0]
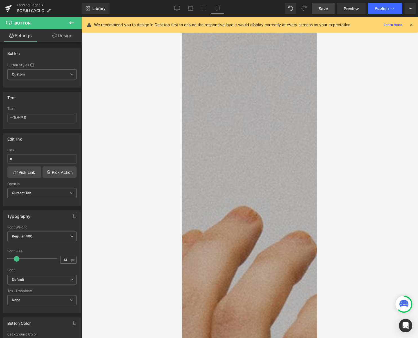
click at [321, 12] on link "Save" at bounding box center [323, 8] width 23 height 11
click at [177, 10] on icon at bounding box center [176, 8] width 5 height 4
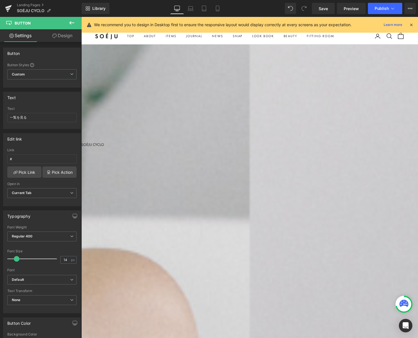
scroll to position [14, 0]
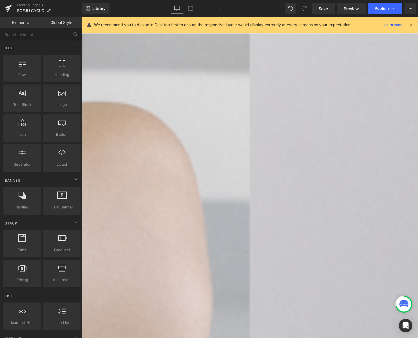
scroll to position [154, 0]
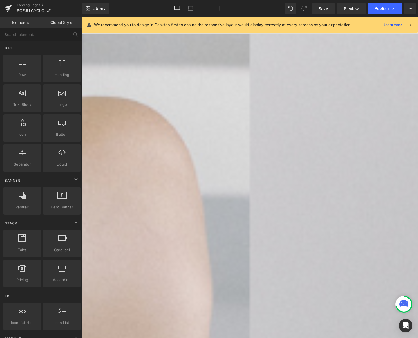
click at [81, 17] on span "Row" at bounding box center [81, 17] width 0 height 0
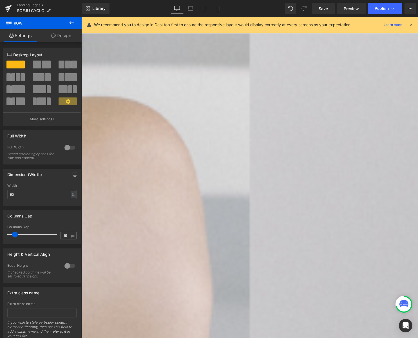
click at [71, 21] on icon at bounding box center [71, 22] width 7 height 7
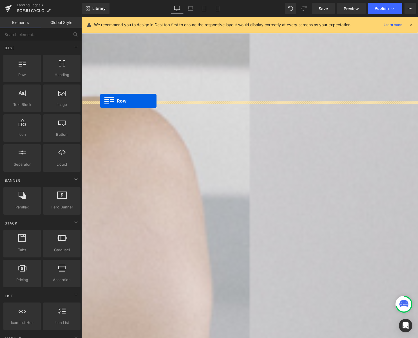
drag, startPoint x: 102, startPoint y: 81, endPoint x: 101, endPoint y: 102, distance: 20.3
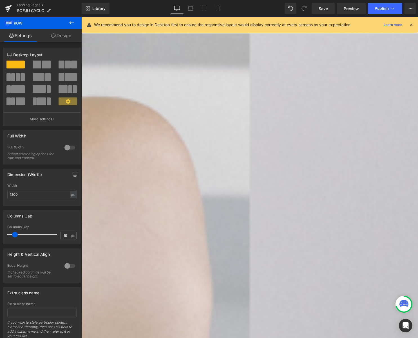
click at [67, 36] on link "Design" at bounding box center [61, 35] width 41 height 13
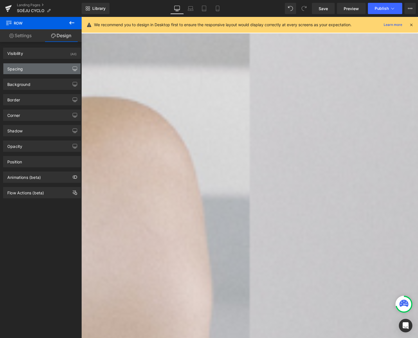
click at [73, 70] on icon "button" at bounding box center [75, 70] width 4 height 0
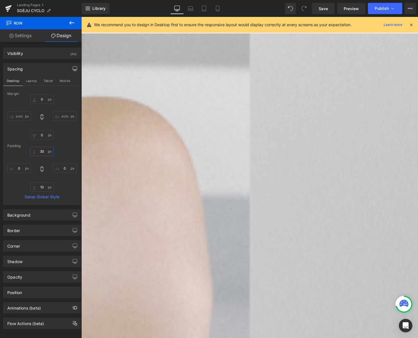
click at [40, 152] on input "30" at bounding box center [42, 151] width 24 height 9
type input "0"
click at [45, 188] on input "10" at bounding box center [42, 187] width 24 height 9
type input "0"
click at [26, 34] on link "Settings" at bounding box center [20, 35] width 41 height 13
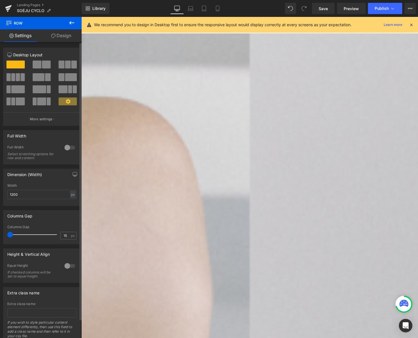
drag, startPoint x: 13, startPoint y: 235, endPoint x: 10, endPoint y: 177, distance: 58.4
click at [0, 231] on html "Row You are previewing how the will restyle your page. You can not edit Element…" at bounding box center [209, 169] width 418 height 338
click at [70, 195] on div "px" at bounding box center [73, 195] width 6 height 8
click at [70, 202] on li "%" at bounding box center [72, 203] width 7 height 8
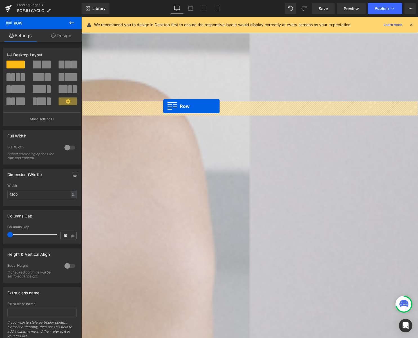
drag, startPoint x: 153, startPoint y: 120, endPoint x: 164, endPoint y: 107, distance: 17.0
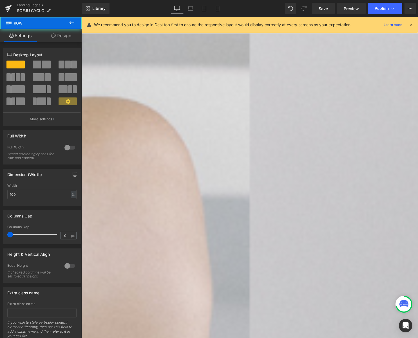
click at [63, 36] on link "Design" at bounding box center [61, 35] width 41 height 13
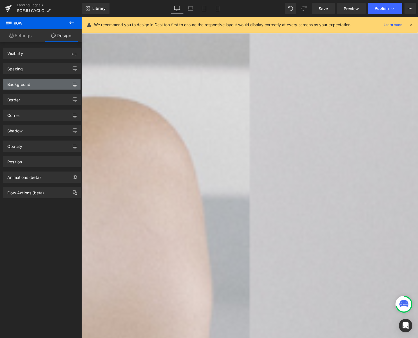
click at [73, 82] on icon "button" at bounding box center [75, 83] width 4 height 3
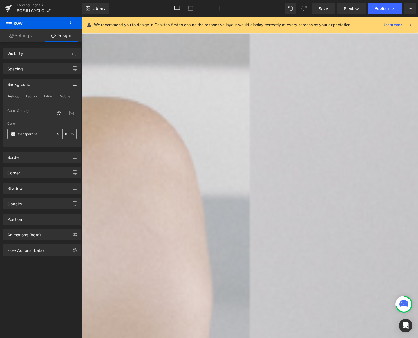
click at [41, 135] on input "transparent" at bounding box center [36, 134] width 36 height 6
paste input "ededed"
click at [18, 134] on input "ededed" at bounding box center [36, 134] width 36 height 6
type input "#ededed"
click at [81, 17] on span "Row" at bounding box center [81, 17] width 0 height 0
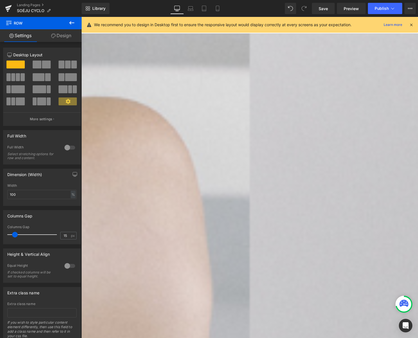
drag, startPoint x: 69, startPoint y: 37, endPoint x: 74, endPoint y: 61, distance: 24.7
click at [69, 37] on link "Design" at bounding box center [61, 35] width 41 height 13
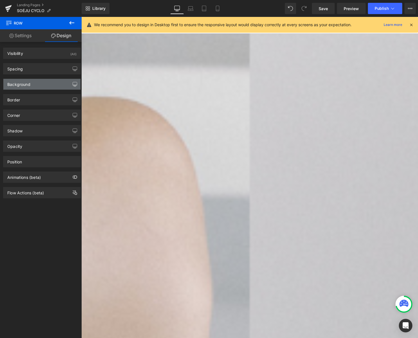
click at [75, 81] on button "button" at bounding box center [74, 84] width 9 height 11
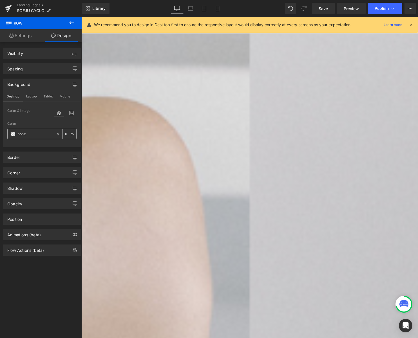
drag, startPoint x: 28, startPoint y: 132, endPoint x: 31, endPoint y: 134, distance: 3.8
click at [28, 132] on input "none" at bounding box center [36, 134] width 36 height 6
paste input "ededed"
type input "#ededed"
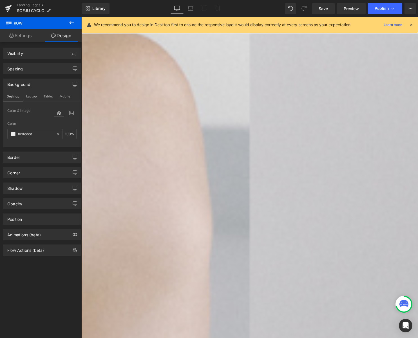
scroll to position [224, 0]
click at [102, 224] on div "「SOÉJU CYCLO」とは 無駄の少ない未来に向け SOÉJUを通じ モノや知恵、人の思いを 「循環」させていく取り組み Text Block 完璧ではな…" at bounding box center [251, 333] width 341 height 218
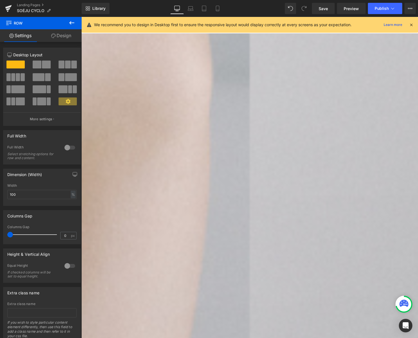
scroll to position [378, 0]
click at [81, 17] on span "Row" at bounding box center [81, 17] width 0 height 0
click at [70, 37] on link "Design" at bounding box center [61, 35] width 41 height 13
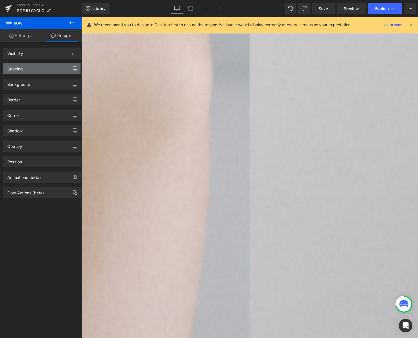
click at [73, 68] on icon "button" at bounding box center [75, 69] width 5 height 5
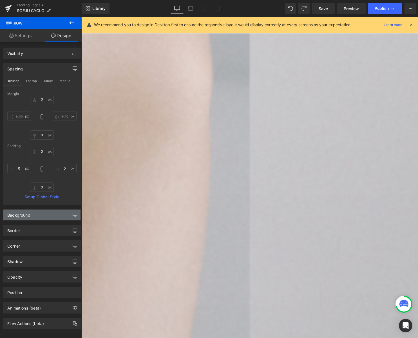
click at [75, 215] on button "button" at bounding box center [74, 215] width 9 height 11
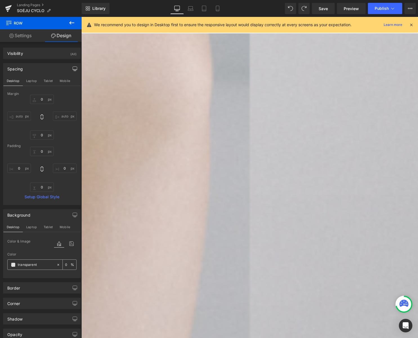
drag, startPoint x: 29, startPoint y: 263, endPoint x: 46, endPoint y: 267, distance: 18.0
click at [29, 263] on input "transparent" at bounding box center [36, 265] width 36 height 6
paste input "d9d9d9"
type input "#d9d9d9"
type input "100"
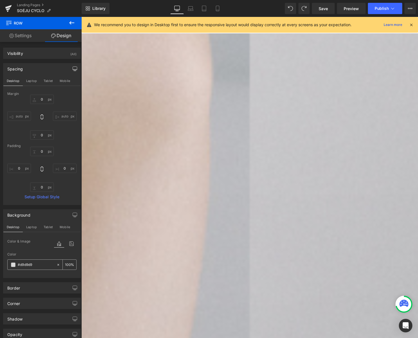
click at [12, 264] on span at bounding box center [13, 265] width 5 height 5
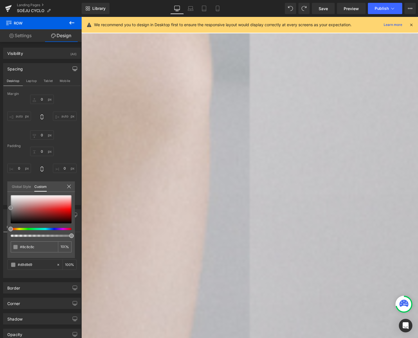
drag, startPoint x: 11, startPoint y: 200, endPoint x: 7, endPoint y: 209, distance: 9.2
click at [7, 209] on div "#d9d9d9 100 %" at bounding box center [41, 226] width 68 height 63
click at [69, 185] on icon at bounding box center [69, 186] width 5 height 5
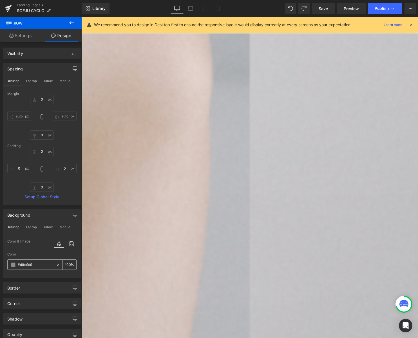
click at [57, 264] on icon at bounding box center [58, 265] width 4 height 4
click at [81, 17] on span "Row" at bounding box center [81, 17] width 0 height 0
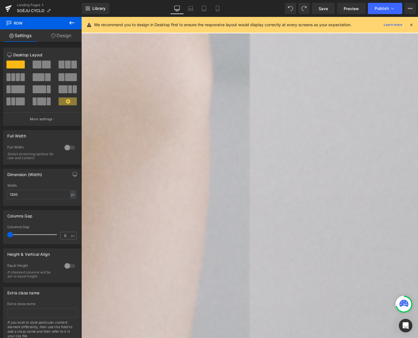
click at [59, 36] on link "Design" at bounding box center [61, 35] width 41 height 13
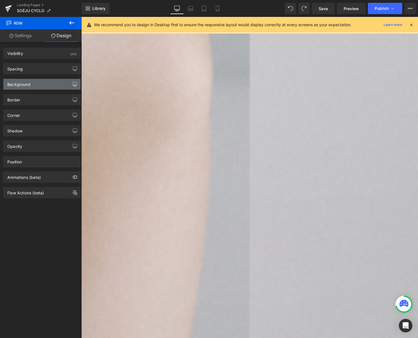
click at [73, 83] on icon "button" at bounding box center [75, 84] width 5 height 5
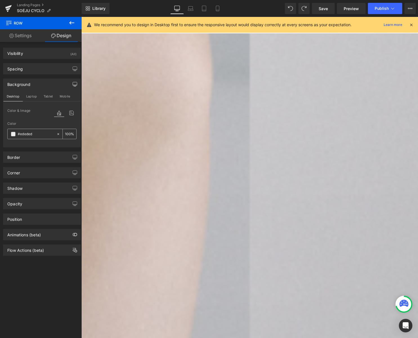
click at [41, 135] on input "#ededed" at bounding box center [36, 134] width 36 height 6
click at [56, 133] on icon at bounding box center [58, 134] width 4 height 4
click at [81, 17] on span "Row" at bounding box center [81, 17] width 0 height 0
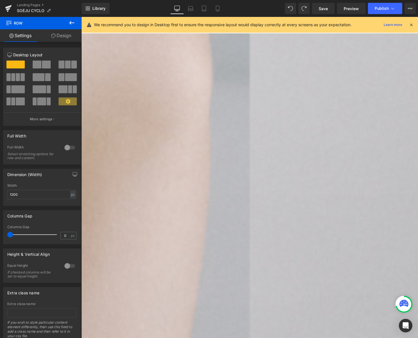
click at [62, 34] on link "Design" at bounding box center [61, 35] width 41 height 13
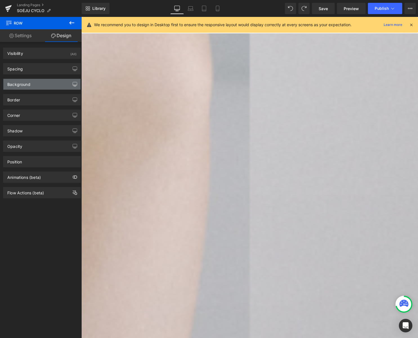
click at [74, 83] on icon "button" at bounding box center [75, 84] width 5 height 5
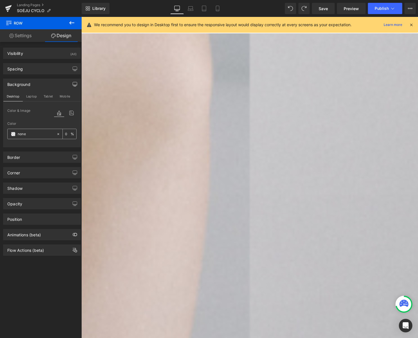
click at [32, 133] on input "none" at bounding box center [36, 134] width 36 height 6
paste input "d9d9d9"
type input "#d9d9d9"
click at [81, 17] on span "Text Block" at bounding box center [81, 17] width 0 height 0
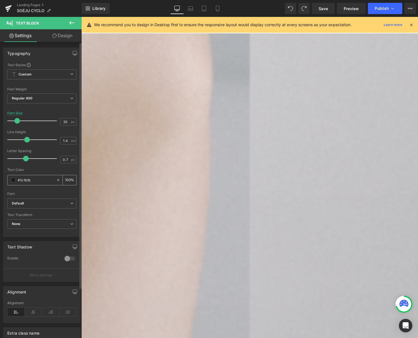
click at [14, 180] on span at bounding box center [13, 180] width 5 height 5
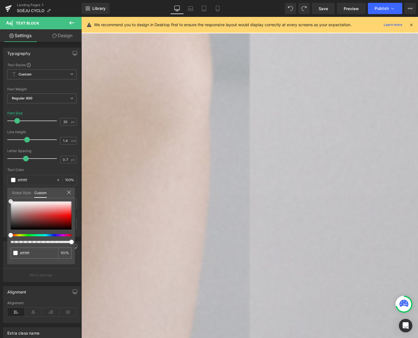
drag, startPoint x: 14, startPoint y: 203, endPoint x: -10, endPoint y: 192, distance: 25.8
click at [0, 192] on html "Text Block You are previewing how the will restyle your page. You can not edit …" at bounding box center [209, 169] width 418 height 338
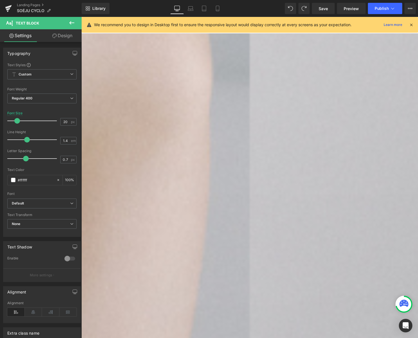
click at [81, 17] on span "Image" at bounding box center [81, 17] width 0 height 0
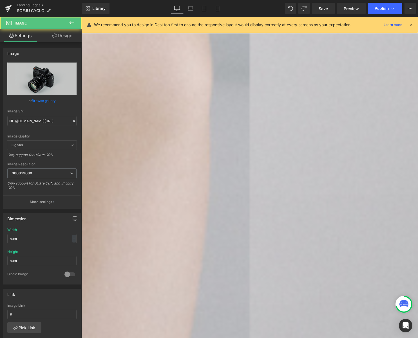
click at [64, 37] on link "Design" at bounding box center [62, 35] width 41 height 13
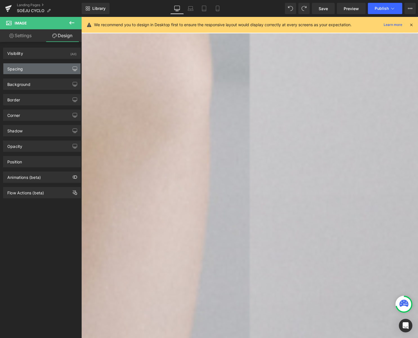
click at [73, 65] on button "button" at bounding box center [74, 68] width 9 height 11
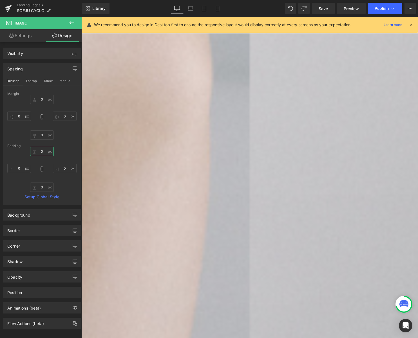
click at [41, 151] on input "0" at bounding box center [42, 151] width 24 height 9
type input "1"
click at [16, 167] on input "0" at bounding box center [19, 168] width 24 height 9
type input "10"
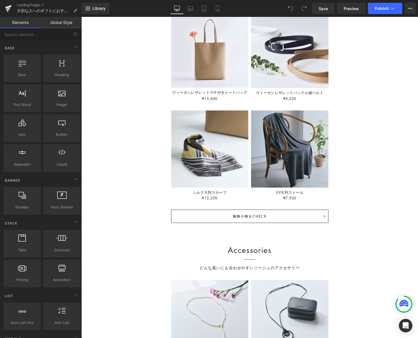
scroll to position [365, 0]
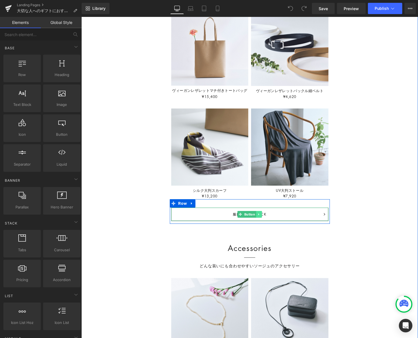
click at [262, 217] on icon at bounding box center [261, 216] width 3 height 3
click at [258, 216] on icon at bounding box center [258, 216] width 3 height 3
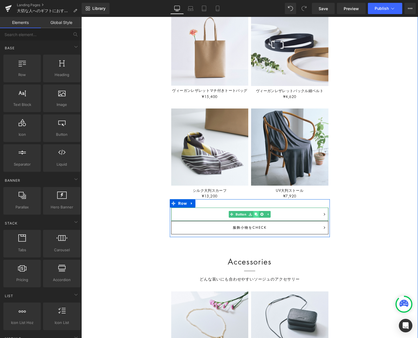
scroll to position [2373, 341]
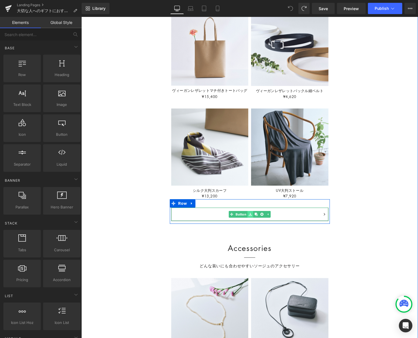
click at [252, 216] on icon at bounding box center [252, 216] width 3 height 3
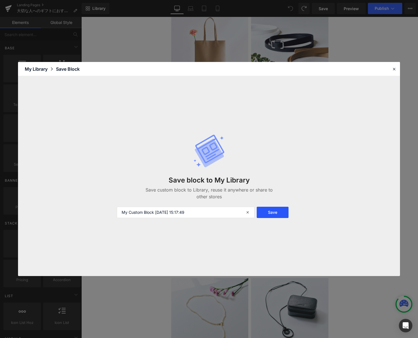
click at [268, 212] on button "Save" at bounding box center [273, 212] width 32 height 11
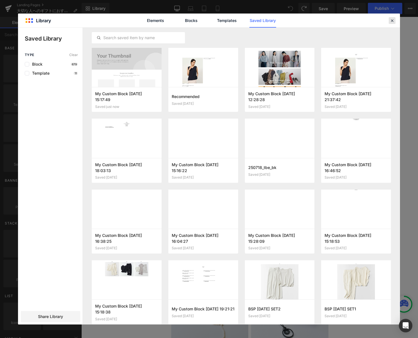
click at [392, 19] on icon at bounding box center [392, 20] width 5 height 5
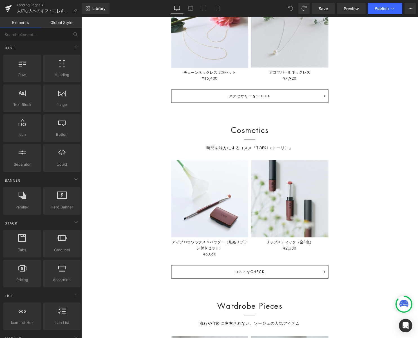
scroll to position [774, 0]
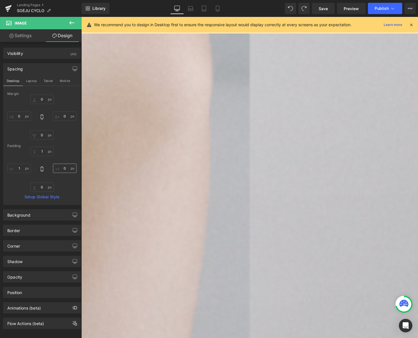
type input "1"
click at [64, 168] on input "0" at bounding box center [65, 168] width 24 height 9
type input "1"
click at [43, 189] on input "0" at bounding box center [42, 187] width 24 height 9
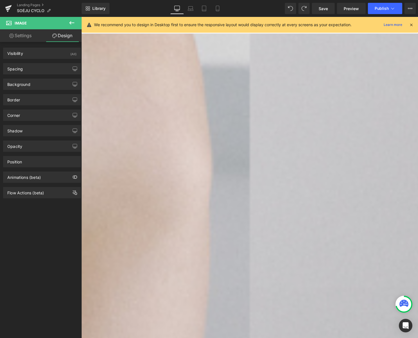
scroll to position [341, 0]
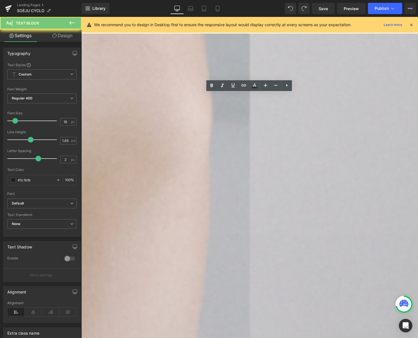
drag, startPoint x: 205, startPoint y: 110, endPoint x: 155, endPoint y: 97, distance: 52.0
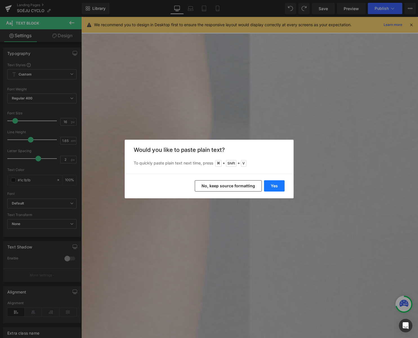
click at [270, 183] on button "Yes" at bounding box center [274, 185] width 21 height 11
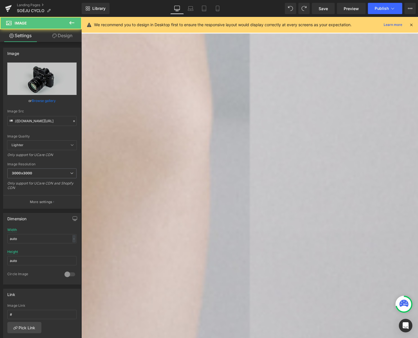
click at [64, 38] on link "Design" at bounding box center [62, 35] width 41 height 13
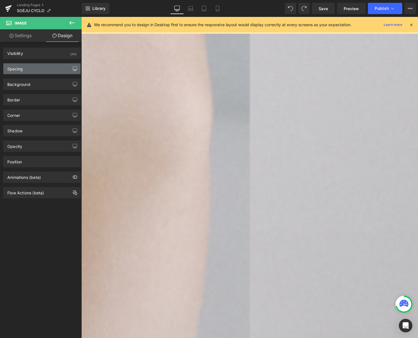
click at [73, 68] on icon "button" at bounding box center [75, 69] width 5 height 5
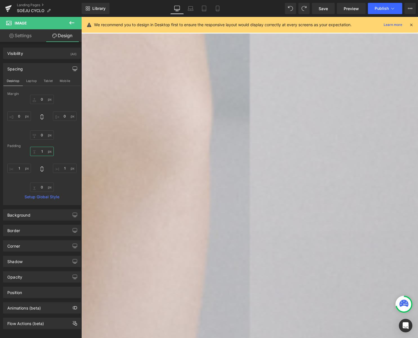
drag, startPoint x: 43, startPoint y: 151, endPoint x: 49, endPoint y: 152, distance: 6.3
click at [43, 151] on input "1" at bounding box center [42, 151] width 24 height 9
type input "0"
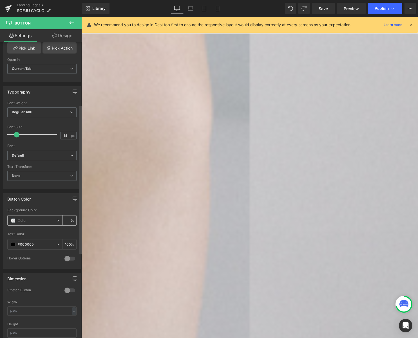
scroll to position [125, 0]
click at [12, 221] on div at bounding box center [32, 220] width 49 height 10
click at [14, 219] on span at bounding box center [13, 218] width 5 height 5
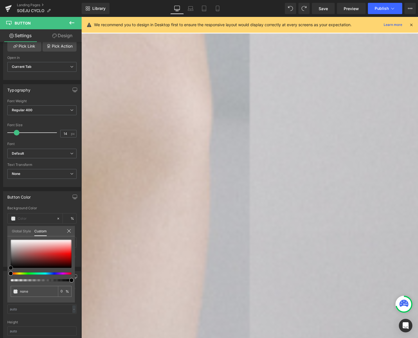
type input "#d0c1c1"
type input "100"
type input "#d0c1c1"
type input "100"
type input "#eeecec"
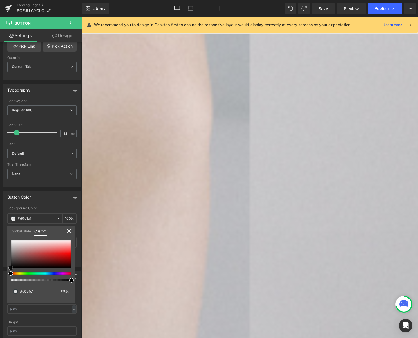
type input "#eeecec"
type input "#ffffff"
drag, startPoint x: -11, startPoint y: 225, endPoint x: -14, endPoint y: 205, distance: 20.0
click at [0, 205] on html "Image You are previewing how the will restyle your page. You can not edit Eleme…" at bounding box center [209, 169] width 418 height 338
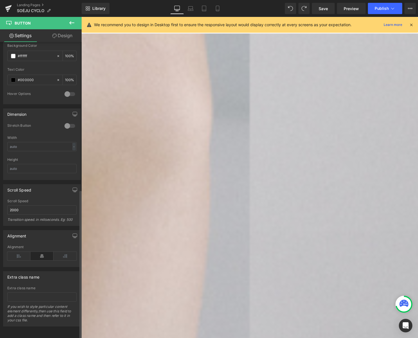
scroll to position [0, 0]
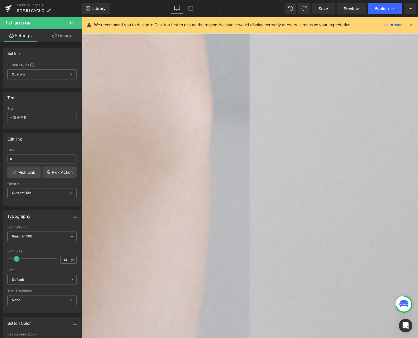
click at [65, 37] on link "Design" at bounding box center [62, 35] width 41 height 13
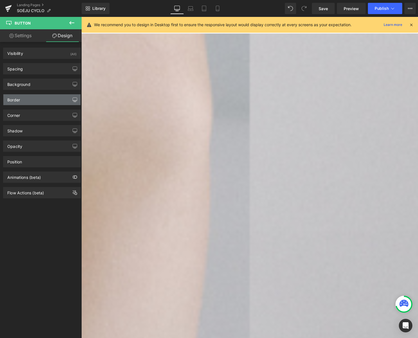
click at [73, 100] on icon "button" at bounding box center [75, 100] width 5 height 5
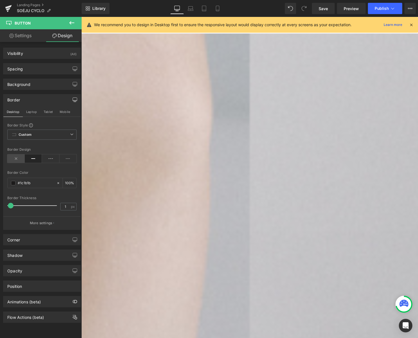
click at [15, 157] on icon at bounding box center [15, 158] width 17 height 8
click at [30, 157] on icon at bounding box center [33, 158] width 17 height 8
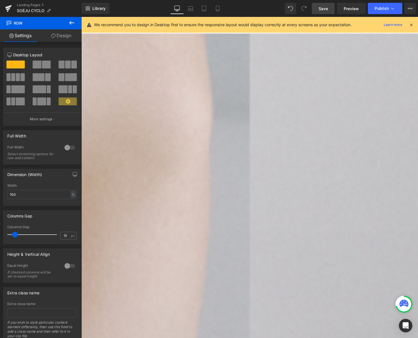
drag, startPoint x: 324, startPoint y: 8, endPoint x: 259, endPoint y: 1, distance: 65.5
click at [324, 8] on span "Save" at bounding box center [323, 9] width 9 height 6
